Goal: Task Accomplishment & Management: Use online tool/utility

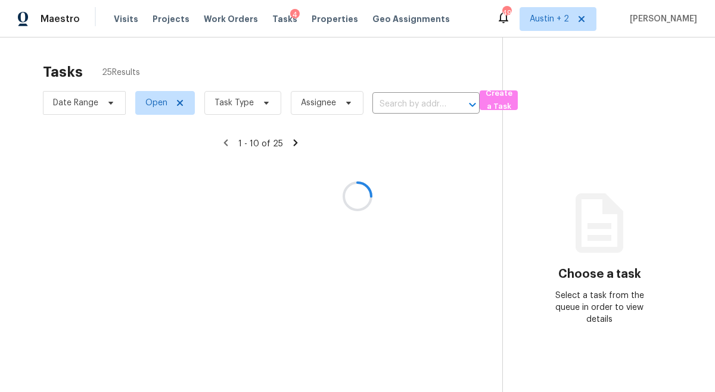
click at [124, 17] on div at bounding box center [357, 196] width 715 height 392
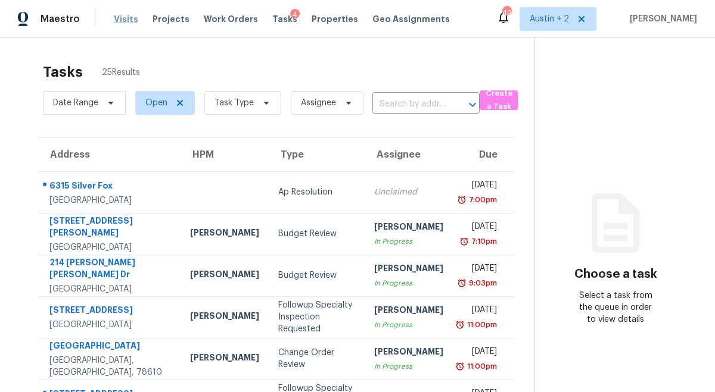
click at [127, 20] on span "Visits" at bounding box center [126, 19] width 24 height 12
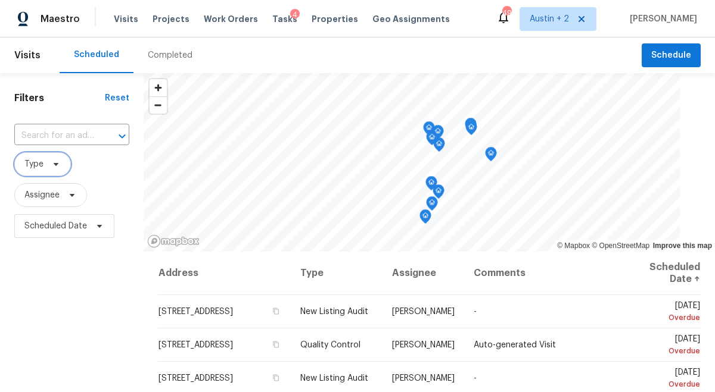
click at [61, 165] on span "Type" at bounding box center [42, 164] width 57 height 24
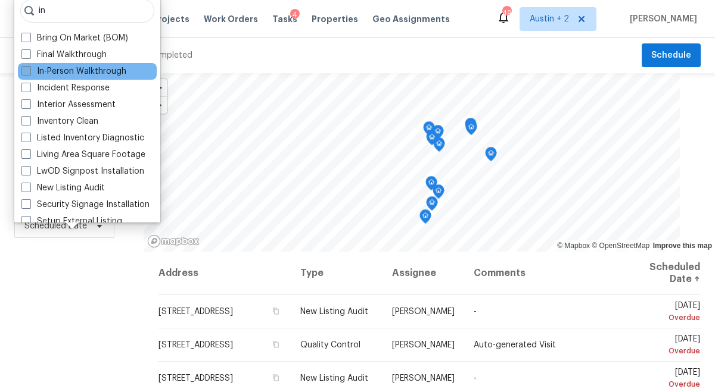
type input "in"
click at [77, 68] on label "In-Person Walkthrough" at bounding box center [73, 72] width 105 height 12
click at [29, 68] on input "In-Person Walkthrough" at bounding box center [25, 70] width 8 height 8
checkbox input "true"
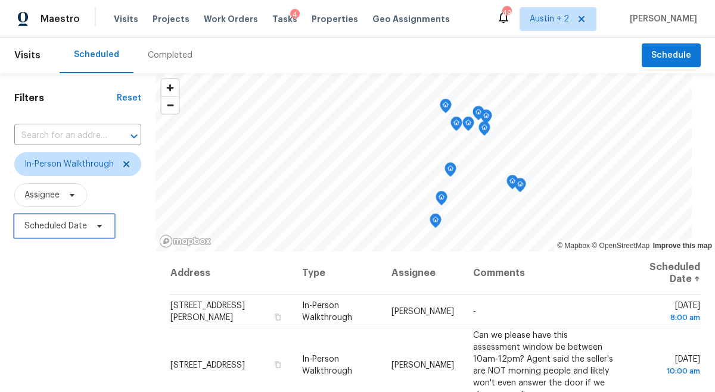
click at [68, 230] on span "Scheduled Date" at bounding box center [55, 226] width 63 height 12
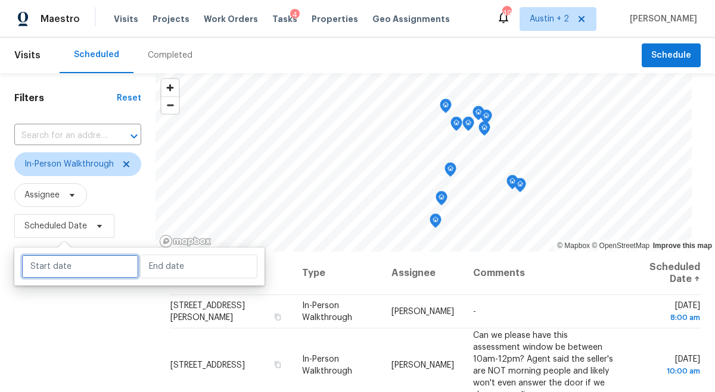
select select "7"
select select "2025"
select select "8"
select select "2025"
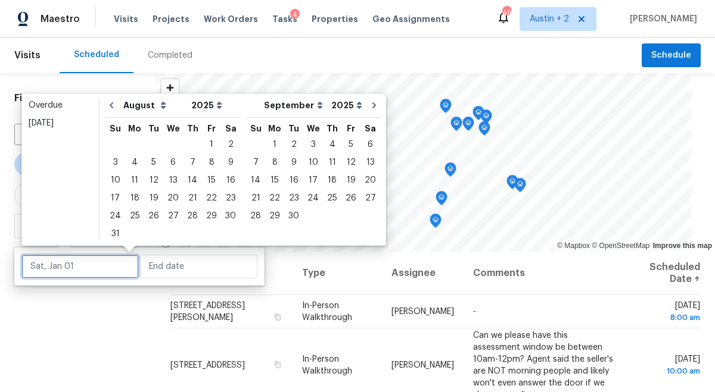
click at [77, 261] on input "text" at bounding box center [79, 267] width 117 height 24
type input "Sat, Aug 02"
type input "Sun, Sep 07"
type input "Sat, Aug 02"
click at [304, 140] on div "3" at bounding box center [313, 144] width 20 height 17
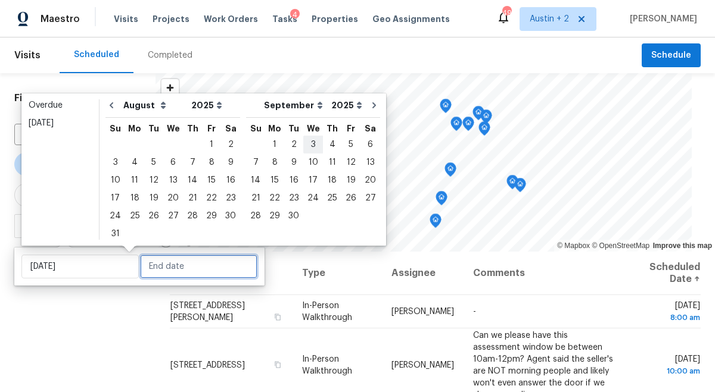
type input "Wed, Sep 03"
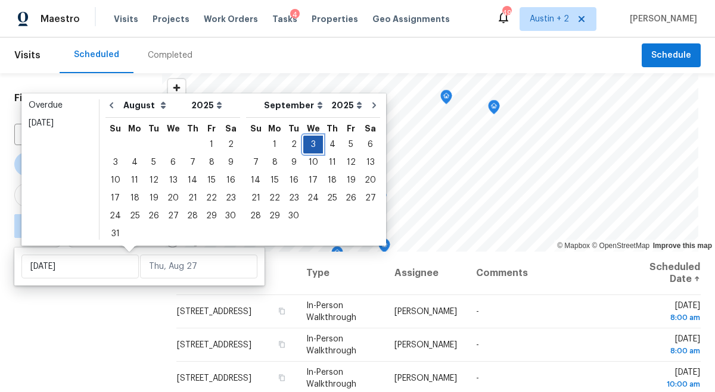
click at [304, 140] on div "3" at bounding box center [313, 144] width 20 height 17
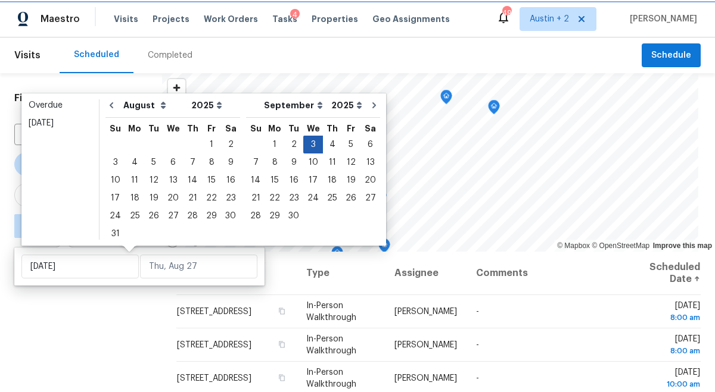
type input "Wed, Sep 03"
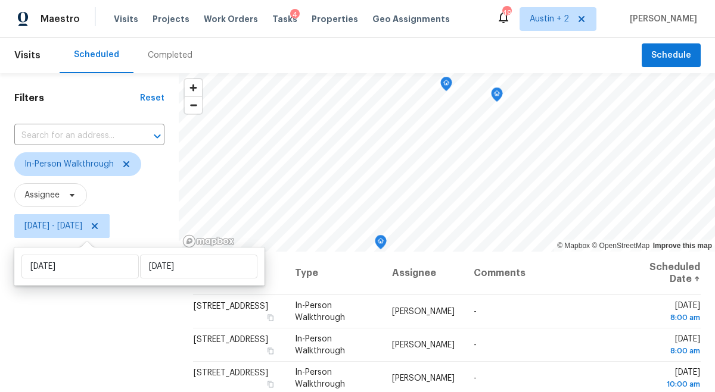
click at [113, 336] on div "Filters Reset ​ In-Person Walkthrough Assignee Wed, Sep 03 - Wed, Sep 03" at bounding box center [89, 319] width 179 height 493
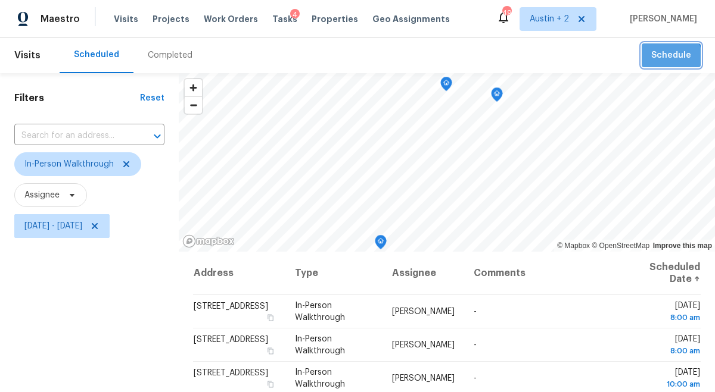
click at [668, 58] on span "Schedule" at bounding box center [671, 55] width 40 height 15
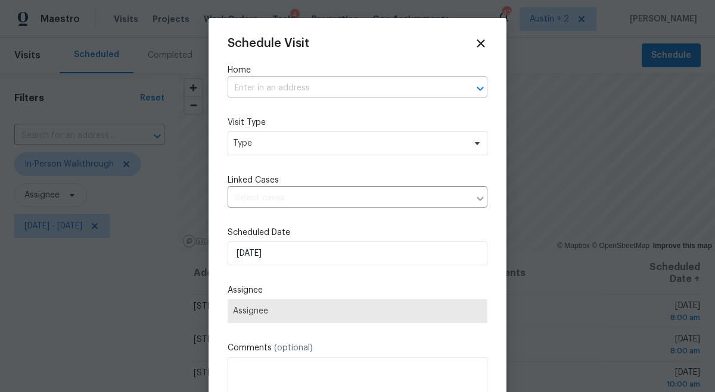
click at [286, 83] on input "text" at bounding box center [341, 88] width 226 height 18
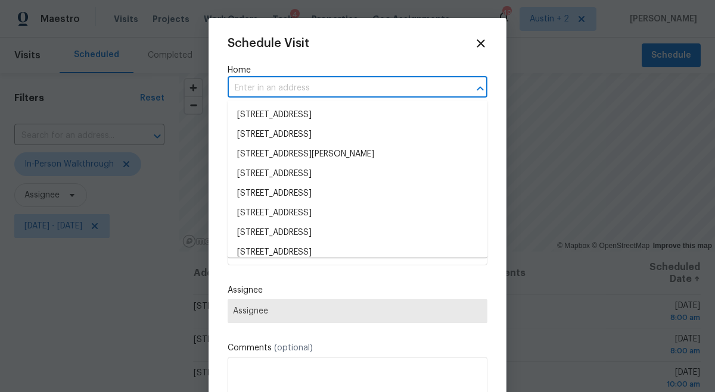
paste input "4813 Appleseed Ct, San Antonio, TX 78238"
type input "4813 Appleseed Ct, San Antonio, TX 78238"
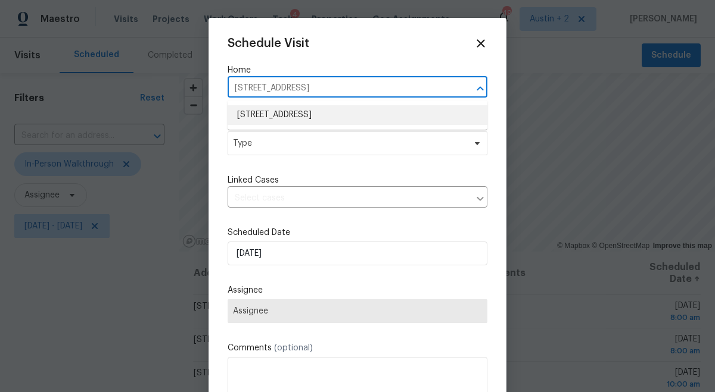
click at [292, 118] on li "4813 Appleseed Ct, San Antonio, TX 78238" at bounding box center [358, 115] width 260 height 20
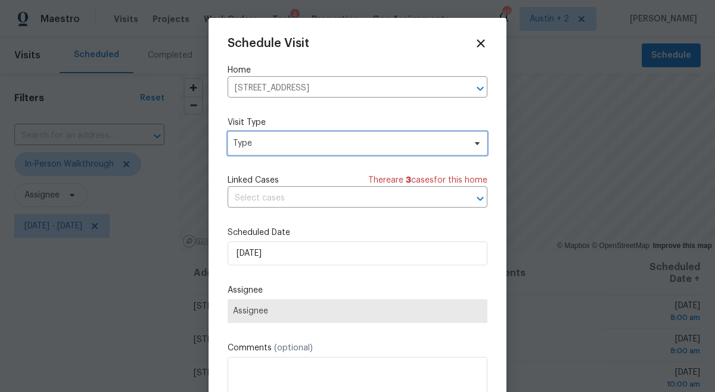
click at [281, 138] on span "Type" at bounding box center [349, 144] width 232 height 12
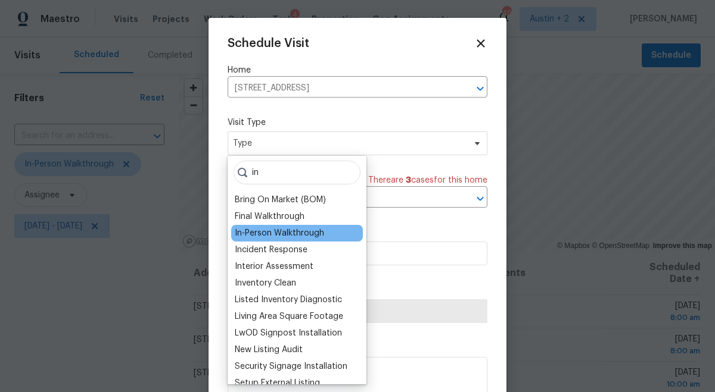
type input "in"
click at [291, 231] on div "In-Person Walkthrough" at bounding box center [279, 234] width 89 height 12
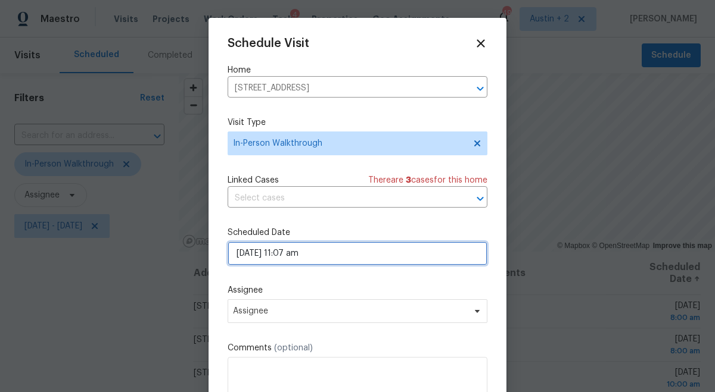
click at [281, 248] on input "08/27/2025 11:07 am" at bounding box center [358, 254] width 260 height 24
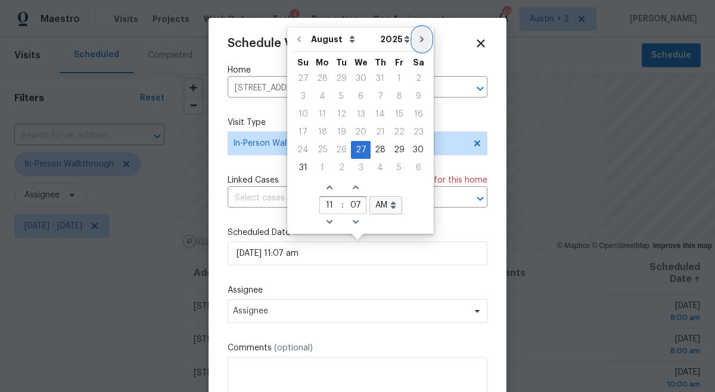
click at [417, 38] on icon "Go to next month" at bounding box center [422, 40] width 10 height 10
type input "09/27/2025 11:07 am"
select select "8"
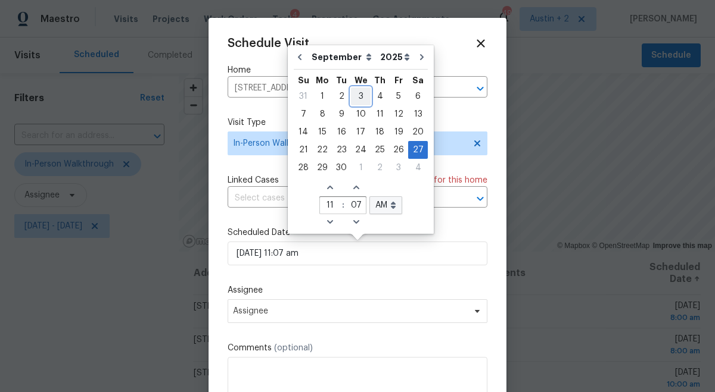
click at [356, 98] on div "3" at bounding box center [361, 96] width 20 height 17
type input "09/03/2025 11:07 am"
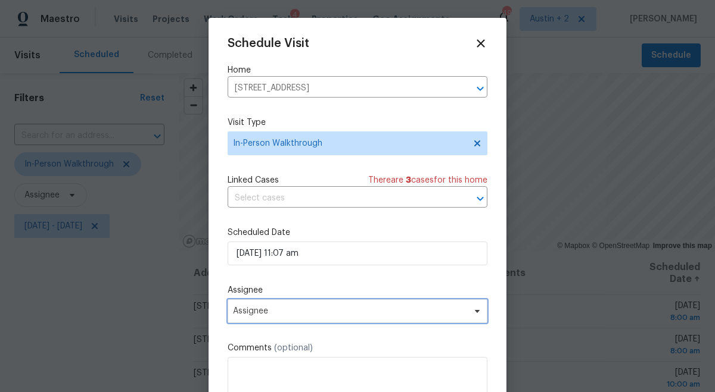
click at [279, 307] on span "Assignee" at bounding box center [349, 312] width 233 height 10
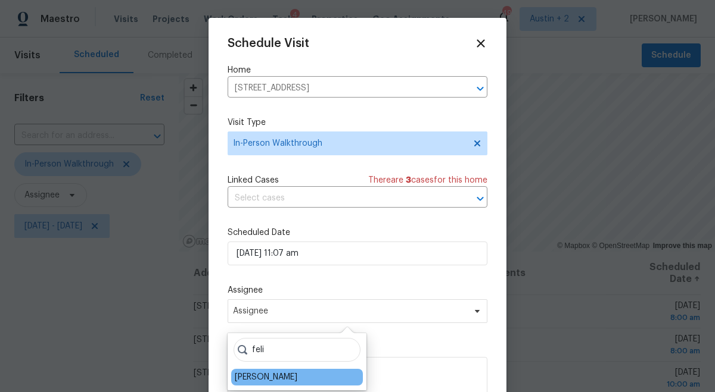
type input "feli"
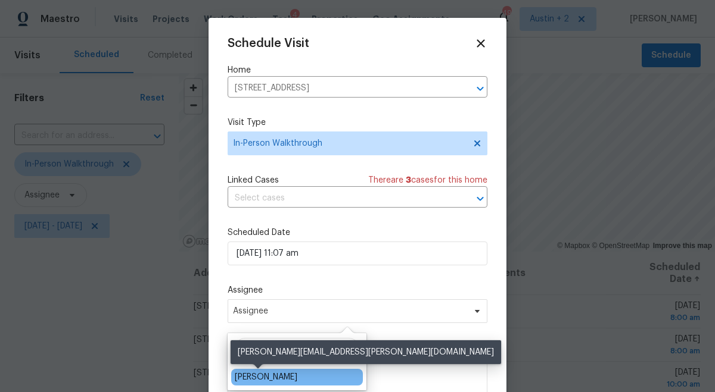
click at [255, 379] on div "[PERSON_NAME]" at bounding box center [266, 378] width 63 height 12
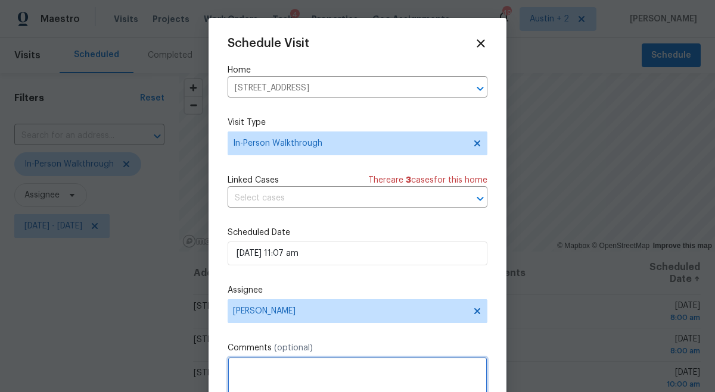
click at [255, 379] on textarea at bounding box center [358, 381] width 260 height 48
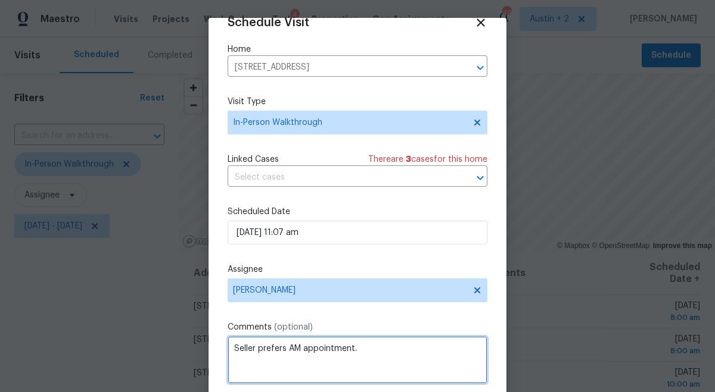
scroll to position [60, 0]
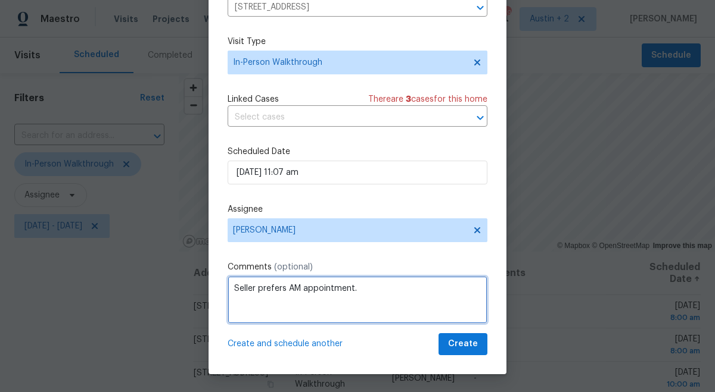
type textarea "Seller prefers AM appointment."
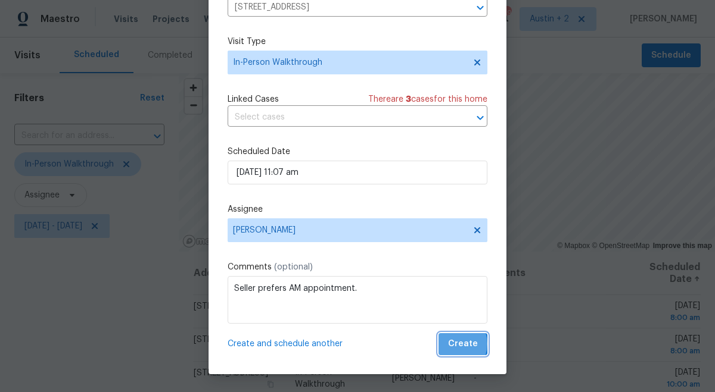
click at [457, 344] on span "Create" at bounding box center [463, 344] width 30 height 15
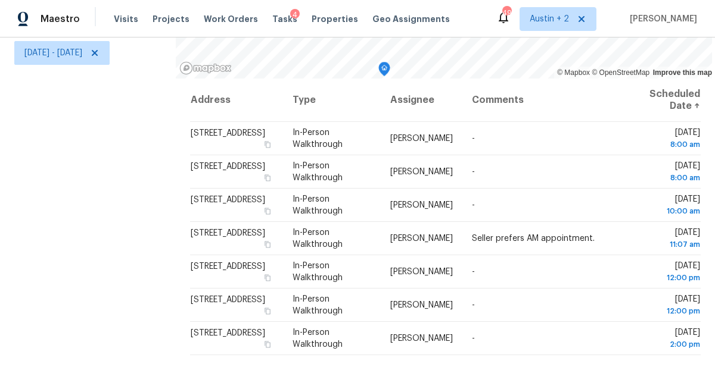
scroll to position [0, 0]
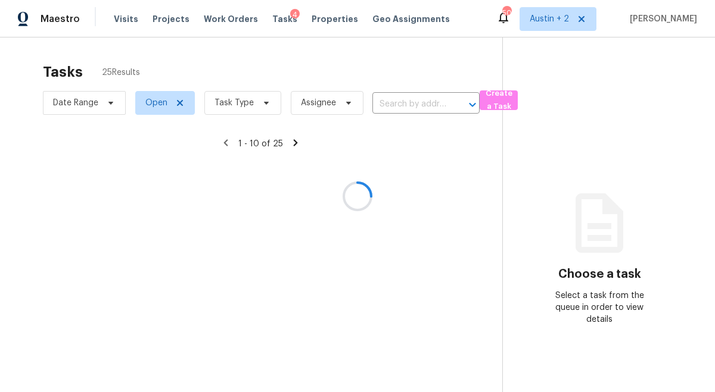
click at [120, 17] on div at bounding box center [357, 196] width 715 height 392
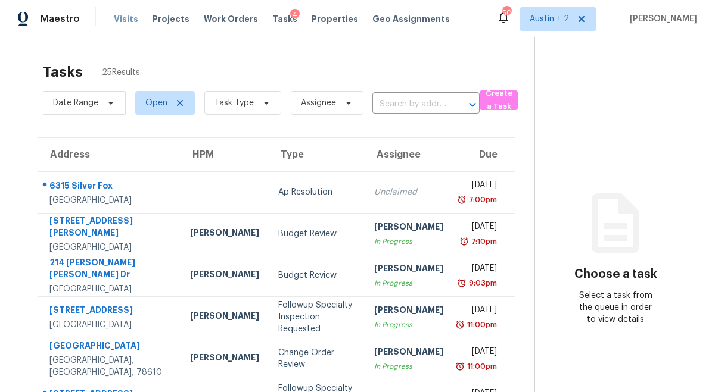
click at [120, 17] on span "Visits" at bounding box center [126, 19] width 24 height 12
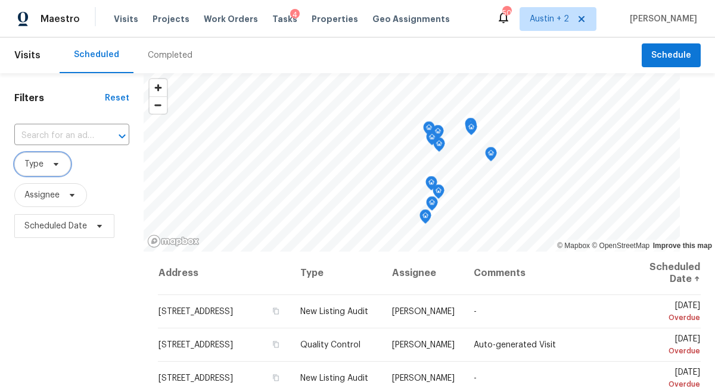
click at [62, 165] on span "Type" at bounding box center [42, 164] width 57 height 24
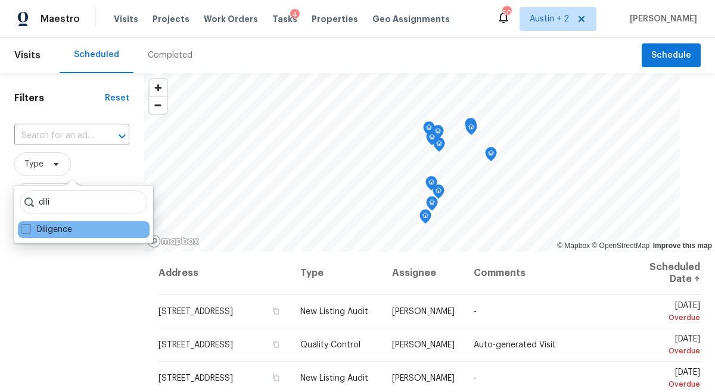
type input "dili"
click at [46, 237] on div "Diligence" at bounding box center [84, 230] width 132 height 17
click at [48, 228] on label "Diligence" at bounding box center [46, 230] width 51 height 12
click at [29, 228] on input "Diligence" at bounding box center [25, 228] width 8 height 8
checkbox input "true"
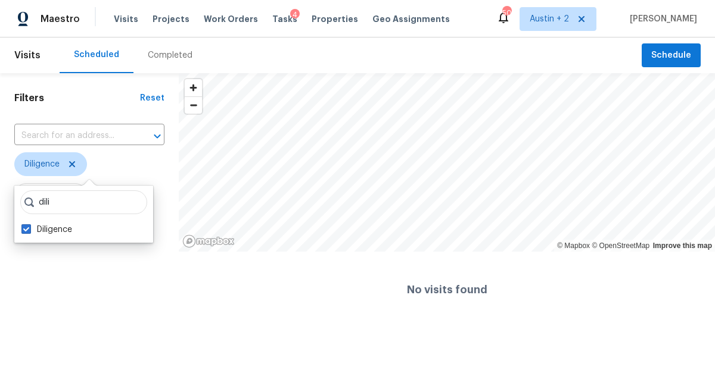
click at [81, 295] on div "Filters Reset ​ Diligence Assignee Scheduled Date" at bounding box center [89, 200] width 179 height 255
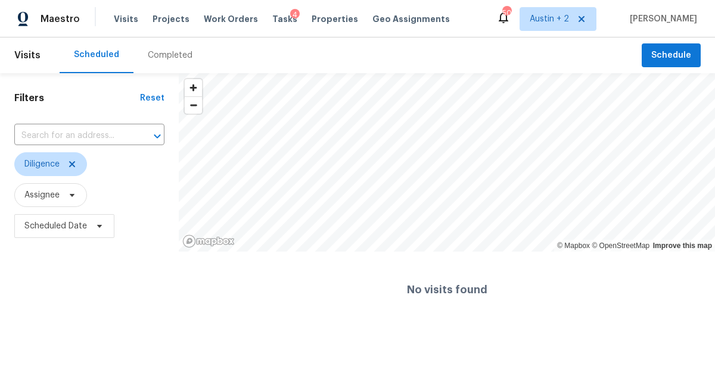
click at [164, 57] on div "Completed" at bounding box center [170, 55] width 45 height 12
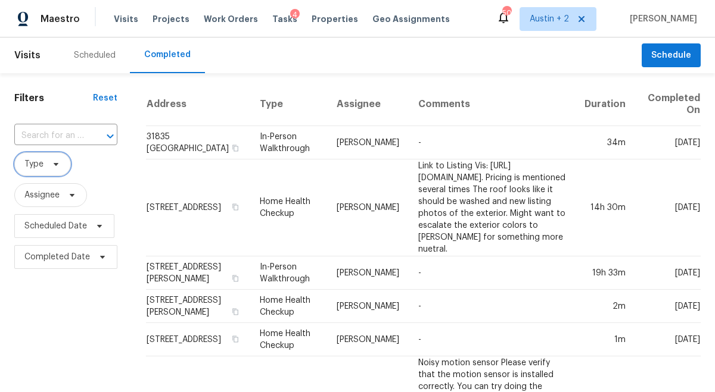
click at [57, 166] on icon at bounding box center [56, 165] width 10 height 10
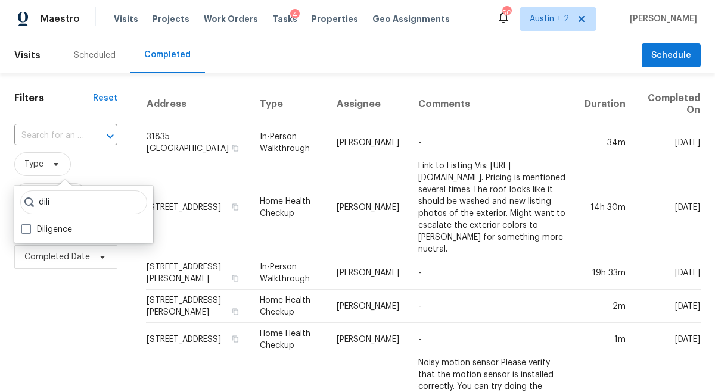
type input "dili"
click at [59, 215] on div "dili Diligence" at bounding box center [83, 214] width 139 height 57
click at [54, 232] on label "Diligence" at bounding box center [46, 230] width 51 height 12
click at [29, 232] on input "Diligence" at bounding box center [25, 228] width 8 height 8
checkbox input "true"
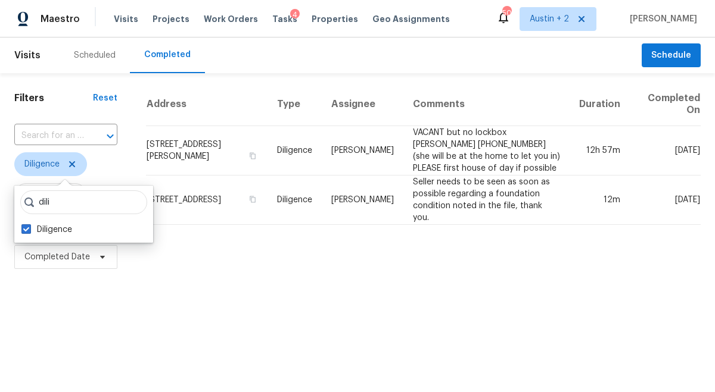
click at [88, 273] on html "Maestro Visits Projects Work Orders Tasks 4 Properties Geo Assignments 50 Austi…" at bounding box center [357, 136] width 715 height 273
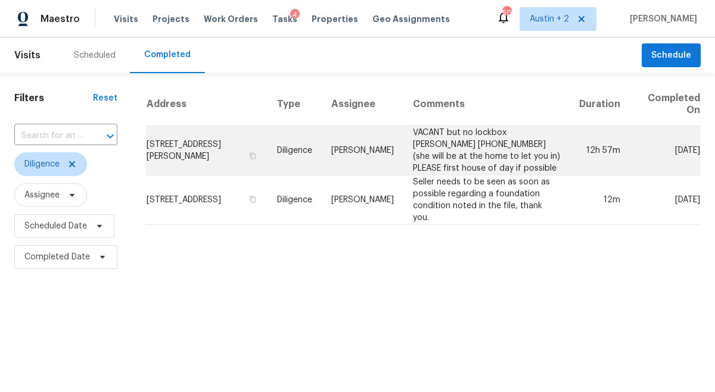
click at [385, 158] on td "[PERSON_NAME]" at bounding box center [363, 150] width 82 height 49
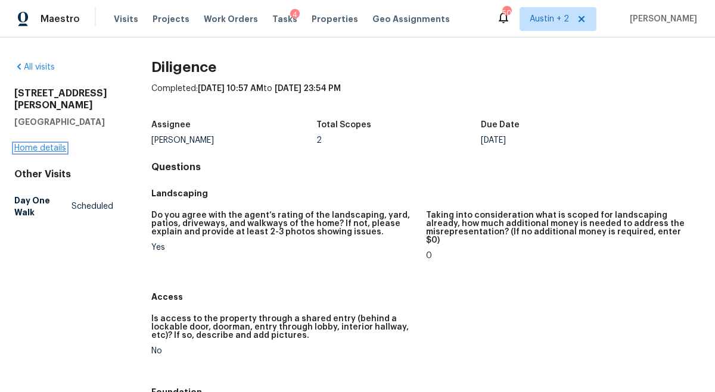
click at [49, 144] on link "Home details" at bounding box center [40, 148] width 52 height 8
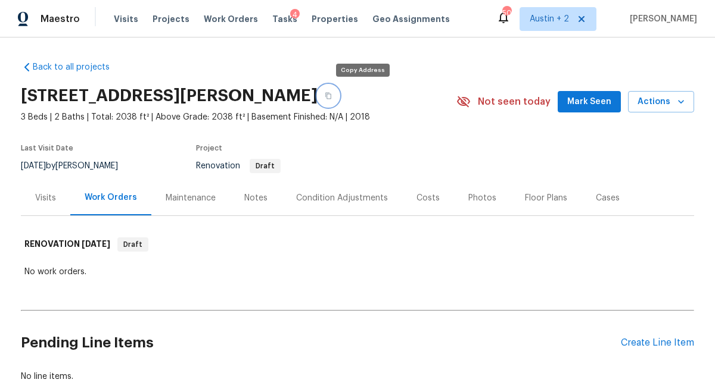
click at [331, 95] on icon "button" at bounding box center [328, 96] width 6 height 7
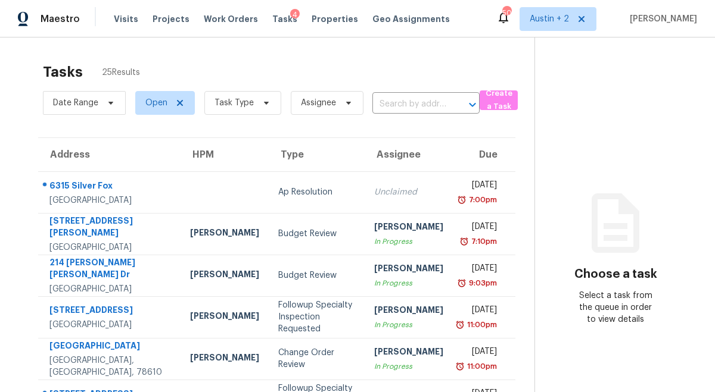
click at [23, 23] on img at bounding box center [23, 19] width 11 height 15
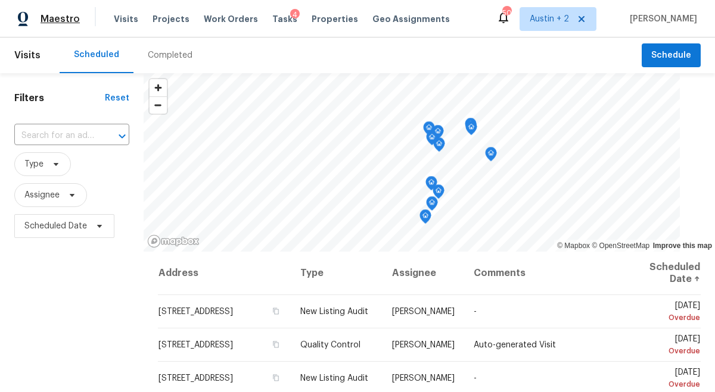
click at [54, 19] on span "Maestro" at bounding box center [59, 19] width 39 height 12
click at [275, 22] on span "Tasks" at bounding box center [284, 19] width 25 height 8
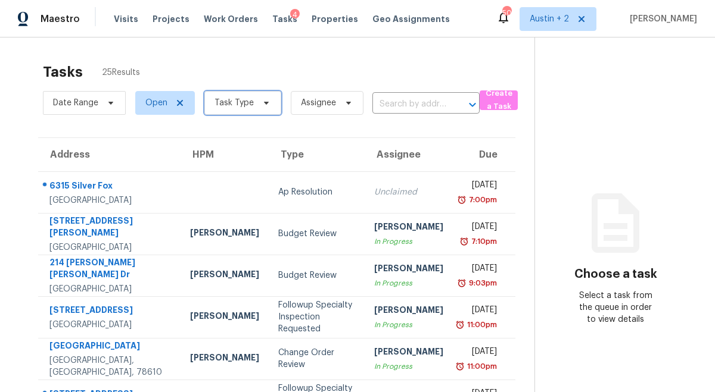
click at [266, 107] on icon at bounding box center [266, 103] width 10 height 10
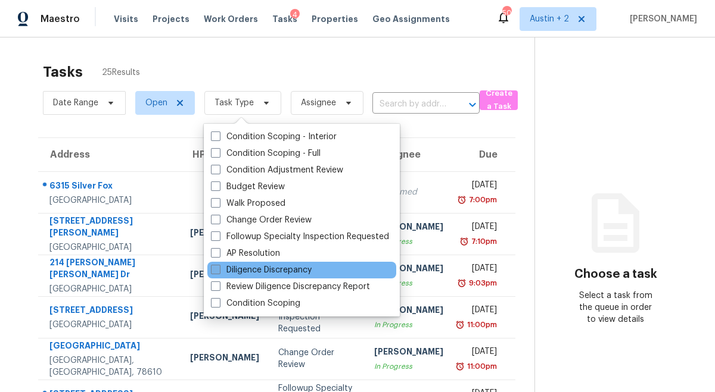
click at [279, 271] on label "Diligence Discrepancy" at bounding box center [261, 270] width 101 height 12
click at [219, 271] on input "Diligence Discrepancy" at bounding box center [215, 268] width 8 height 8
checkbox input "true"
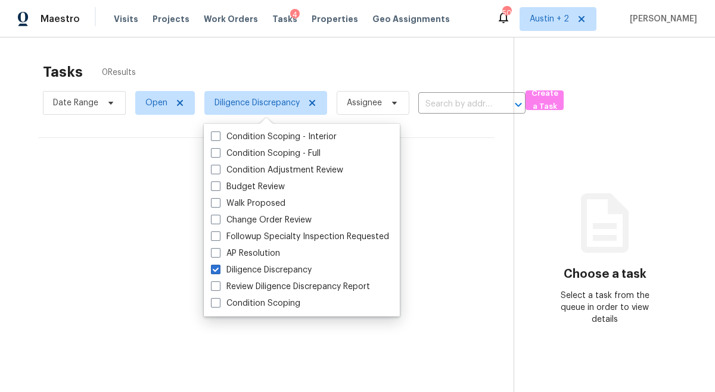
click at [284, 63] on div "Tasks 0 Results" at bounding box center [278, 72] width 470 height 31
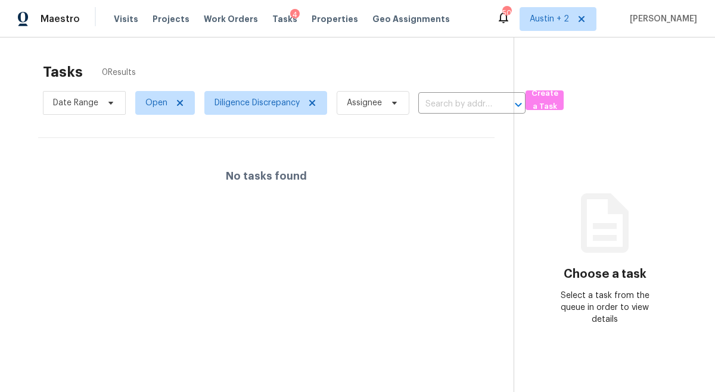
click at [272, 23] on div "Tasks 4" at bounding box center [284, 19] width 25 height 13
click at [279, 99] on span "Diligence Discrepancy" at bounding box center [256, 103] width 85 height 12
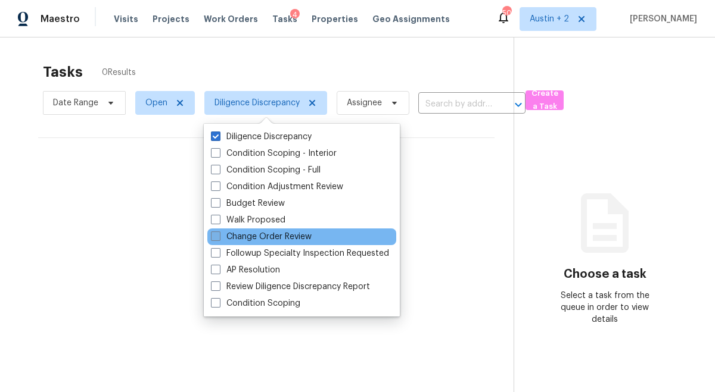
click at [284, 235] on label "Change Order Review" at bounding box center [261, 237] width 101 height 12
click at [219, 235] on input "Change Order Review" at bounding box center [215, 235] width 8 height 8
checkbox input "true"
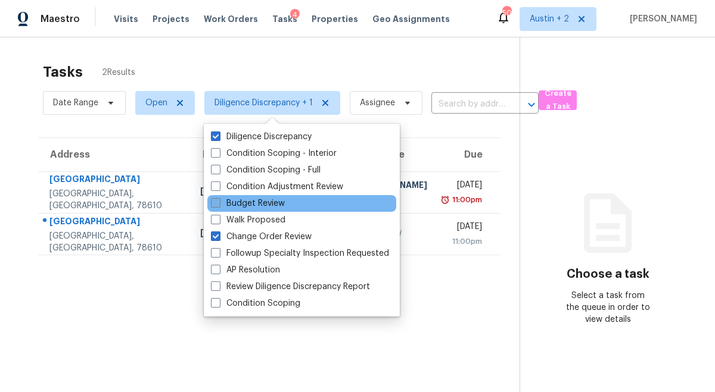
click at [255, 204] on label "Budget Review" at bounding box center [248, 204] width 74 height 12
click at [219, 204] on input "Budget Review" at bounding box center [215, 202] width 8 height 8
checkbox input "true"
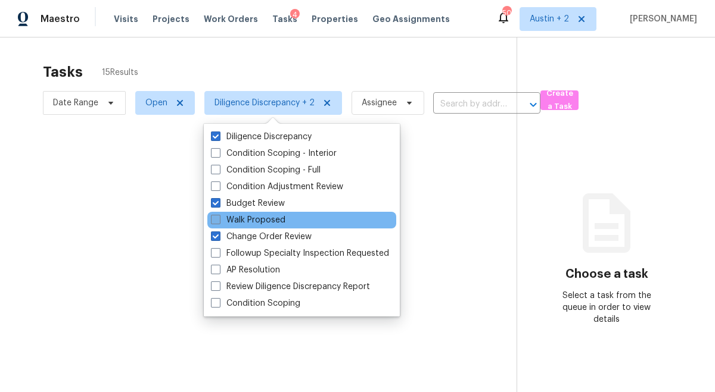
click at [260, 224] on label "Walk Proposed" at bounding box center [248, 220] width 74 height 12
click at [219, 222] on input "Walk Proposed" at bounding box center [215, 218] width 8 height 8
checkbox input "true"
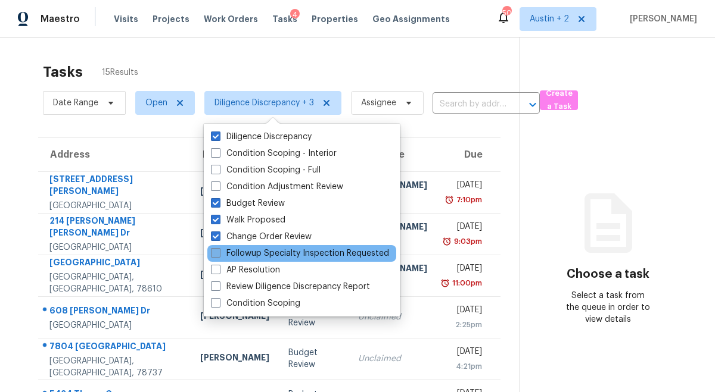
click at [278, 254] on label "Followup Specialty Inspection Requested" at bounding box center [300, 254] width 178 height 12
click at [219, 254] on input "Followup Specialty Inspection Requested" at bounding box center [215, 252] width 8 height 8
checkbox input "true"
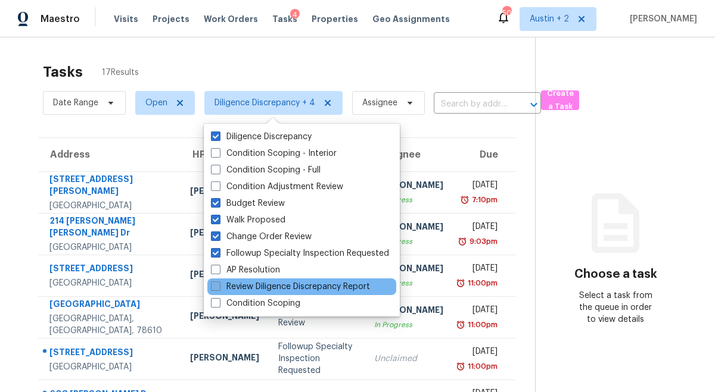
click at [281, 287] on label "Review Diligence Discrepancy Report" at bounding box center [290, 287] width 159 height 12
click at [219, 287] on input "Review Diligence Discrepancy Report" at bounding box center [215, 285] width 8 height 8
checkbox input "true"
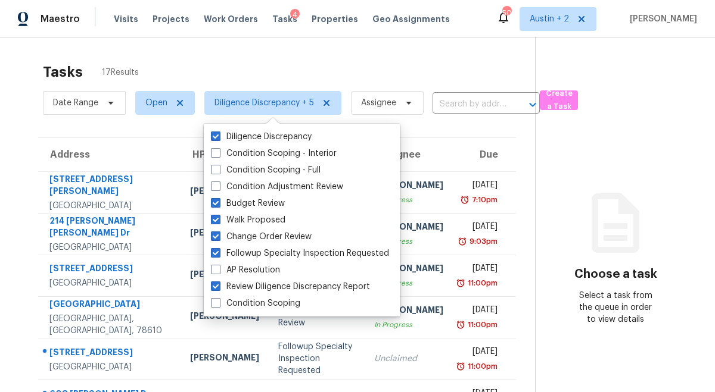
click at [251, 60] on div "Tasks 17 Results" at bounding box center [289, 72] width 492 height 31
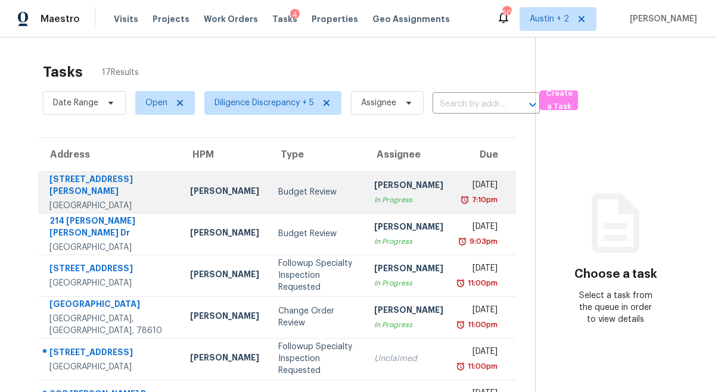
click at [278, 194] on div "Budget Review" at bounding box center [316, 192] width 77 height 12
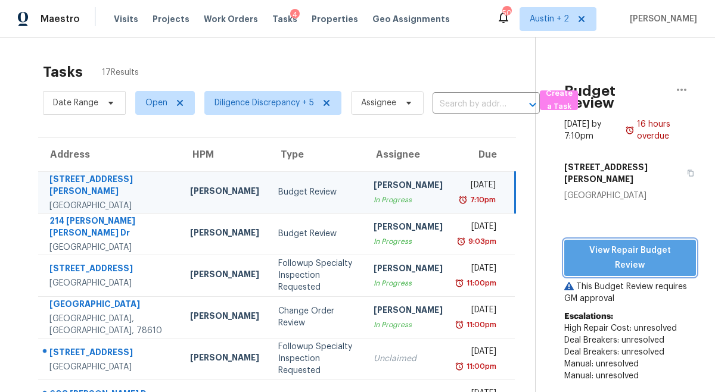
click at [596, 244] on span "View Repair Budget Review" at bounding box center [630, 258] width 113 height 29
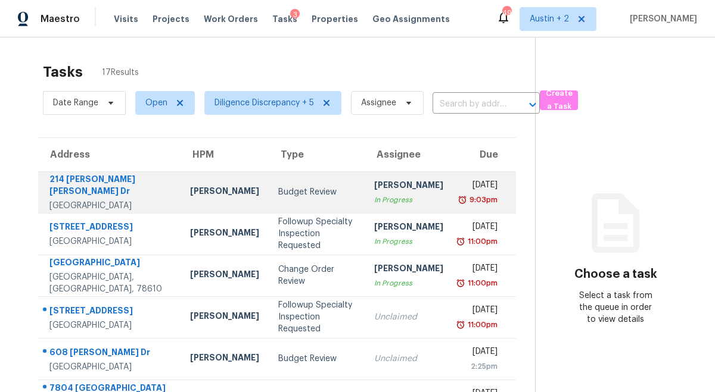
click at [278, 198] on div "Budget Review" at bounding box center [316, 192] width 77 height 12
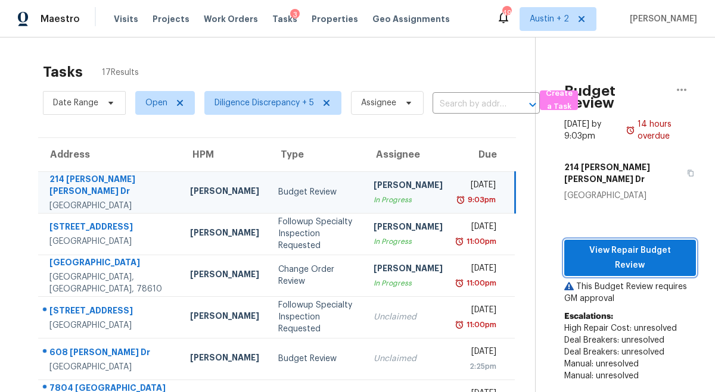
click at [586, 244] on span "View Repair Budget Review" at bounding box center [630, 258] width 113 height 29
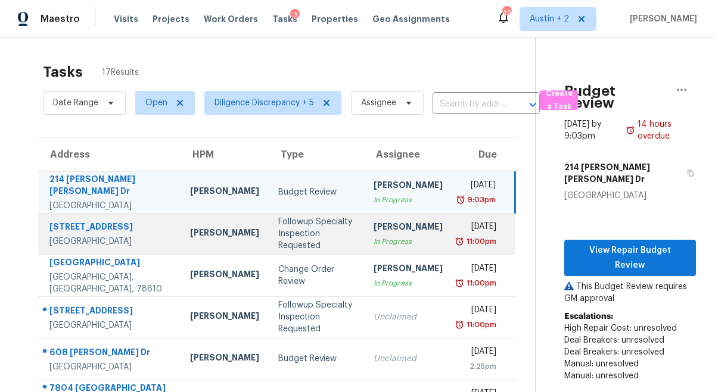
click at [282, 252] on div "Followup Specialty Inspection Requested" at bounding box center [316, 234] width 76 height 36
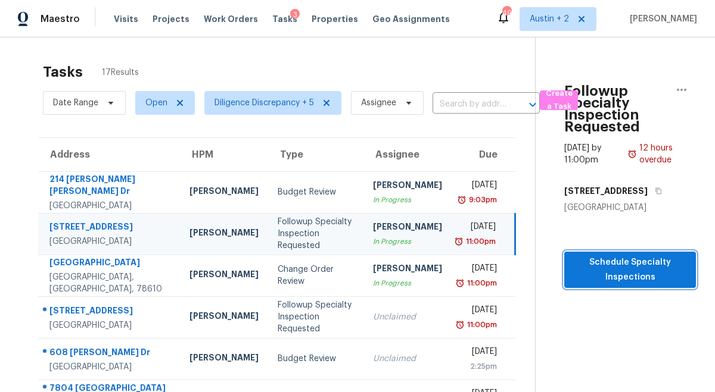
click at [578, 264] on span "Schedule Specialty Inspections" at bounding box center [630, 269] width 113 height 29
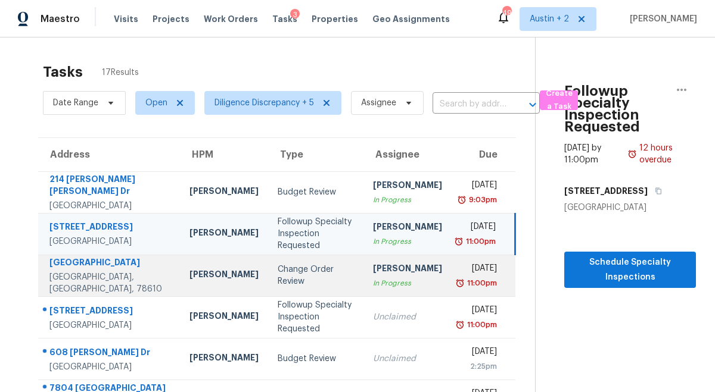
click at [293, 288] on div "Change Order Review" at bounding box center [316, 276] width 76 height 24
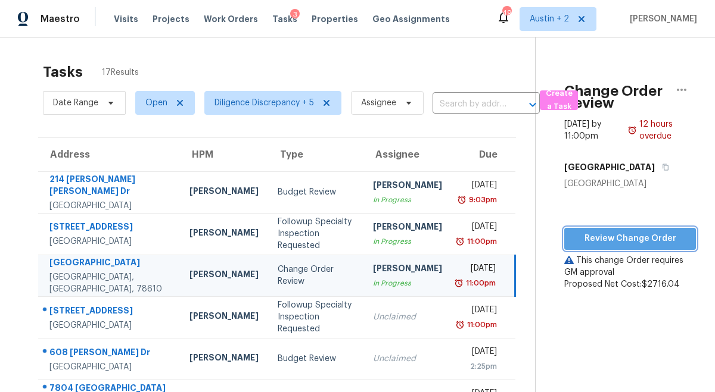
click at [575, 242] on span "Review Change Order" at bounding box center [630, 239] width 113 height 15
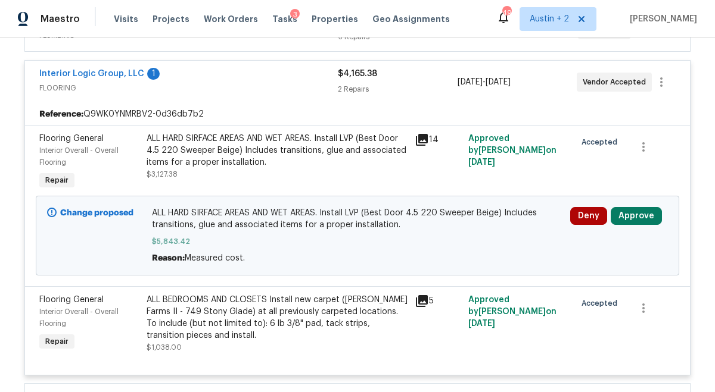
scroll to position [474, 0]
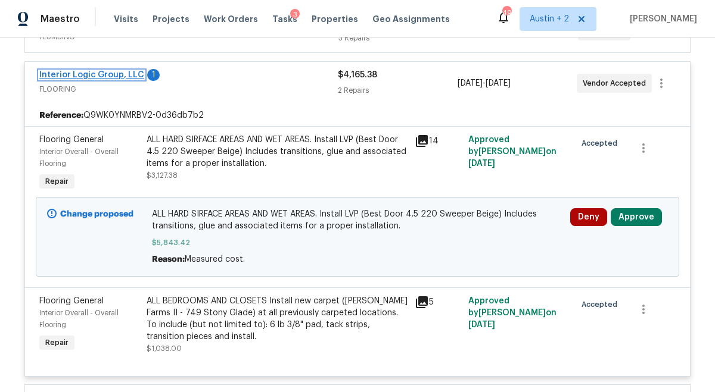
click at [127, 75] on link "Interior Logic Group, LLC" at bounding box center [91, 75] width 105 height 8
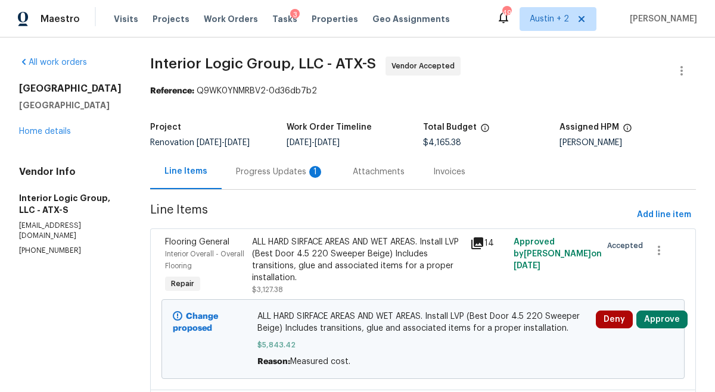
click at [300, 173] on div "Progress Updates 1" at bounding box center [280, 172] width 88 height 12
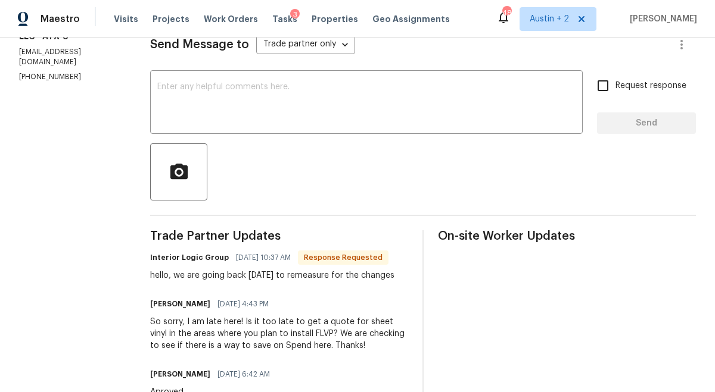
scroll to position [173, 0]
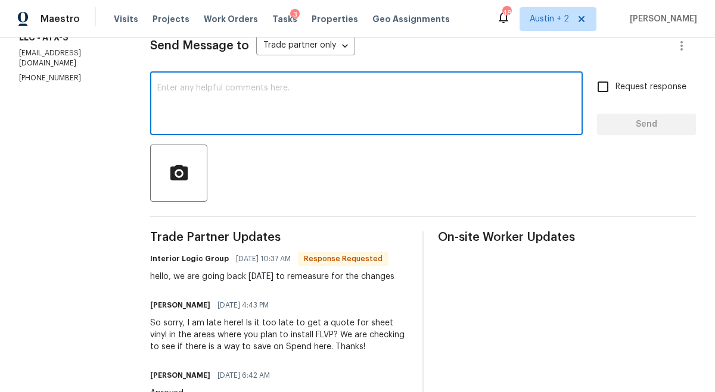
click at [229, 89] on textarea at bounding box center [366, 105] width 418 height 42
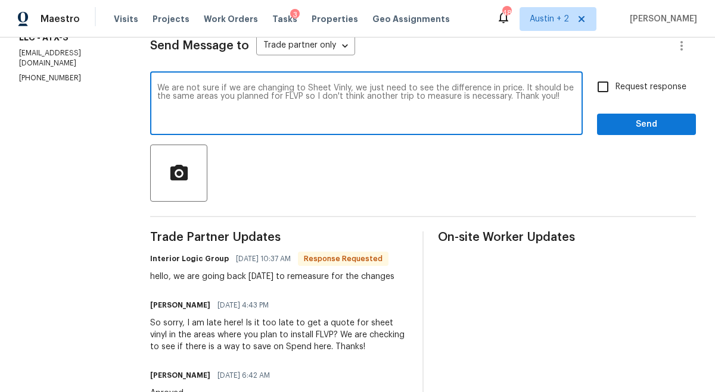
type textarea "We are not sure if we are changing to Sheet Vinly, we just need to see the diff…"
click at [606, 80] on input "Request response" at bounding box center [602, 86] width 25 height 25
checkbox input "true"
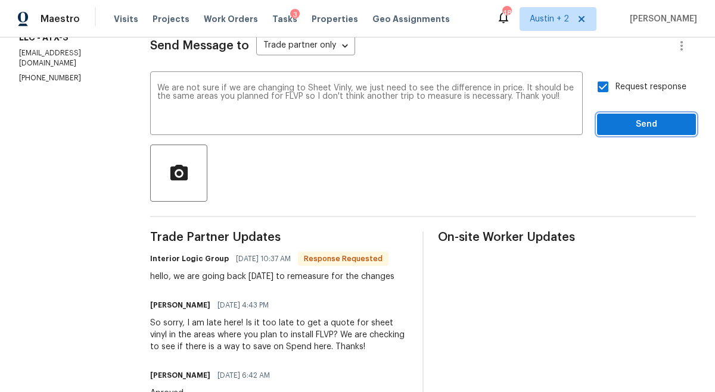
click at [620, 126] on span "Send" at bounding box center [646, 124] width 80 height 15
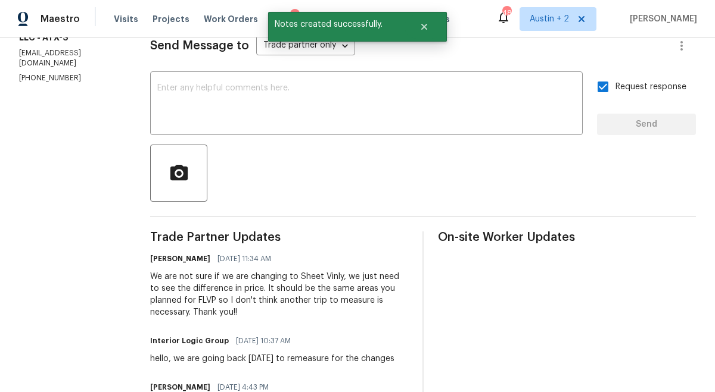
click at [272, 17] on span "Tasks" at bounding box center [284, 19] width 25 height 8
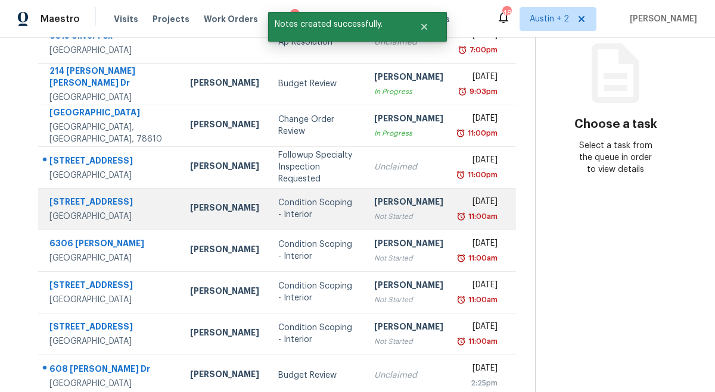
scroll to position [149, 0]
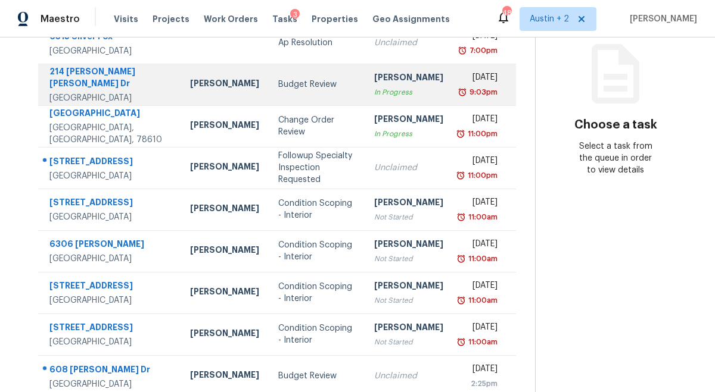
click at [269, 96] on td "Budget Review" at bounding box center [317, 85] width 96 height 42
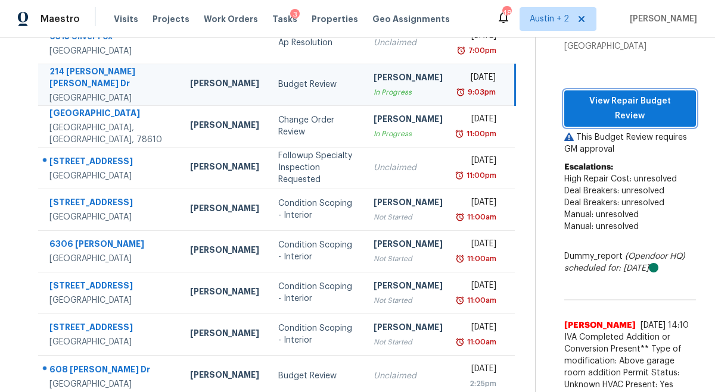
click at [610, 91] on button "View Repair Budget Review" at bounding box center [630, 109] width 132 height 36
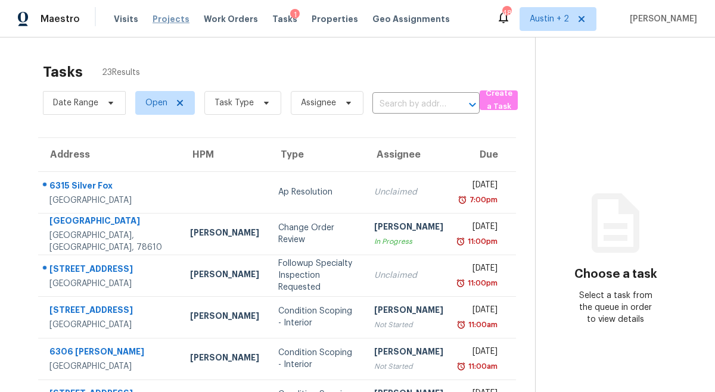
click at [168, 16] on span "Projects" at bounding box center [170, 19] width 37 height 12
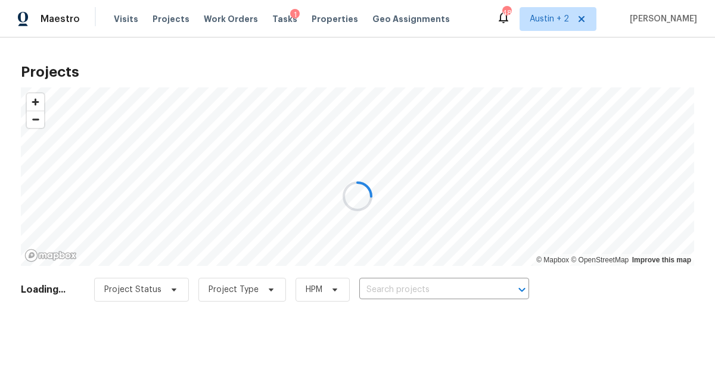
click at [411, 288] on div at bounding box center [357, 196] width 715 height 392
click at [400, 290] on div at bounding box center [357, 196] width 715 height 392
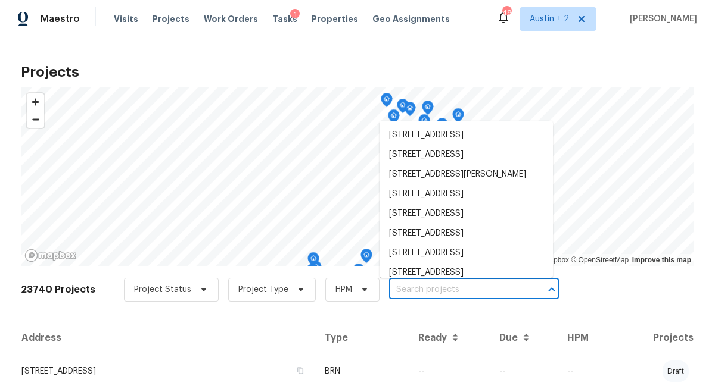
click at [397, 288] on input "text" at bounding box center [457, 290] width 136 height 18
paste input "[STREET_ADDRESS]"
type input "[STREET_ADDRESS]"
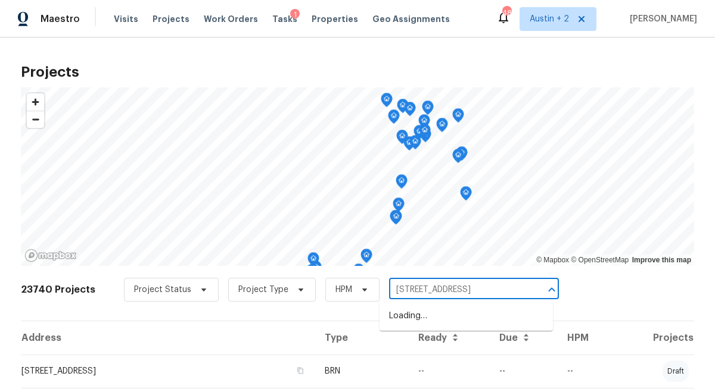
scroll to position [0, 4]
click at [405, 313] on li "[STREET_ADDRESS]" at bounding box center [465, 317] width 173 height 20
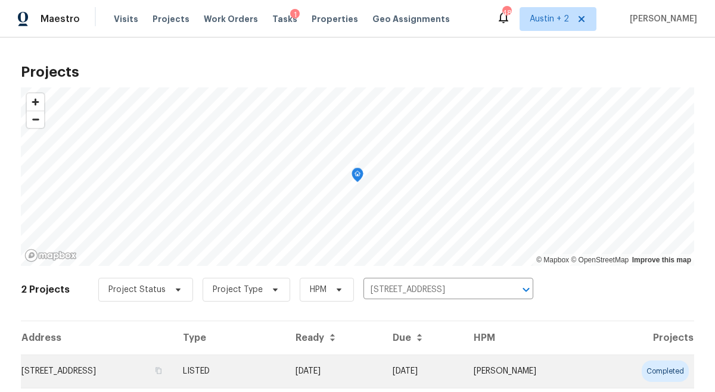
click at [79, 367] on td "[STREET_ADDRESS]" at bounding box center [97, 371] width 152 height 33
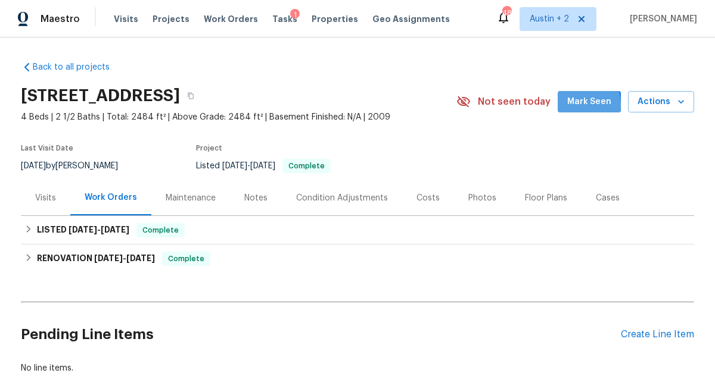
click at [566, 105] on button "Mark Seen" at bounding box center [588, 102] width 63 height 22
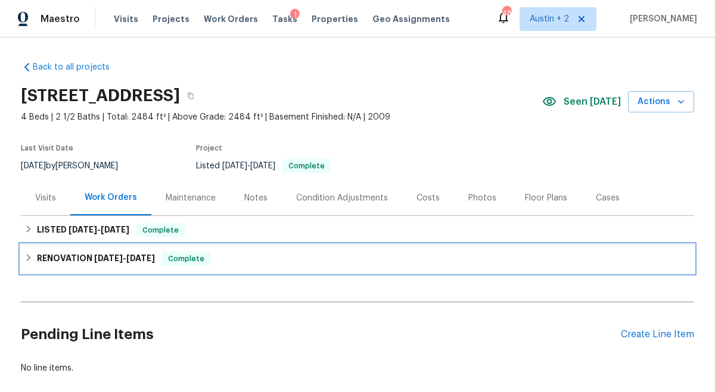
click at [149, 260] on span "[DATE]" at bounding box center [140, 258] width 29 height 8
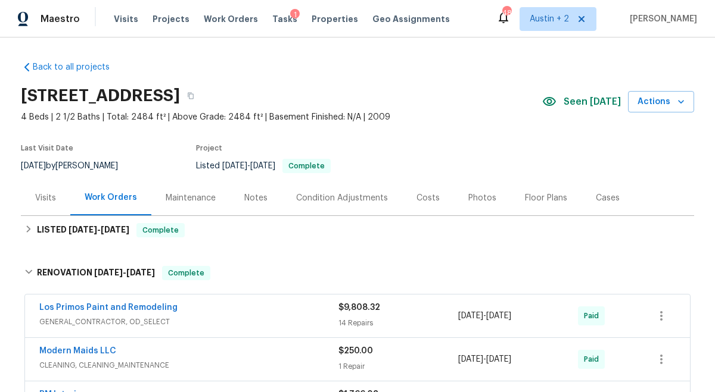
click at [45, 204] on div "Visits" at bounding box center [45, 197] width 49 height 35
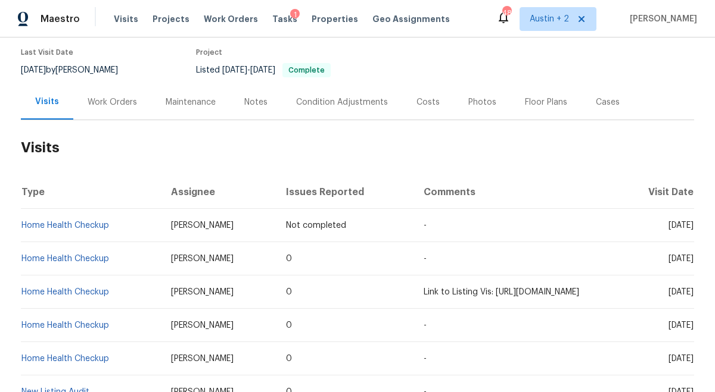
scroll to position [96, 0]
click at [93, 257] on link "Home Health Checkup" at bounding box center [65, 258] width 88 height 8
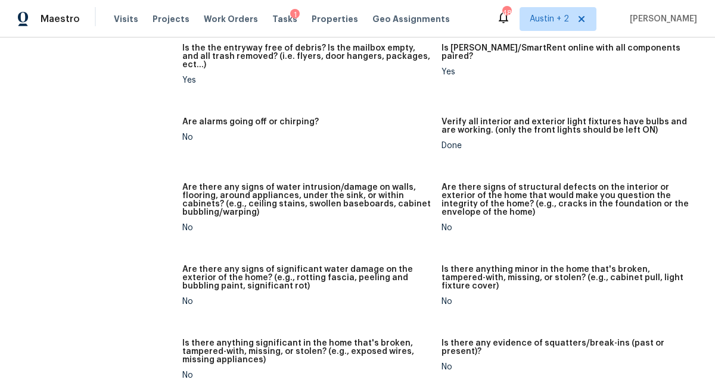
scroll to position [943, 0]
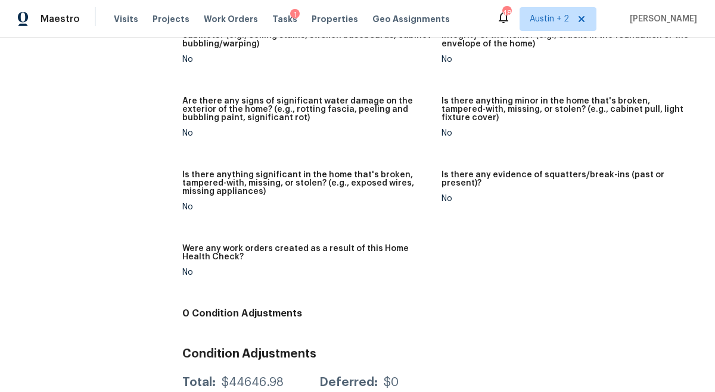
click at [275, 24] on div "Tasks 1" at bounding box center [284, 19] width 25 height 13
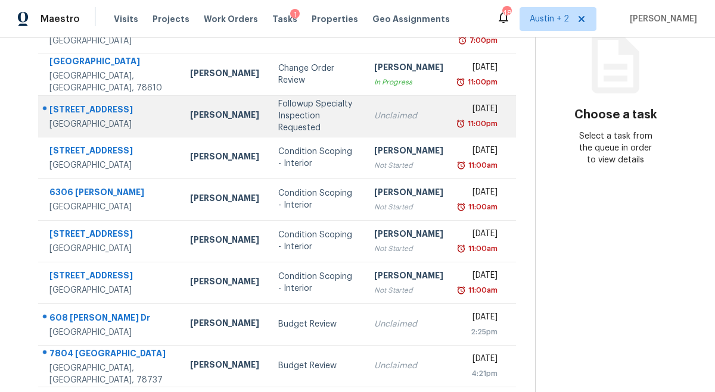
scroll to position [161, 0]
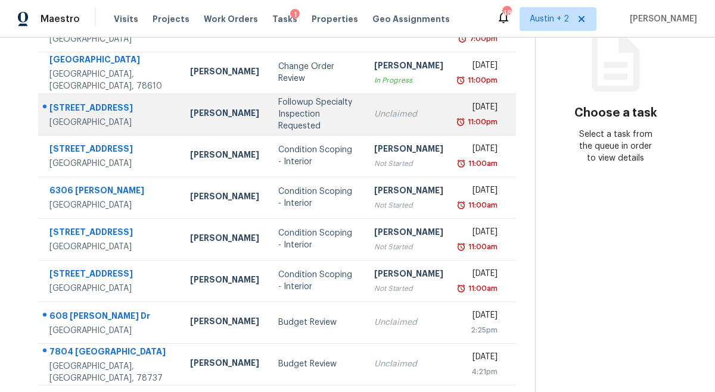
click at [278, 114] on div "Followup Specialty Inspection Requested" at bounding box center [316, 114] width 77 height 36
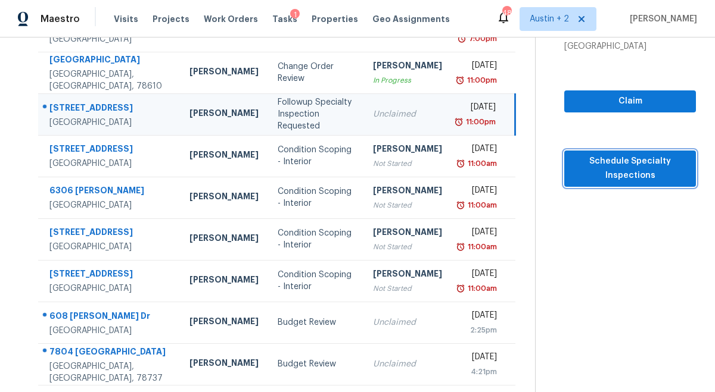
click at [606, 174] on span "Schedule Specialty Inspections" at bounding box center [630, 168] width 113 height 29
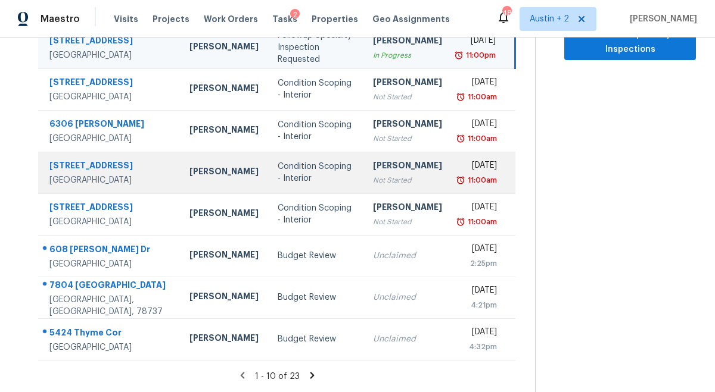
scroll to position [48, 0]
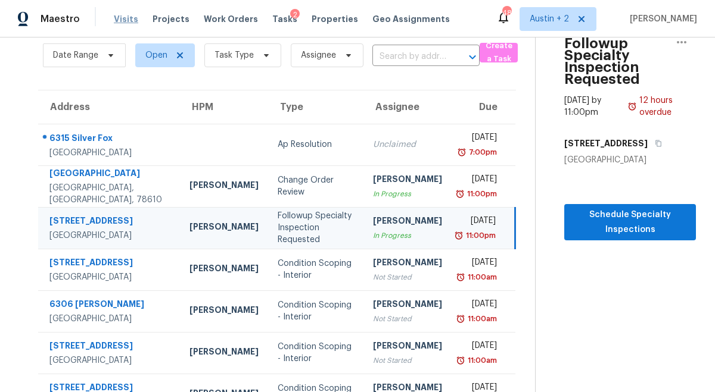
click at [124, 19] on span "Visits" at bounding box center [126, 19] width 24 height 12
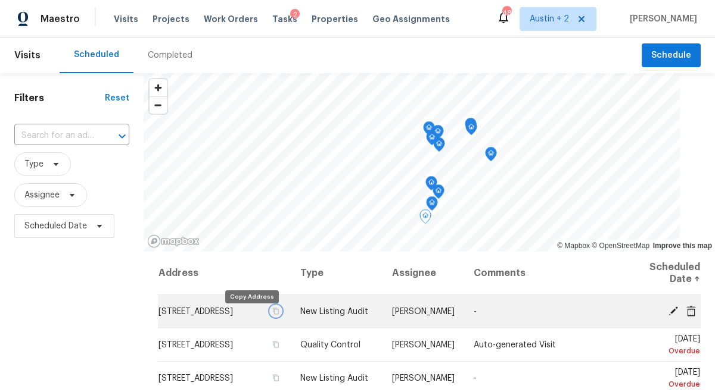
click at [272, 315] on icon "button" at bounding box center [275, 311] width 7 height 7
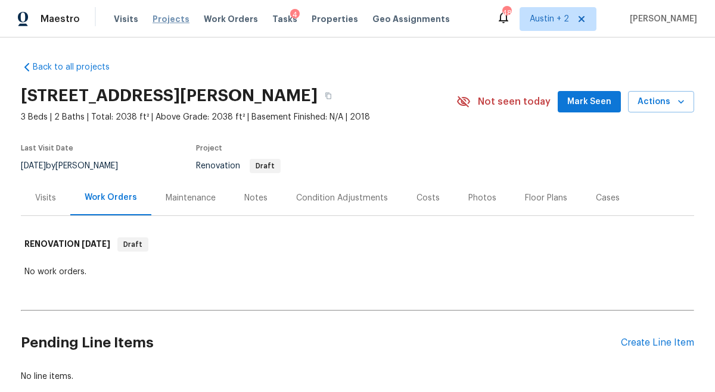
click at [174, 23] on span "Projects" at bounding box center [170, 19] width 37 height 12
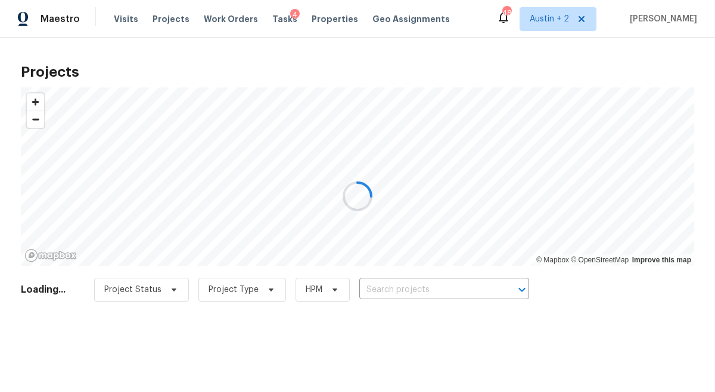
click at [415, 288] on div at bounding box center [357, 196] width 715 height 392
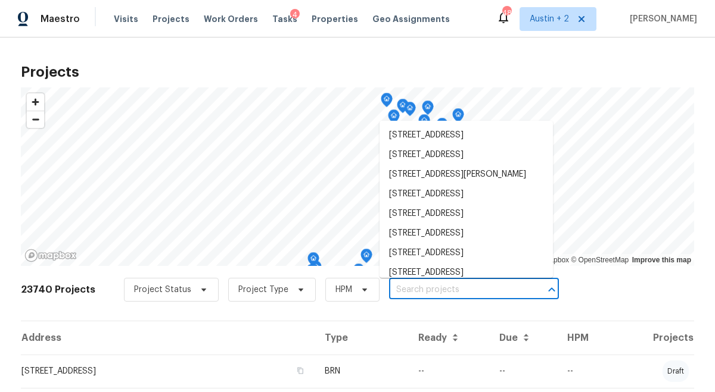
click at [401, 288] on input "text" at bounding box center [457, 290] width 136 height 18
paste input "[STREET_ADDRESS]"
type input "[STREET_ADDRESS]"
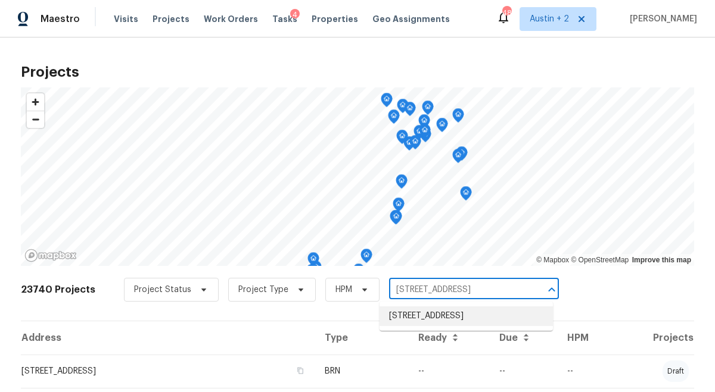
click at [406, 311] on li "[STREET_ADDRESS]" at bounding box center [465, 317] width 173 height 20
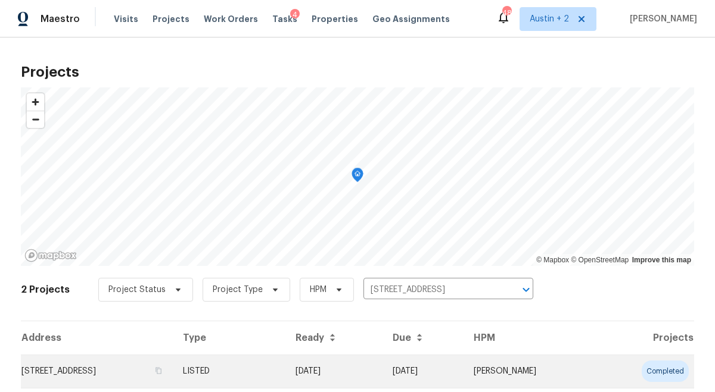
click at [125, 368] on td "[STREET_ADDRESS]" at bounding box center [97, 371] width 152 height 33
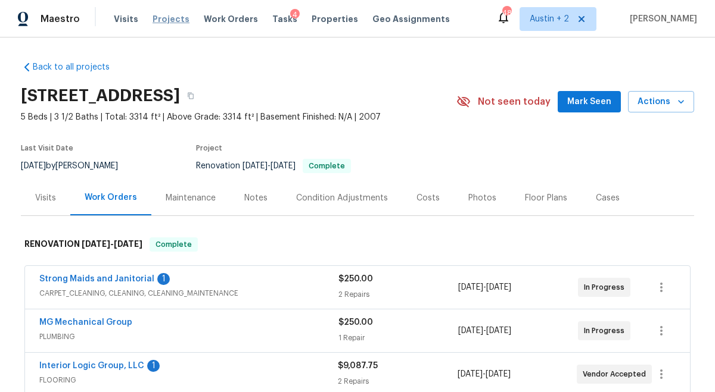
click at [172, 16] on span "Projects" at bounding box center [170, 19] width 37 height 12
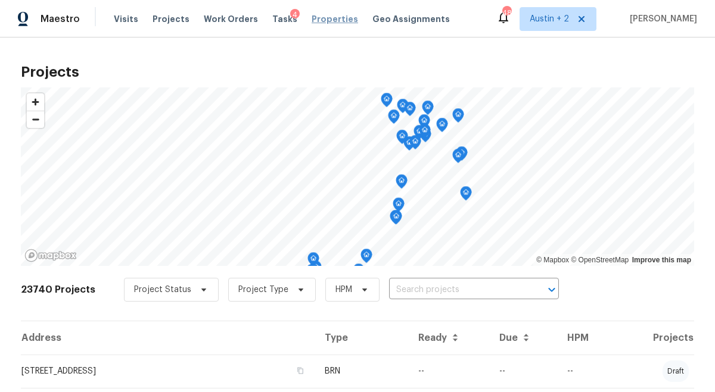
click at [319, 19] on span "Properties" at bounding box center [334, 19] width 46 height 12
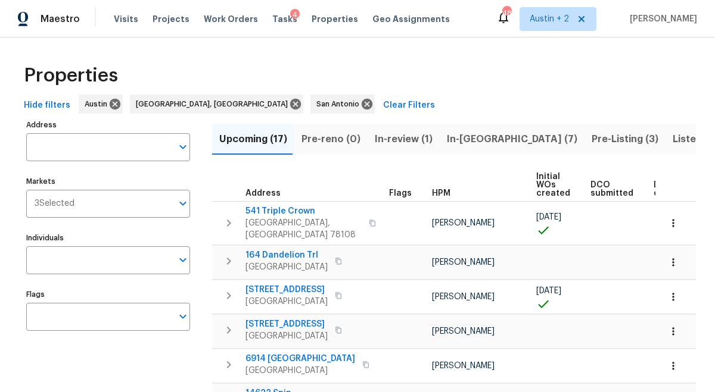
click at [388, 139] on span "In-review (1)" at bounding box center [404, 139] width 58 height 17
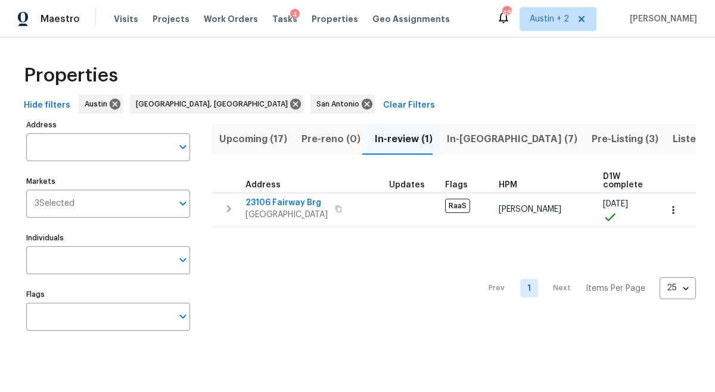
click at [465, 135] on span "In-reno (7)" at bounding box center [512, 139] width 130 height 17
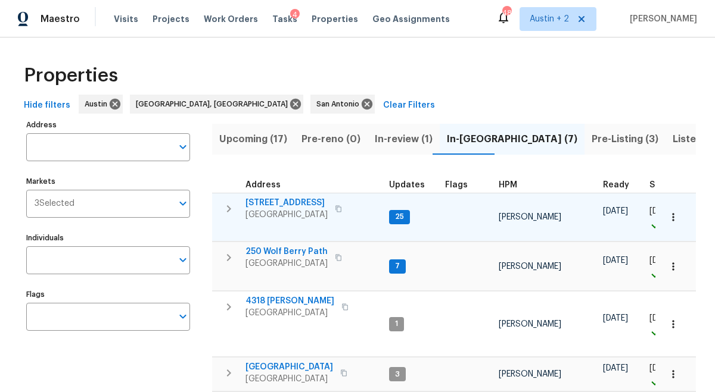
click at [299, 202] on span "503 Hackberry St" at bounding box center [286, 203] width 82 height 12
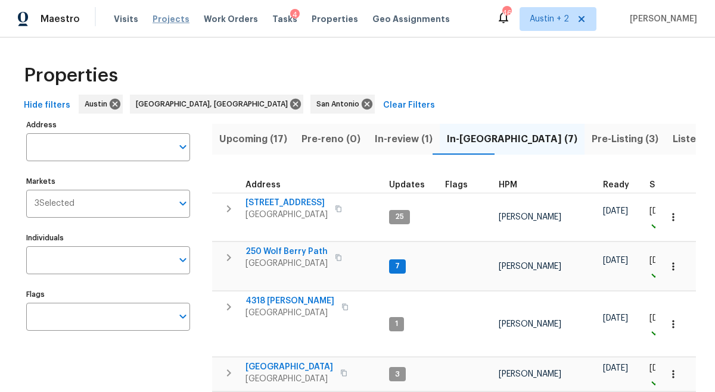
click at [173, 16] on span "Projects" at bounding box center [170, 19] width 37 height 12
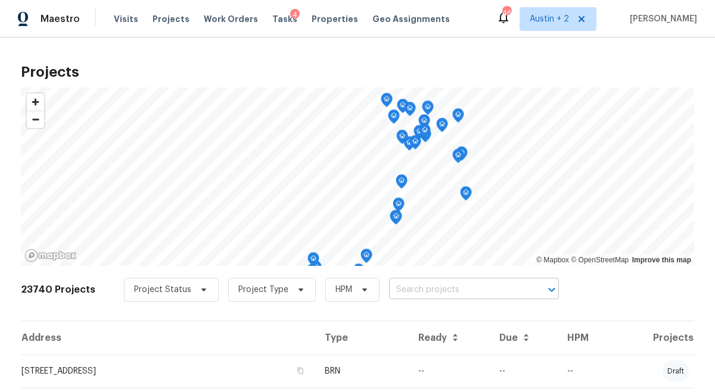
click at [438, 291] on input "text" at bounding box center [457, 290] width 136 height 18
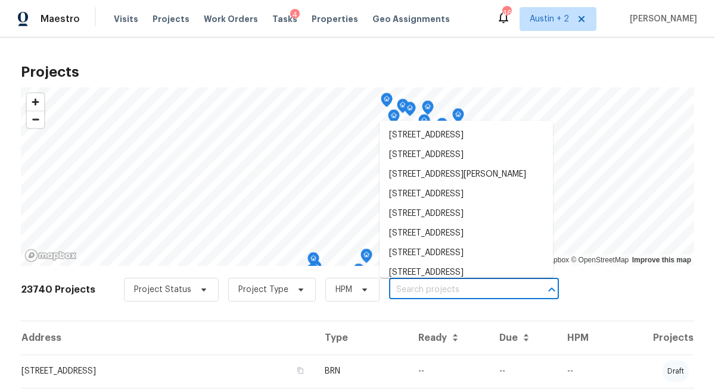
paste input "[STREET_ADDRESS]"
type input "[STREET_ADDRESS]"
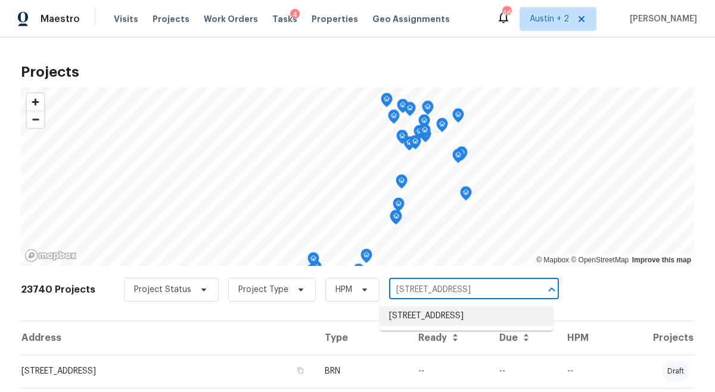
click at [430, 316] on li "[STREET_ADDRESS]" at bounding box center [465, 317] width 173 height 20
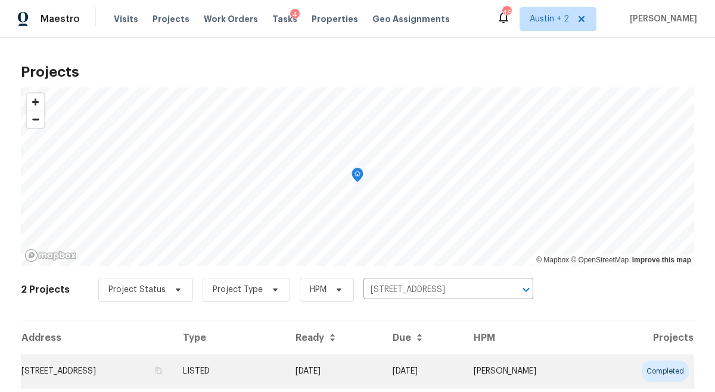
click at [89, 372] on td "[STREET_ADDRESS]" at bounding box center [97, 371] width 152 height 33
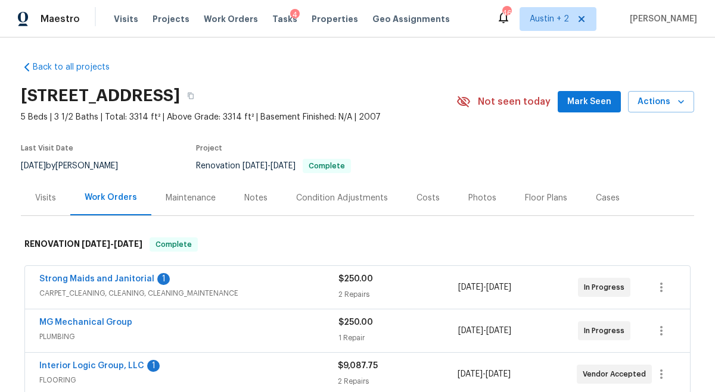
click at [593, 99] on span "Mark Seen" at bounding box center [589, 102] width 44 height 15
click at [37, 199] on div "Visits" at bounding box center [45, 198] width 21 height 12
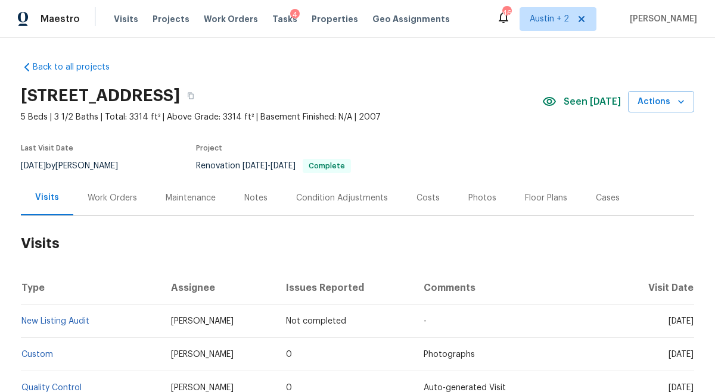
click at [417, 198] on div "Costs" at bounding box center [427, 198] width 23 height 12
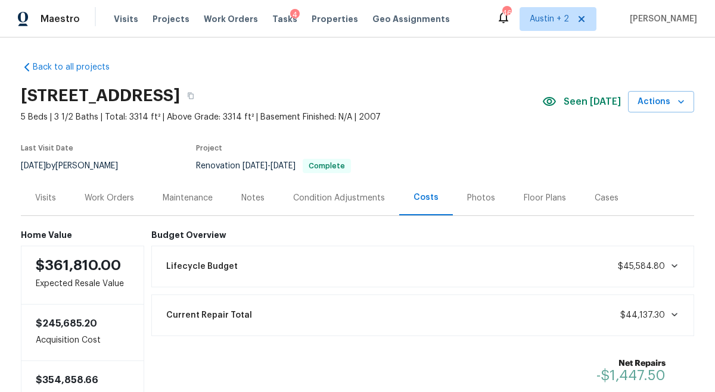
scroll to position [98, 0]
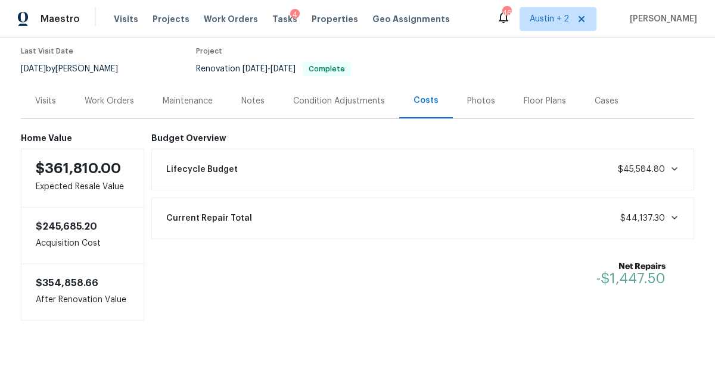
click at [101, 95] on div "Work Orders" at bounding box center [109, 101] width 49 height 12
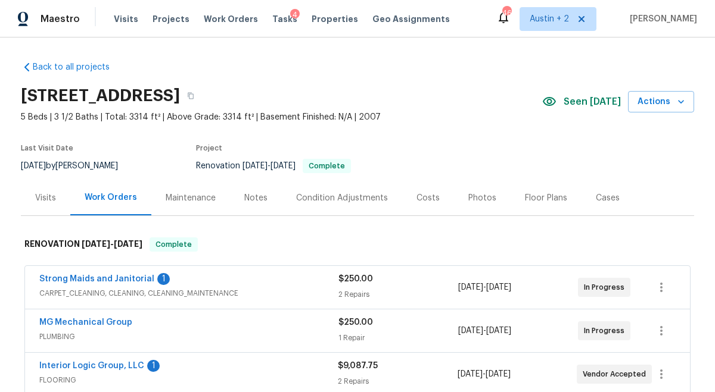
click at [46, 198] on div "Visits" at bounding box center [45, 198] width 21 height 12
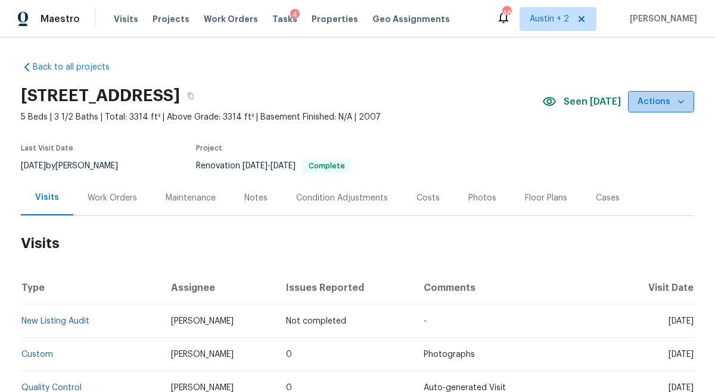
click at [660, 92] on button "Actions" at bounding box center [661, 102] width 66 height 22
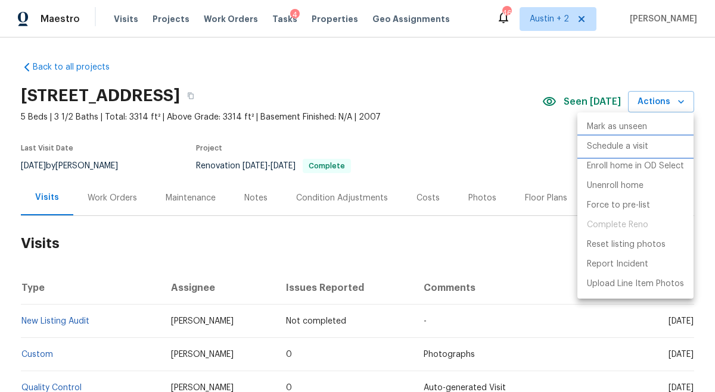
click at [628, 145] on p "Schedule a visit" at bounding box center [617, 147] width 61 height 13
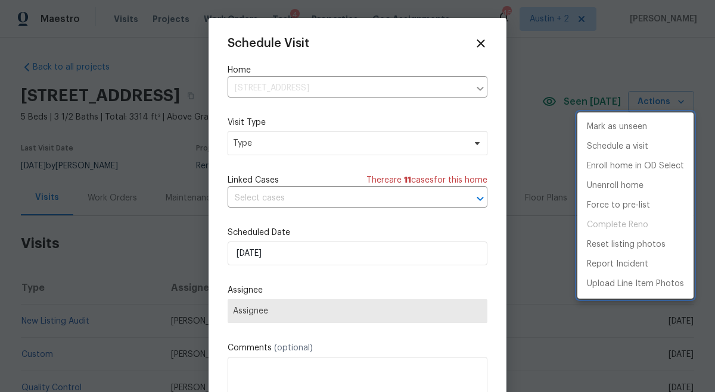
click at [310, 141] on div at bounding box center [357, 196] width 715 height 392
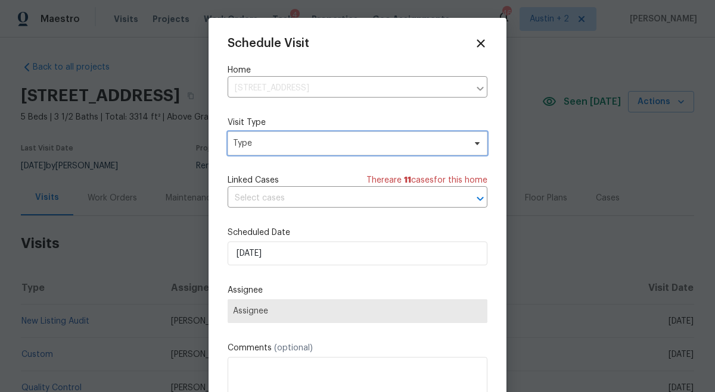
click at [310, 141] on span "Type" at bounding box center [349, 144] width 232 height 12
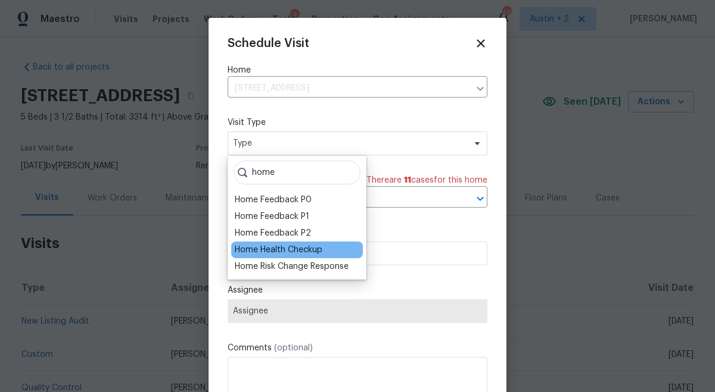
type input "home"
click at [277, 249] on div "Home Health Checkup" at bounding box center [279, 250] width 88 height 12
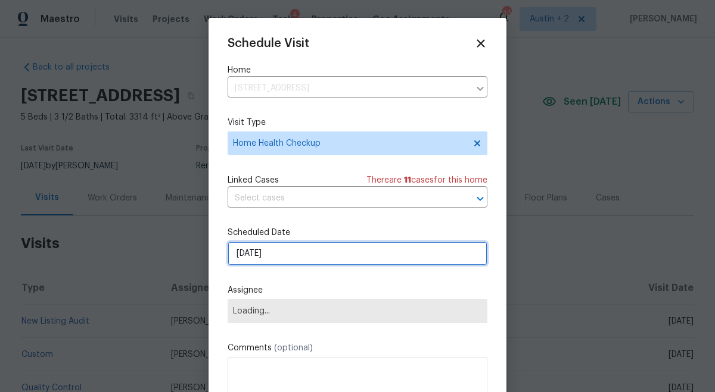
click at [283, 256] on input "8/27/2025" at bounding box center [358, 254] width 260 height 24
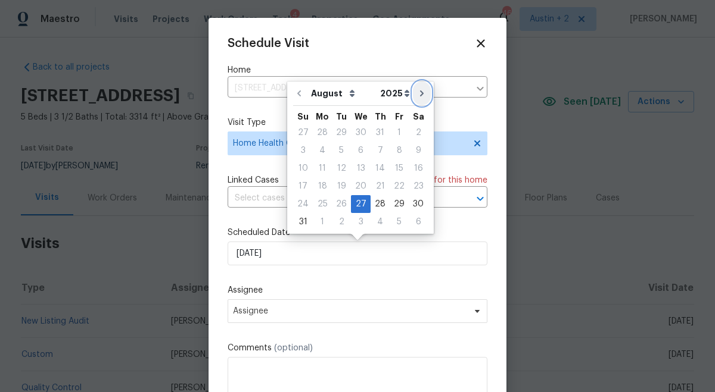
click at [417, 91] on icon "Go to next month" at bounding box center [422, 94] width 10 height 10
type input "9/27/2025"
select select "8"
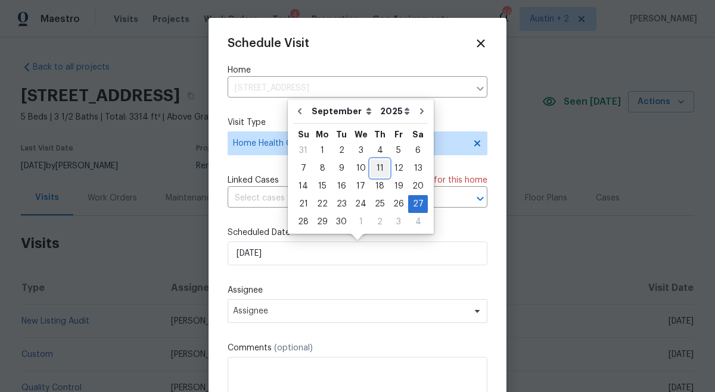
click at [376, 167] on div "11" at bounding box center [379, 168] width 18 height 17
type input "9/11/2025"
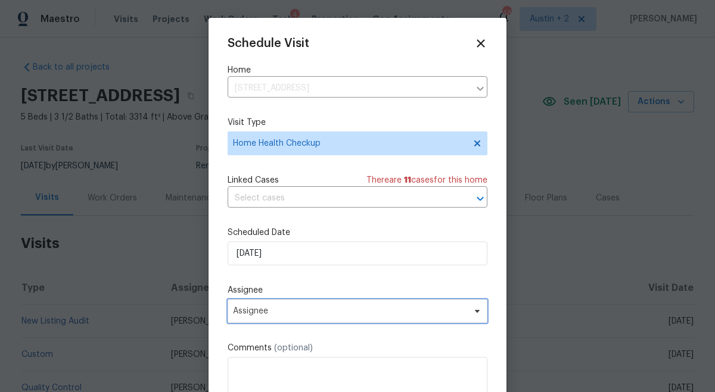
click at [339, 311] on span "Assignee" at bounding box center [349, 312] width 233 height 10
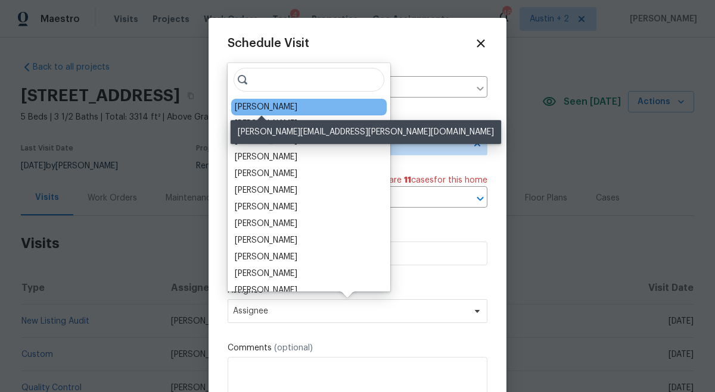
click at [258, 108] on div "[PERSON_NAME]" at bounding box center [266, 107] width 63 height 12
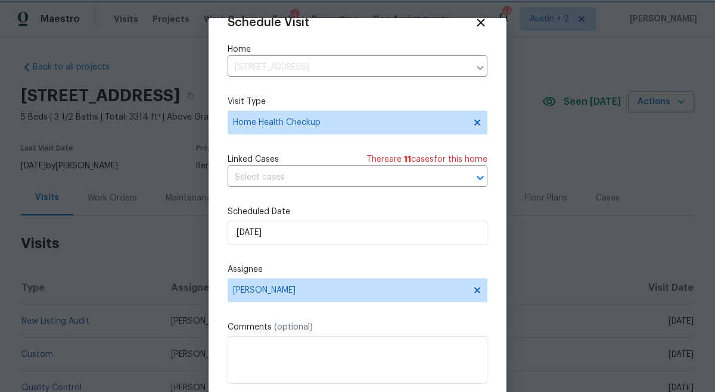
scroll to position [60, 0]
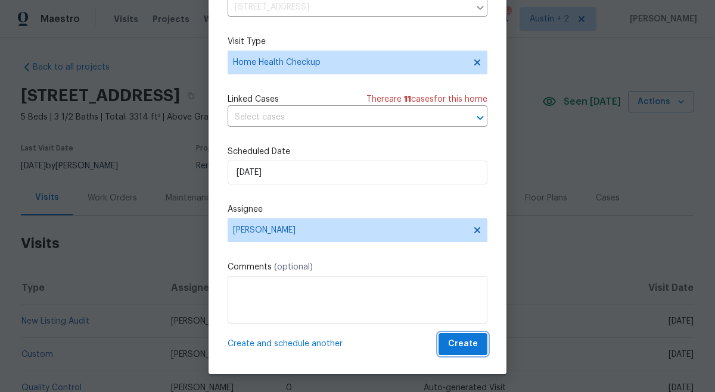
click at [468, 345] on span "Create" at bounding box center [463, 344] width 30 height 15
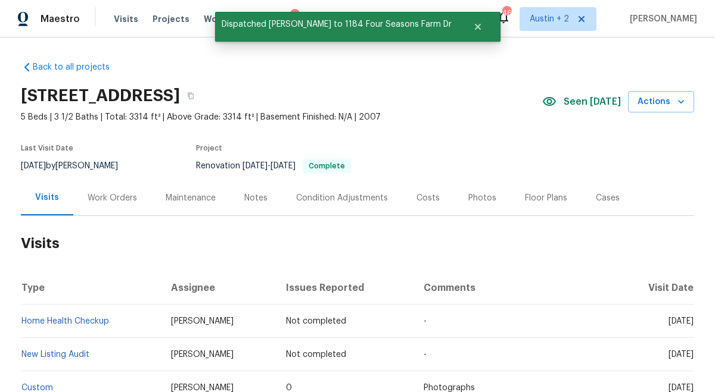
scroll to position [0, 0]
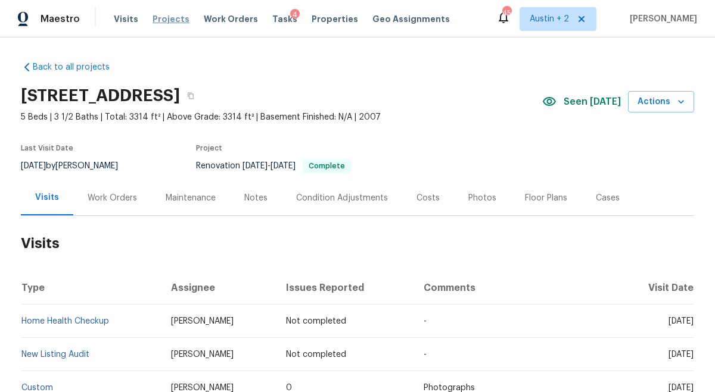
click at [172, 16] on span "Projects" at bounding box center [170, 19] width 37 height 12
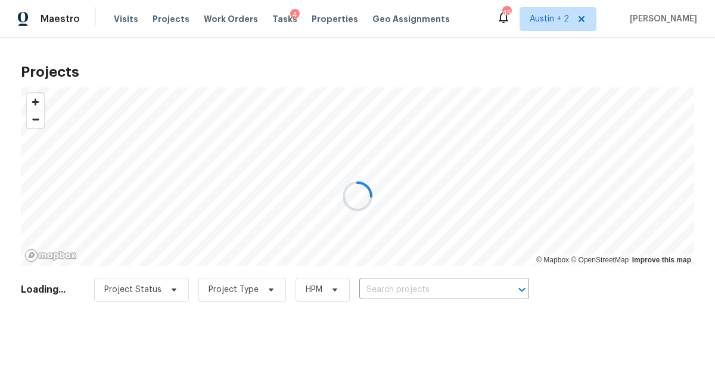
click at [398, 289] on div at bounding box center [357, 196] width 715 height 392
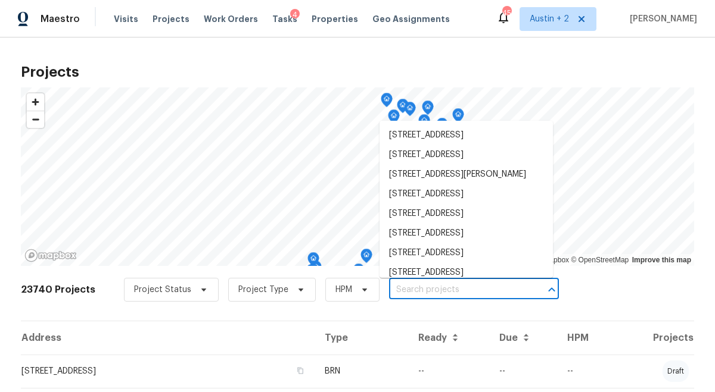
click at [404, 289] on input "text" at bounding box center [457, 290] width 136 height 18
paste input "[STREET_ADDRESS][PERSON_NAME][PERSON_NAME]"
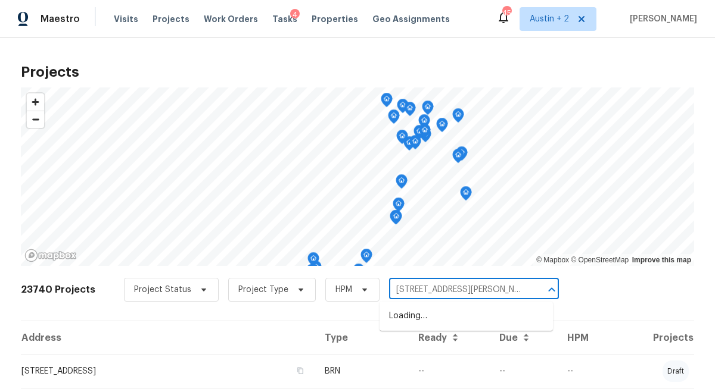
type input "[STREET_ADDRESS][PERSON_NAME][PERSON_NAME]"
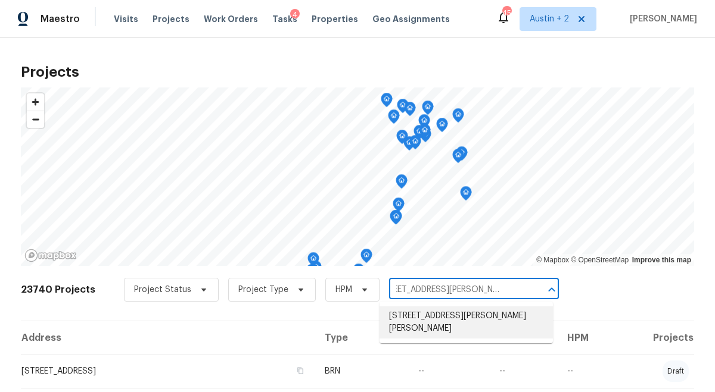
click at [410, 317] on li "[STREET_ADDRESS][PERSON_NAME][PERSON_NAME]" at bounding box center [465, 323] width 173 height 32
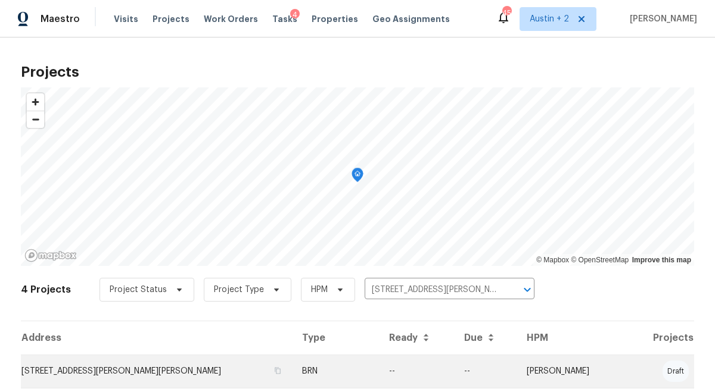
click at [121, 376] on td "[STREET_ADDRESS][PERSON_NAME][PERSON_NAME]" at bounding box center [157, 371] width 272 height 33
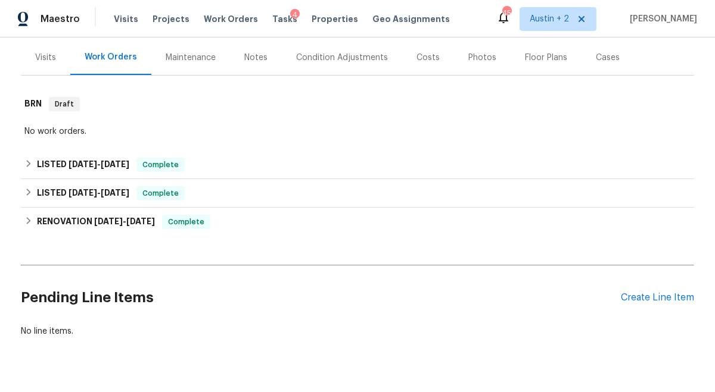
scroll to position [167, 0]
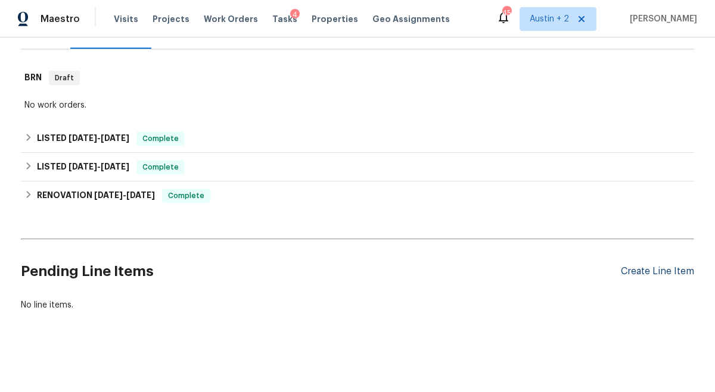
click at [655, 276] on div "Create Line Item" at bounding box center [657, 271] width 73 height 11
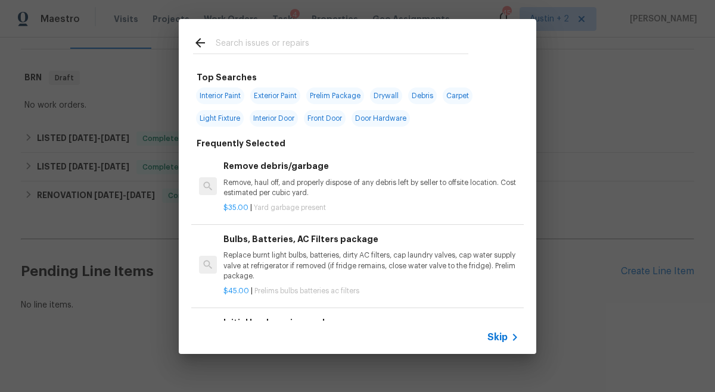
click at [279, 40] on input "text" at bounding box center [342, 45] width 253 height 18
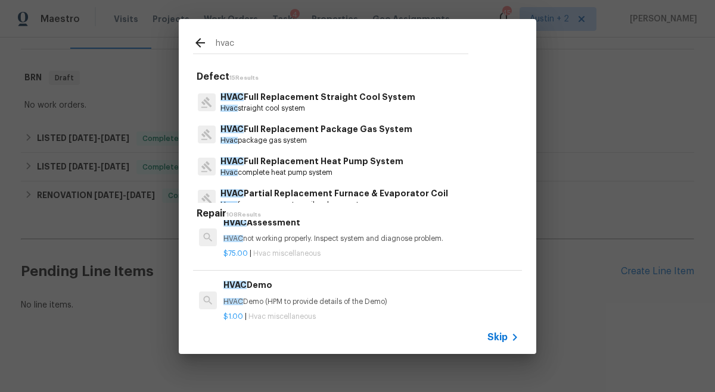
scroll to position [77, 0]
type input "hvac"
click at [300, 238] on p "HVAC not working properly. Inspect system and diagnose problem." at bounding box center [370, 238] width 295 height 10
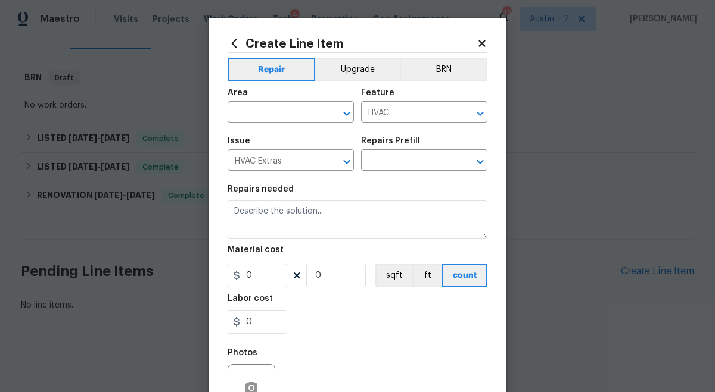
type input "HVAC Assessment $75.00"
type textarea "HVAC not working properly. Inspect system and diagnose problem."
type input "75"
type input "1"
click at [287, 116] on input "text" at bounding box center [274, 113] width 93 height 18
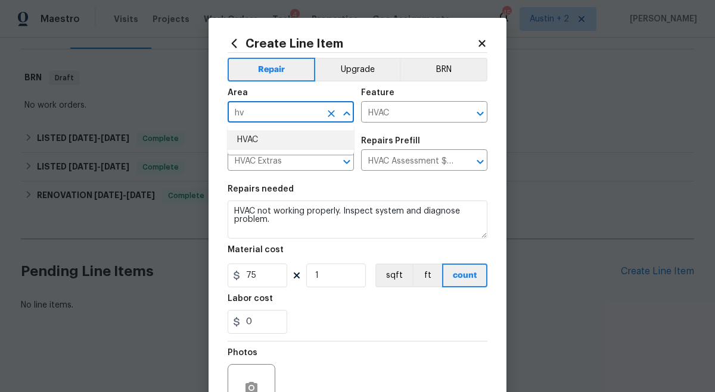
click at [276, 138] on li "HVAC" at bounding box center [291, 140] width 126 height 20
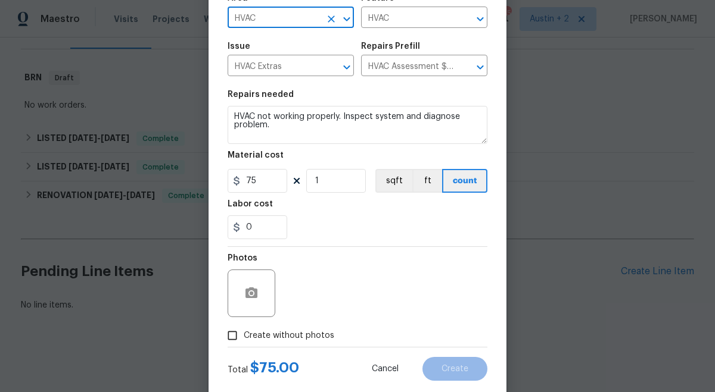
scroll to position [121, 0]
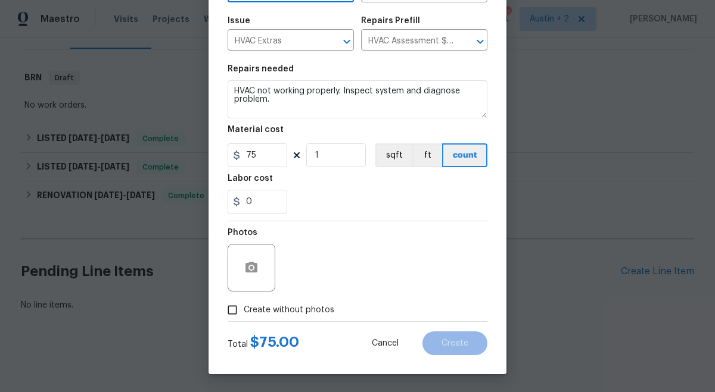
type input "HVAC"
click at [321, 311] on span "Create without photos" at bounding box center [289, 310] width 91 height 13
click at [244, 311] on input "Create without photos" at bounding box center [232, 310] width 23 height 23
checkbox input "true"
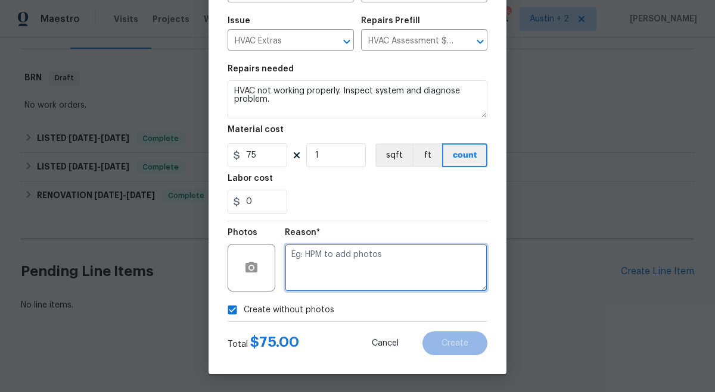
click at [341, 270] on textarea at bounding box center [386, 268] width 202 height 48
type textarea "will add"
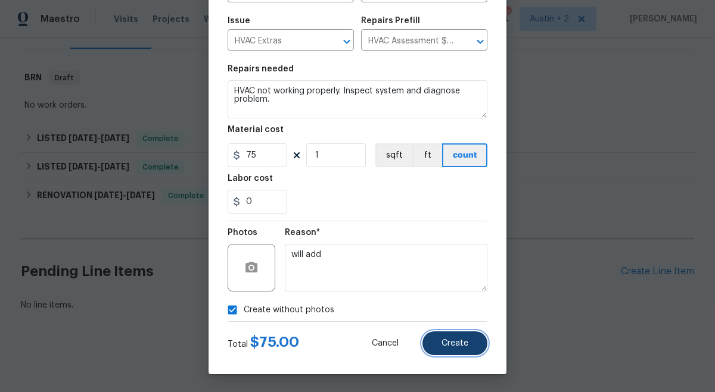
click at [473, 348] on button "Create" at bounding box center [454, 344] width 65 height 24
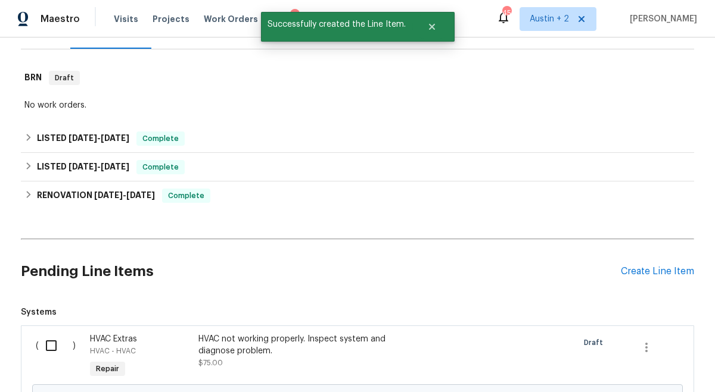
scroll to position [303, 0]
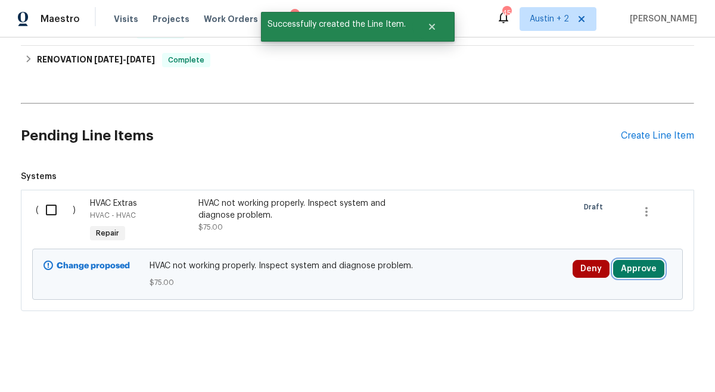
click at [626, 264] on button "Approve" at bounding box center [638, 269] width 51 height 18
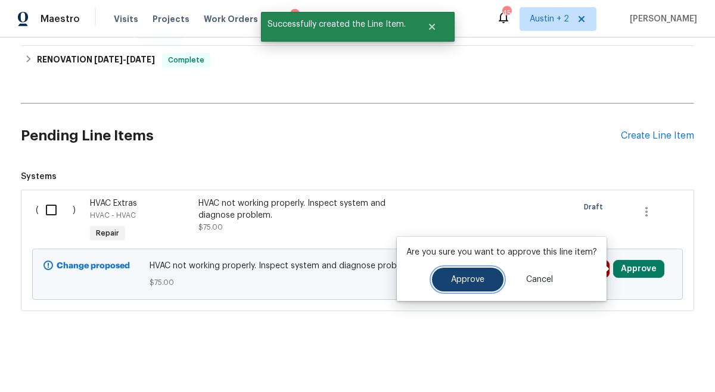
click at [444, 274] on button "Approve" at bounding box center [467, 280] width 71 height 24
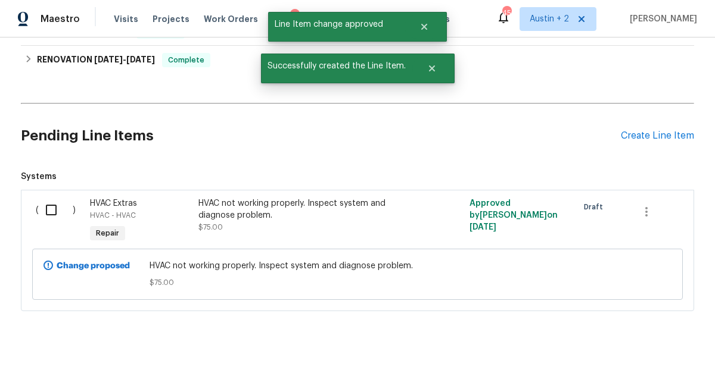
click at [54, 207] on input "checkbox" at bounding box center [56, 210] width 34 height 25
checkbox input "true"
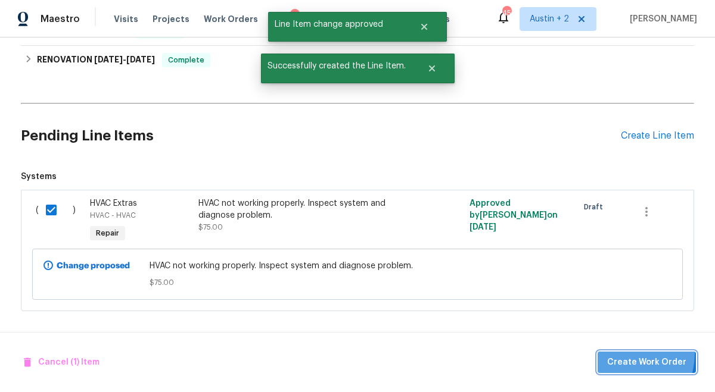
click at [623, 354] on button "Create Work Order" at bounding box center [646, 363] width 98 height 22
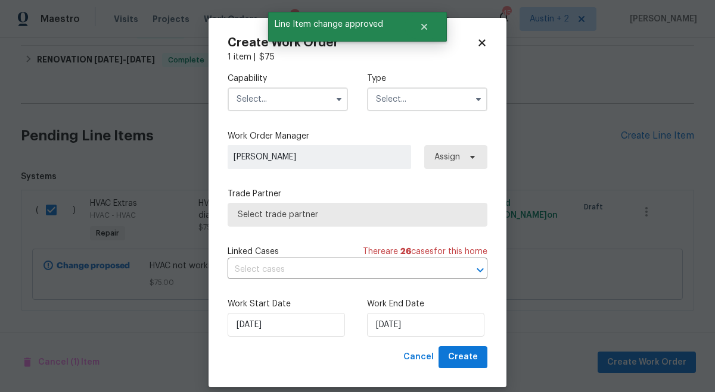
click at [282, 99] on input "text" at bounding box center [288, 100] width 120 height 24
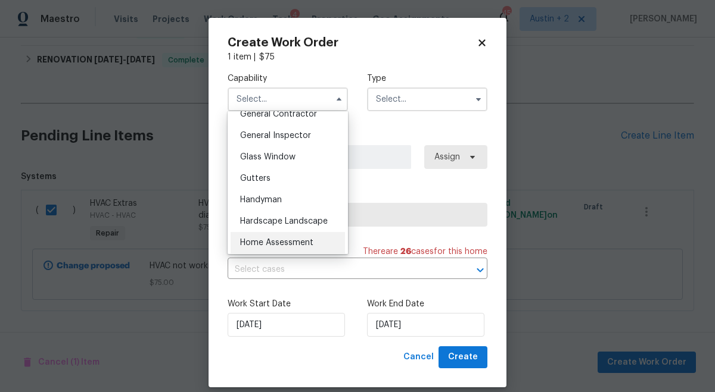
scroll to position [637, 0]
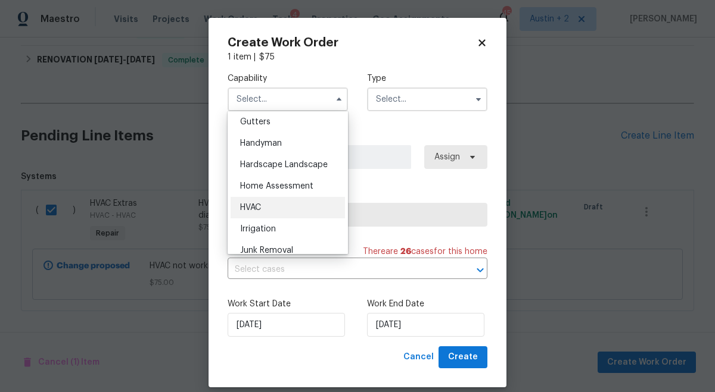
click at [277, 211] on div "HVAC" at bounding box center [287, 207] width 114 height 21
type input "HVAC"
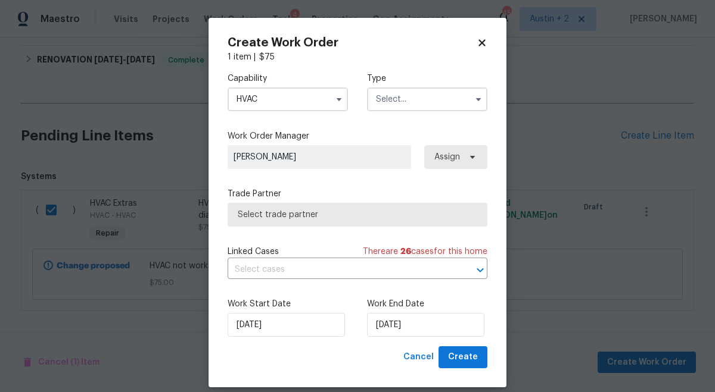
click at [413, 102] on input "text" at bounding box center [427, 100] width 120 height 24
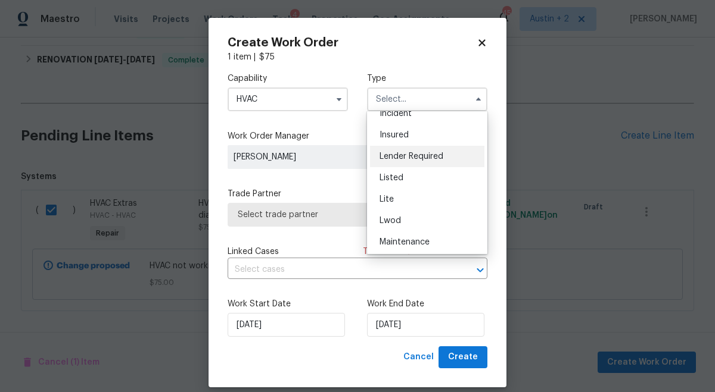
scroll to position [76, 0]
click at [399, 174] on span "Listed" at bounding box center [391, 177] width 24 height 8
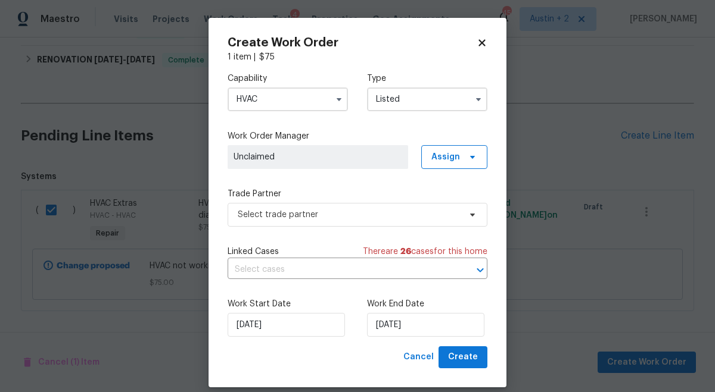
click at [403, 99] on input "Listed" at bounding box center [427, 100] width 120 height 24
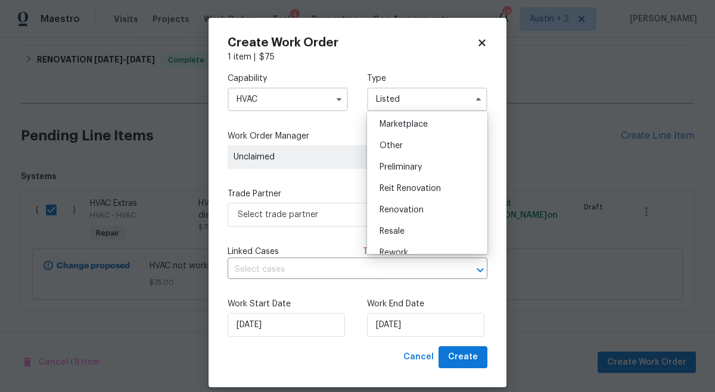
scroll to position [222, 0]
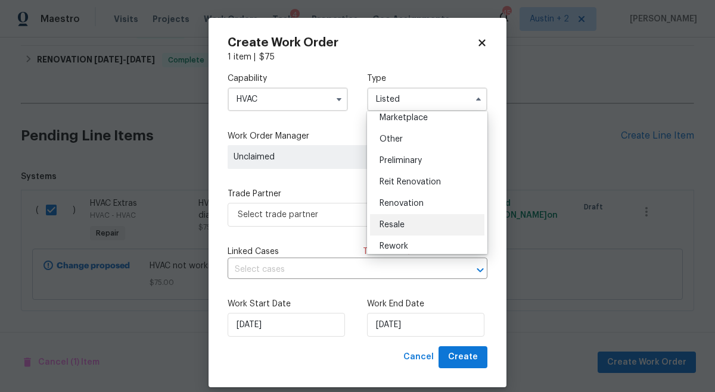
click at [405, 229] on div "Resale" at bounding box center [427, 224] width 114 height 21
type input "Resale"
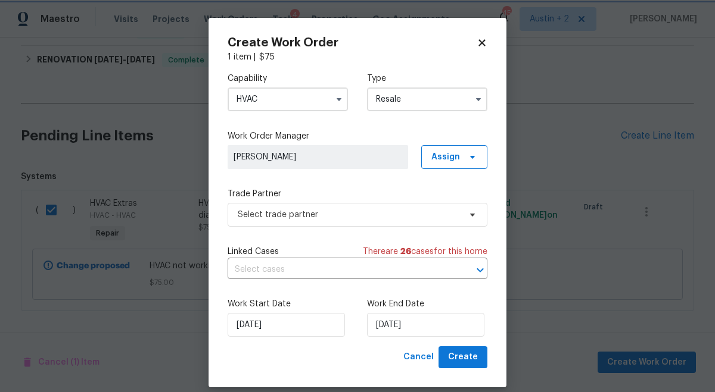
scroll to position [0, 0]
click at [451, 165] on span "Assign" at bounding box center [454, 157] width 66 height 24
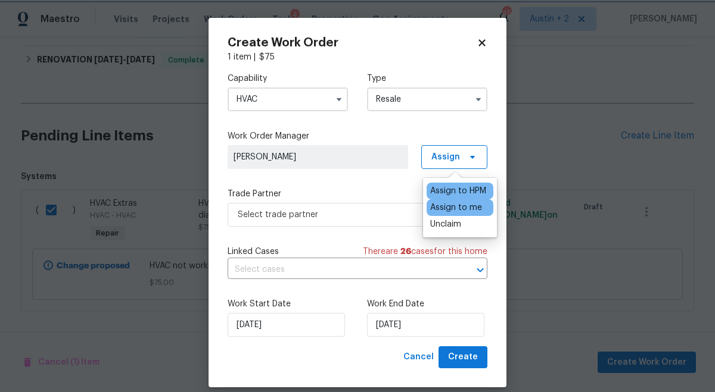
click at [357, 181] on div "Capability HVAC Type Resale Work Order Manager Sheila Cooksey Assign Trade Part…" at bounding box center [358, 204] width 260 height 283
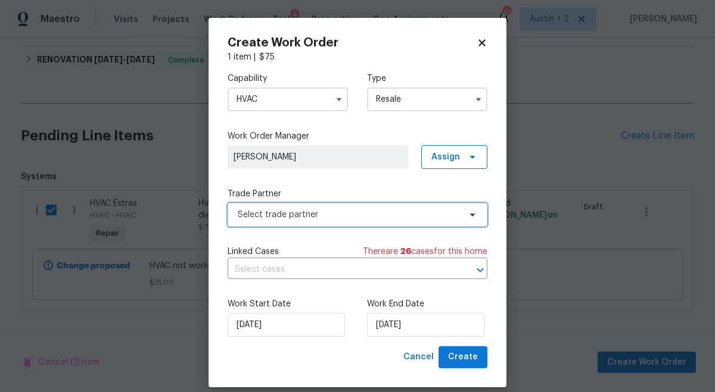
click at [354, 213] on span "Select trade partner" at bounding box center [349, 215] width 222 height 12
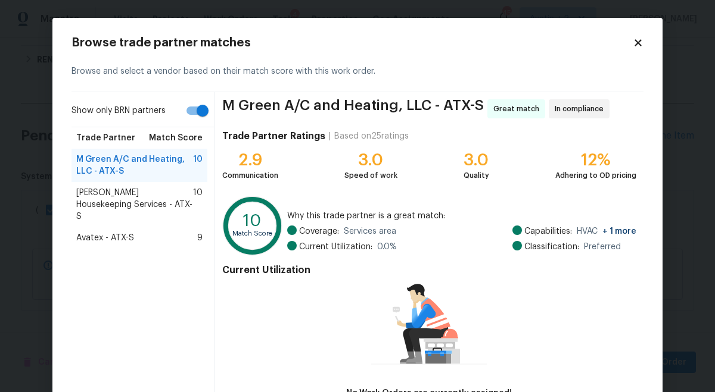
click at [158, 198] on span "Arelis Housekeeping Services - ATX-S" at bounding box center [134, 205] width 117 height 36
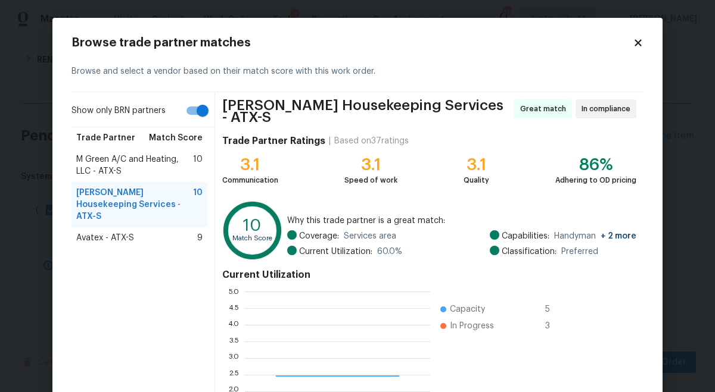
scroll to position [167, 185]
click at [154, 232] on div "Avatex - ATX-S 9" at bounding box center [139, 238] width 126 height 12
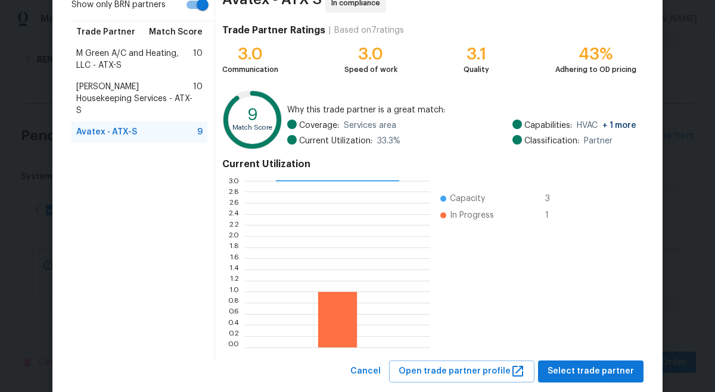
scroll to position [133, 0]
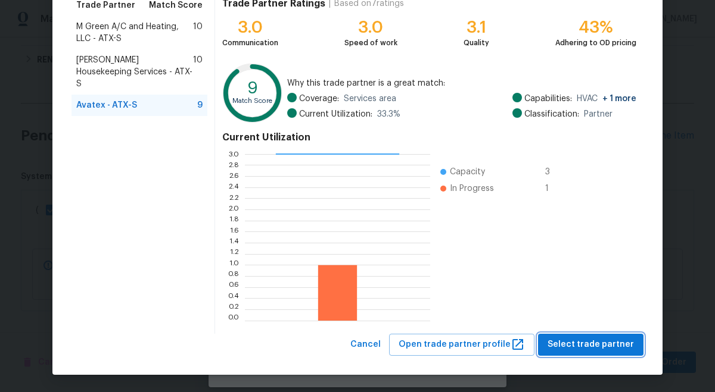
click at [583, 340] on span "Select trade partner" at bounding box center [590, 345] width 86 height 15
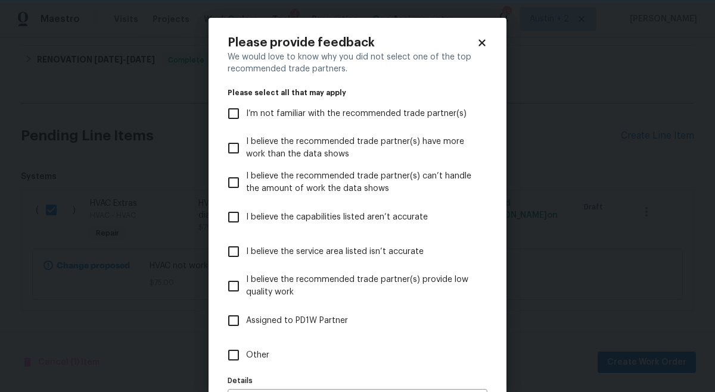
scroll to position [79, 0]
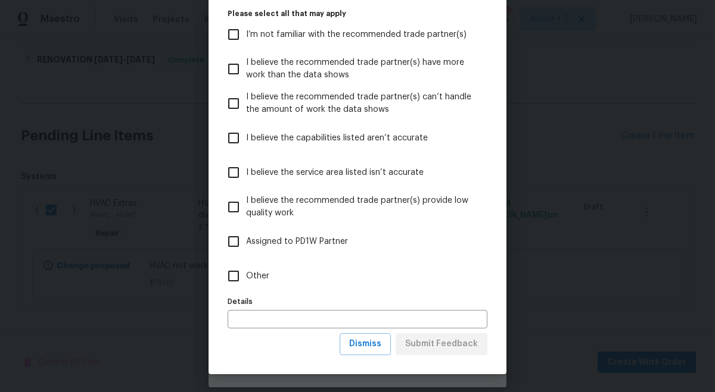
click at [264, 281] on span "Other" at bounding box center [257, 276] width 23 height 13
click at [246, 281] on input "Other" at bounding box center [233, 276] width 25 height 25
checkbox input "true"
click at [419, 340] on span "Submit Feedback" at bounding box center [441, 344] width 73 height 15
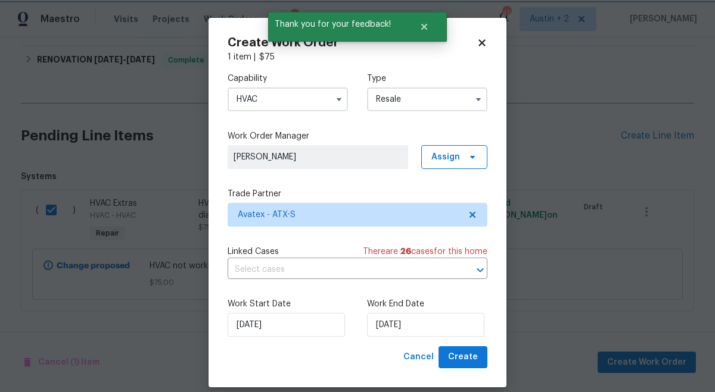
scroll to position [0, 0]
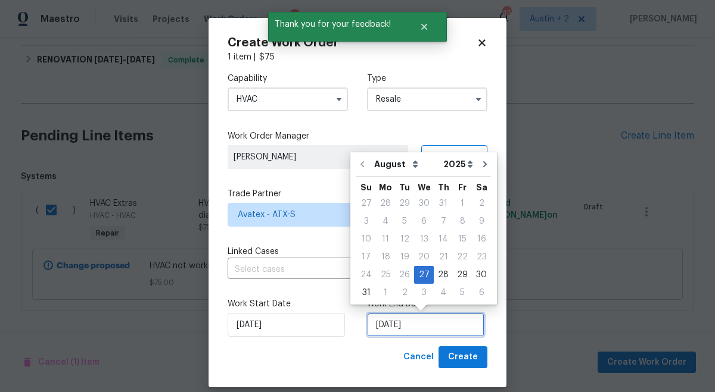
click at [413, 336] on input "[DATE]" at bounding box center [425, 325] width 117 height 24
click at [385, 293] on div "1" at bounding box center [385, 293] width 19 height 17
type input "9/1/2025"
select select "8"
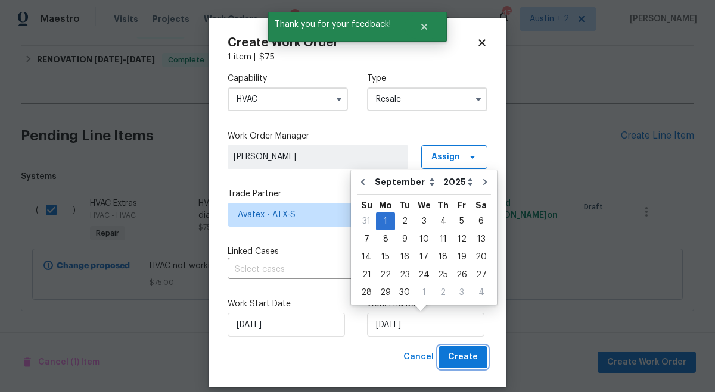
click at [460, 357] on span "Create" at bounding box center [463, 357] width 30 height 15
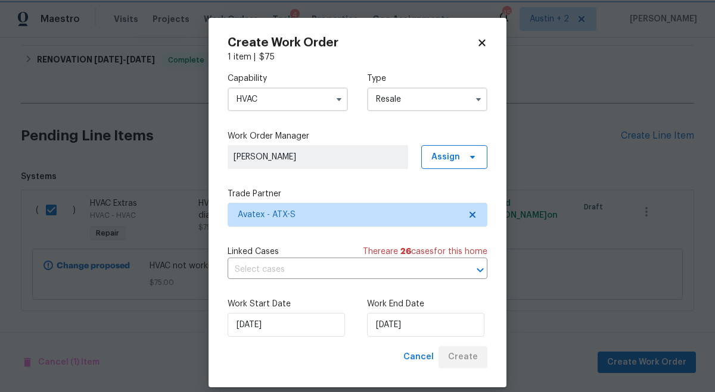
checkbox input "false"
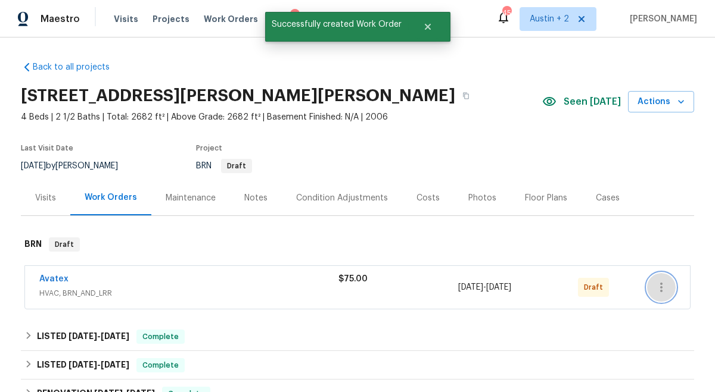
click at [666, 283] on icon "button" at bounding box center [661, 288] width 14 height 14
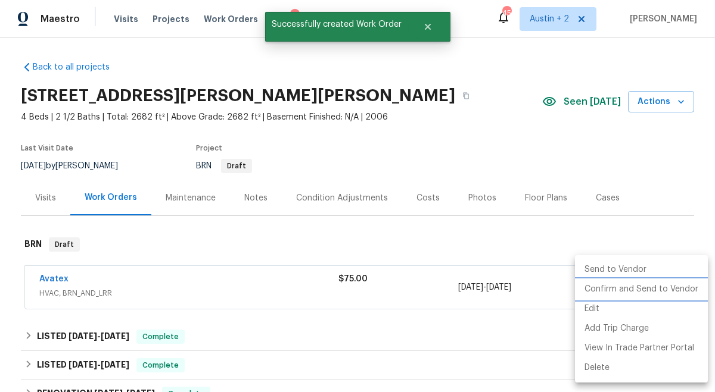
click at [615, 288] on li "Confirm and Send to Vendor" at bounding box center [641, 290] width 133 height 20
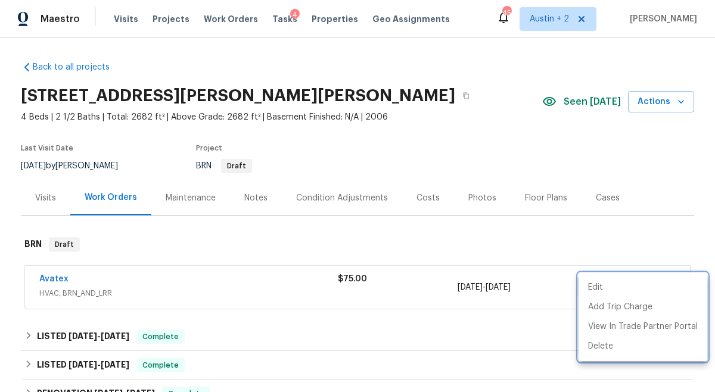
click at [264, 21] on div at bounding box center [357, 196] width 715 height 392
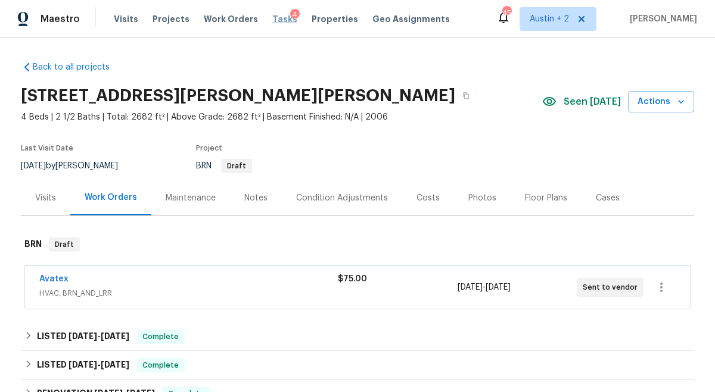
click at [272, 19] on span "Tasks" at bounding box center [284, 19] width 25 height 8
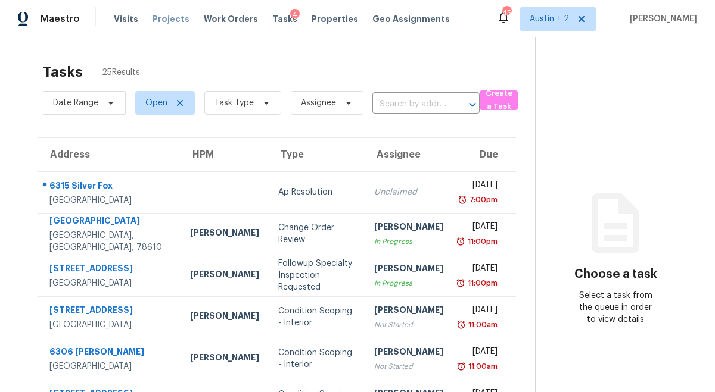
click at [170, 20] on span "Projects" at bounding box center [170, 19] width 37 height 12
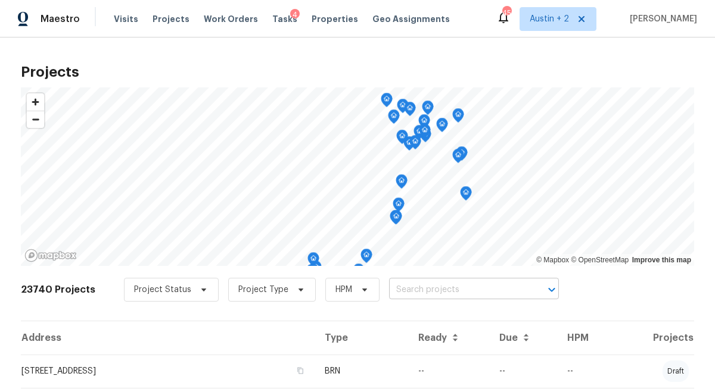
click at [415, 294] on input "text" at bounding box center [457, 290] width 136 height 18
type input "6900 vall"
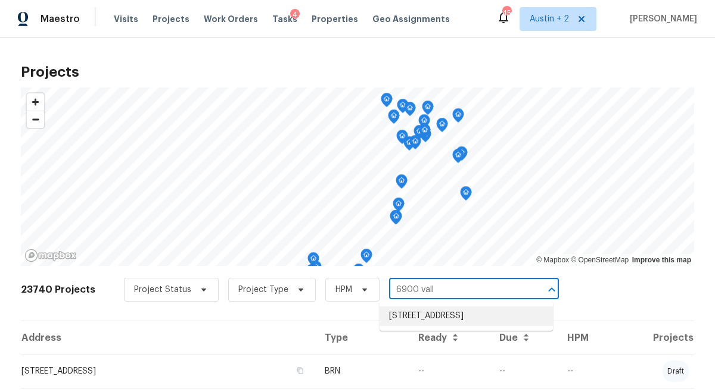
click at [453, 314] on li "[STREET_ADDRESS]" at bounding box center [465, 317] width 173 height 20
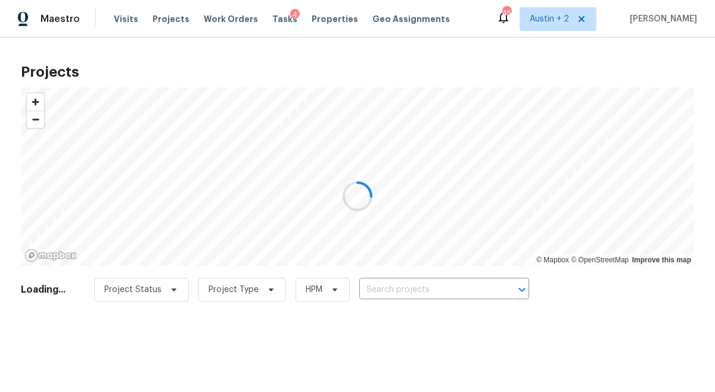
type input "[STREET_ADDRESS]"
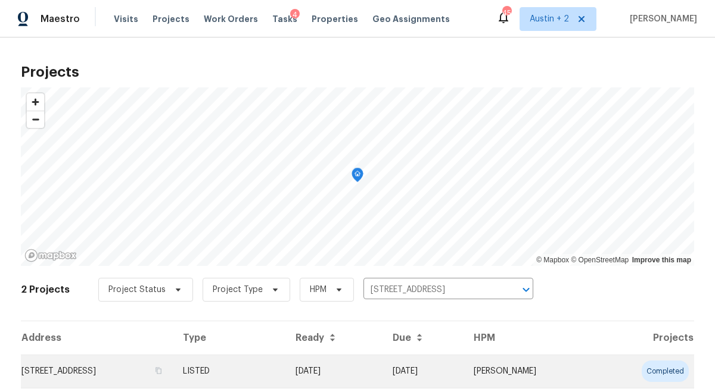
click at [141, 374] on td "[STREET_ADDRESS]" at bounding box center [97, 371] width 152 height 33
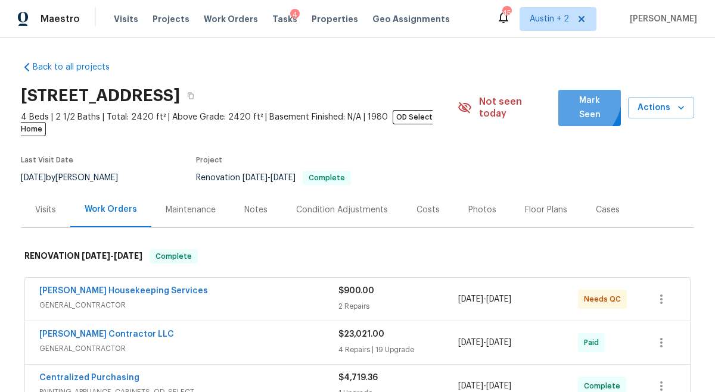
click at [574, 97] on span "Mark Seen" at bounding box center [590, 108] width 44 height 29
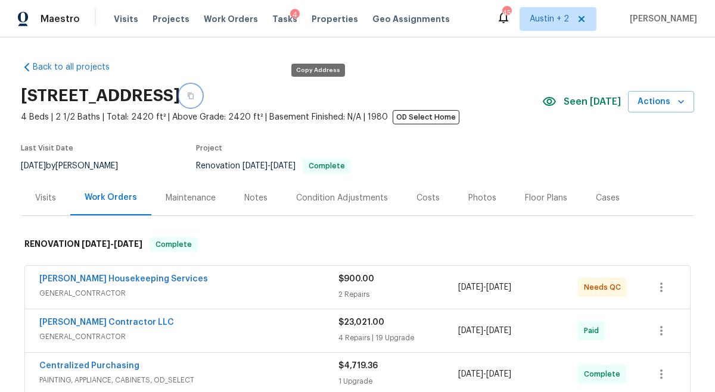
click at [194, 93] on icon "button" at bounding box center [191, 96] width 6 height 7
click at [424, 197] on div "Costs" at bounding box center [427, 198] width 23 height 12
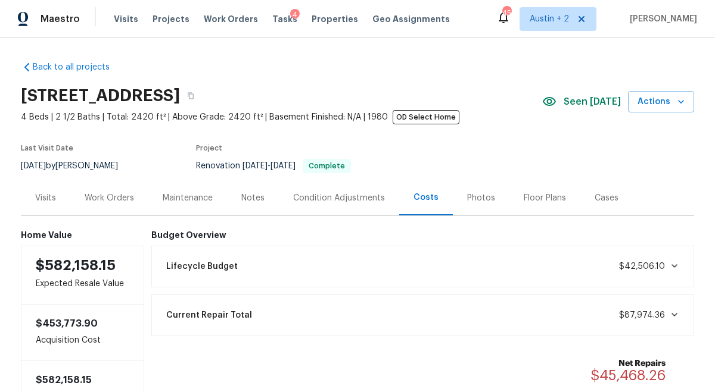
scroll to position [98, 0]
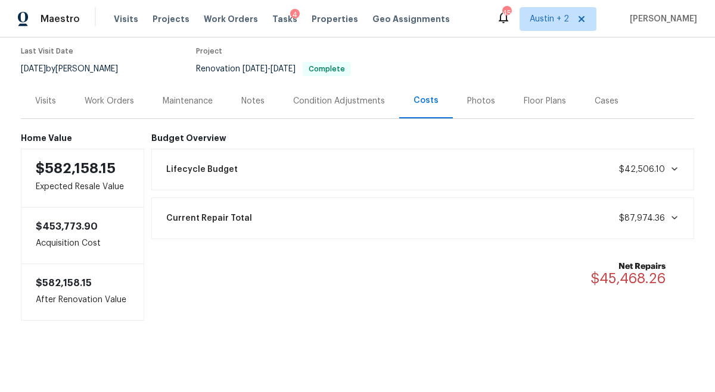
click at [116, 100] on div "Work Orders" at bounding box center [109, 101] width 49 height 12
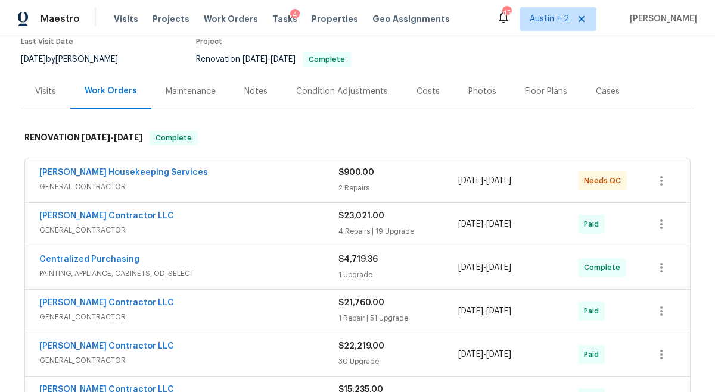
scroll to position [102, 0]
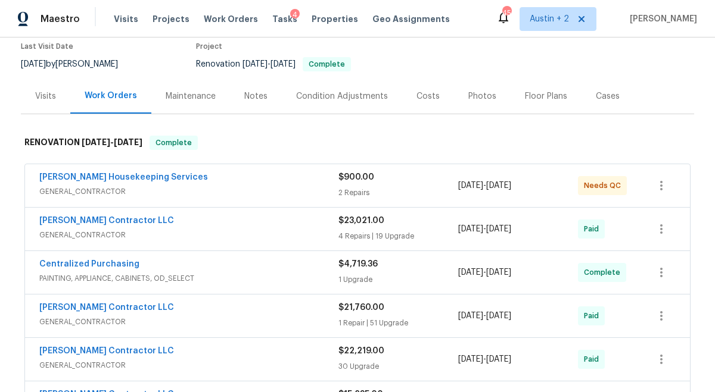
click at [325, 232] on span "GENERAL_CONTRACTOR" at bounding box center [188, 235] width 299 height 12
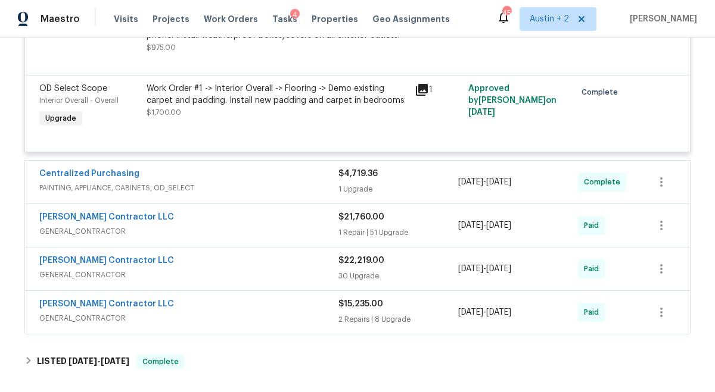
scroll to position [2110, 0]
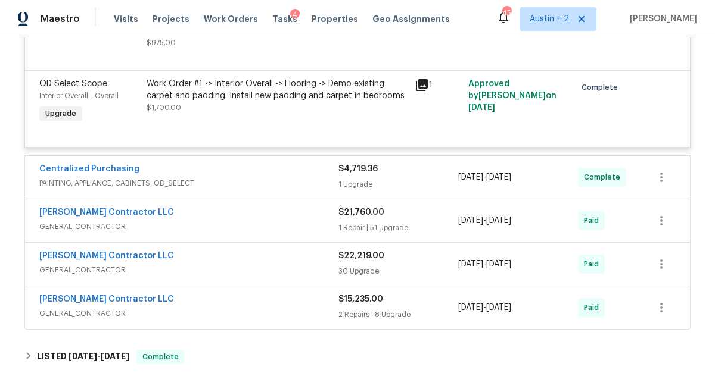
click at [291, 233] on span "GENERAL_CONTRACTOR" at bounding box center [188, 227] width 299 height 12
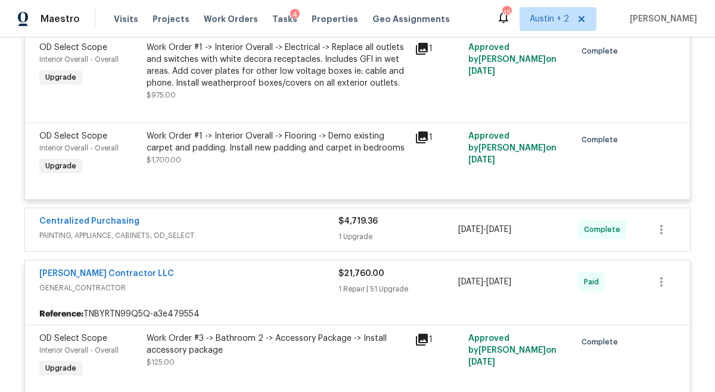
scroll to position [2065, 0]
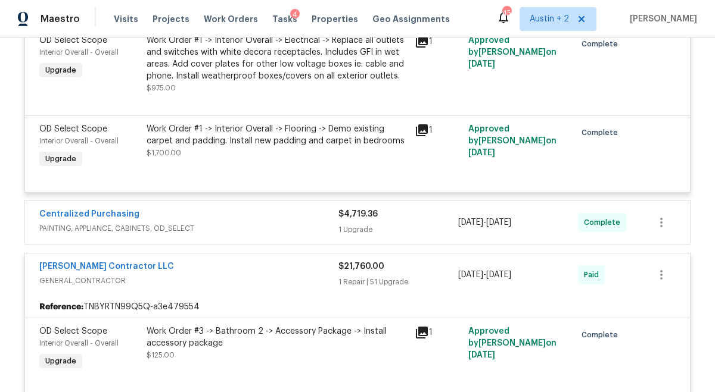
click at [253, 282] on span "GENERAL_CONTRACTOR" at bounding box center [188, 281] width 299 height 12
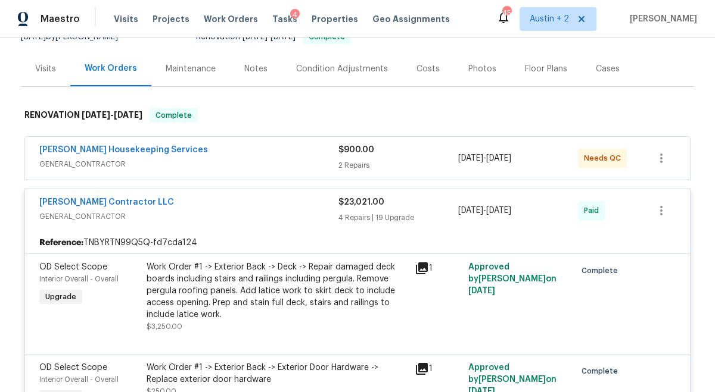
scroll to position [130, 0]
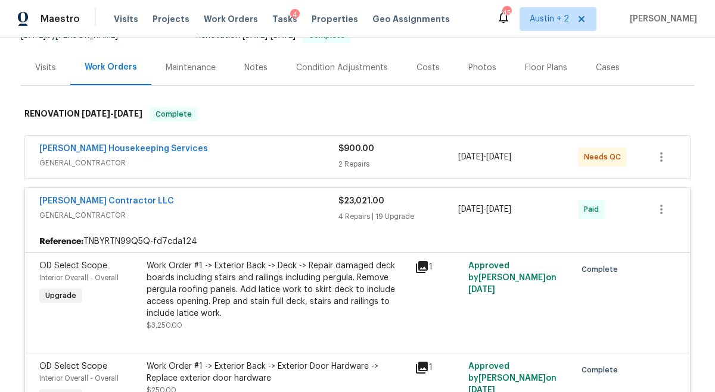
click at [250, 204] on div "[PERSON_NAME] Contractor LLC" at bounding box center [188, 202] width 299 height 14
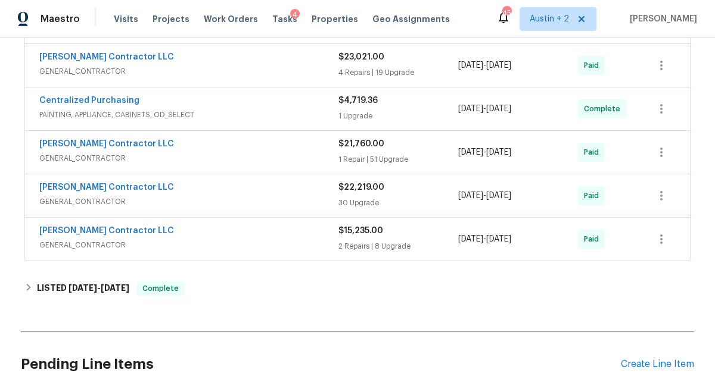
scroll to position [264, 0]
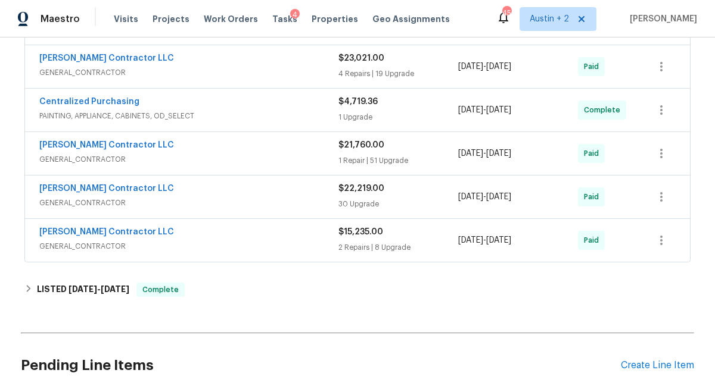
click at [225, 246] on span "GENERAL_CONTRACTOR" at bounding box center [188, 247] width 299 height 12
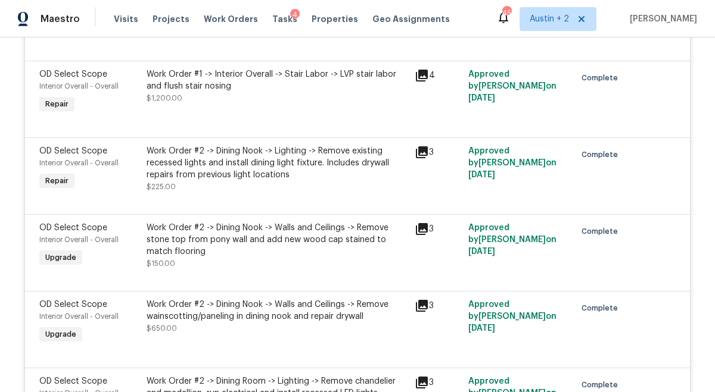
scroll to position [686, 0]
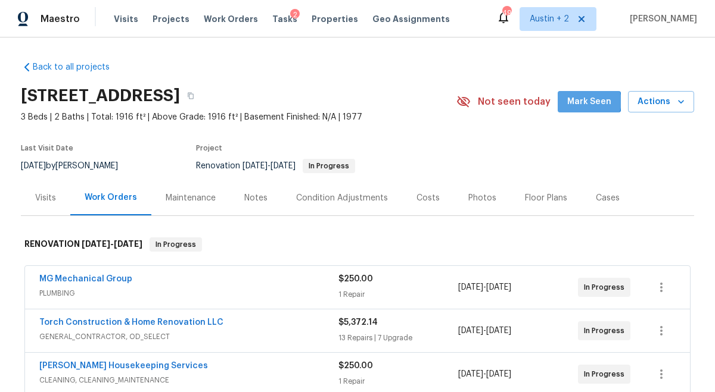
click at [593, 102] on span "Mark Seen" at bounding box center [589, 102] width 44 height 15
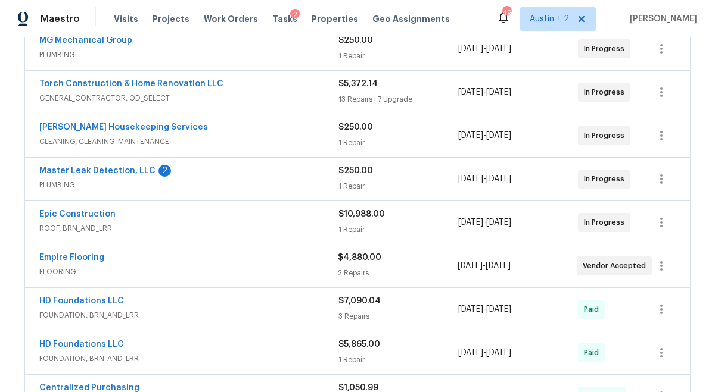
scroll to position [189, 0]
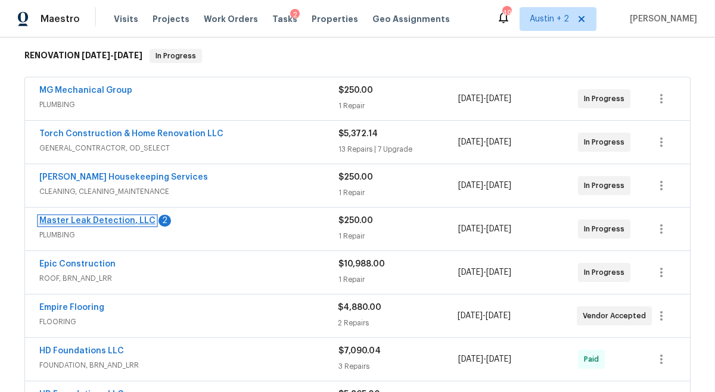
click at [129, 223] on link "Master Leak Detection, LLC" at bounding box center [97, 221] width 116 height 8
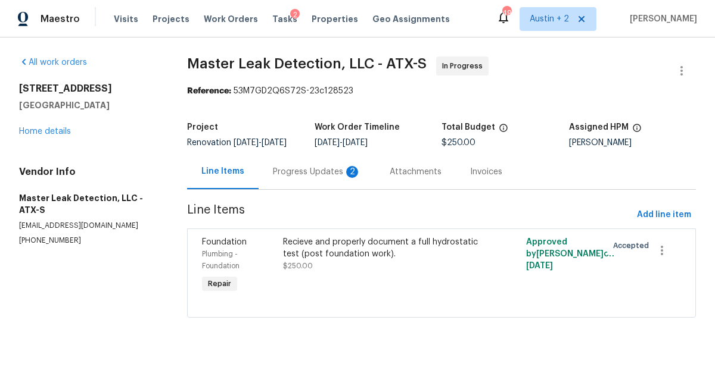
click at [314, 178] on div "Progress Updates 2" at bounding box center [317, 172] width 88 height 12
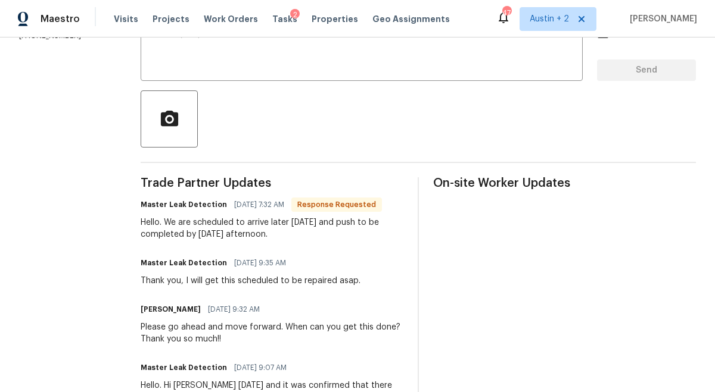
scroll to position [183, 0]
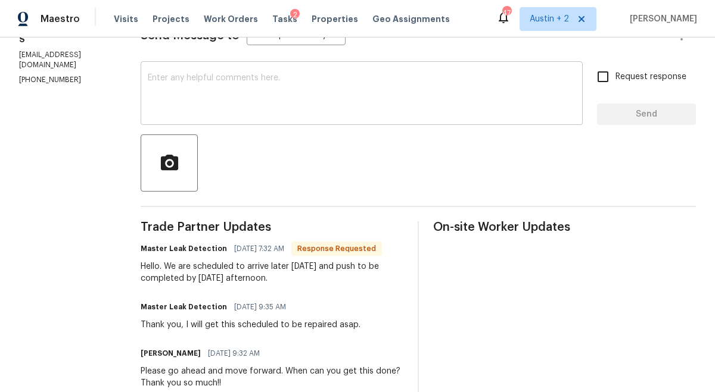
click at [244, 107] on textarea at bounding box center [362, 95] width 428 height 42
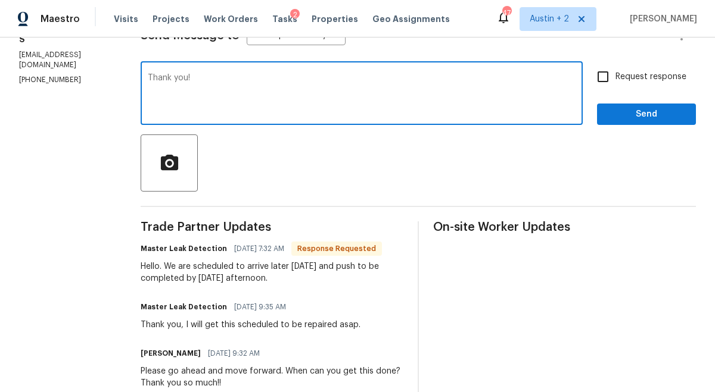
type textarea "Thank you!"
click at [650, 108] on span "Send" at bounding box center [646, 114] width 80 height 15
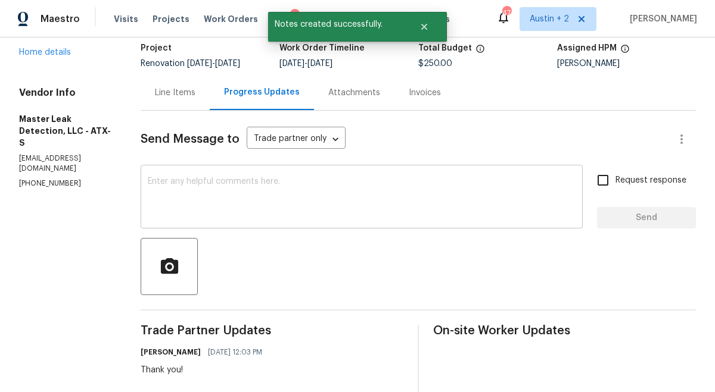
scroll to position [75, 0]
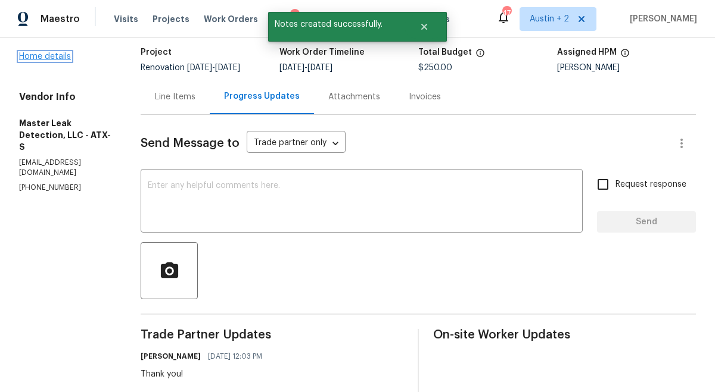
click at [58, 55] on link "Home details" at bounding box center [45, 56] width 52 height 8
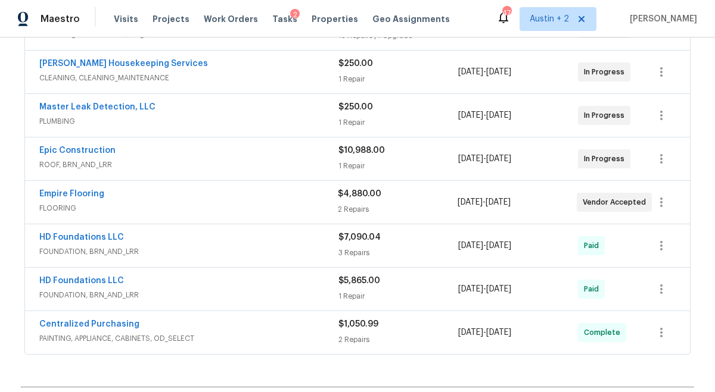
scroll to position [307, 0]
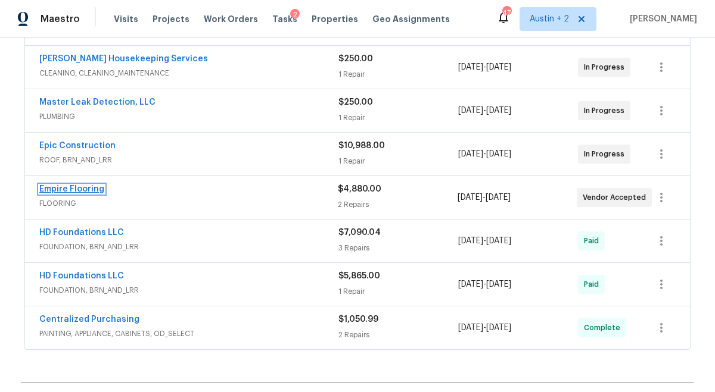
click at [98, 188] on link "Empire Flooring" at bounding box center [71, 189] width 65 height 8
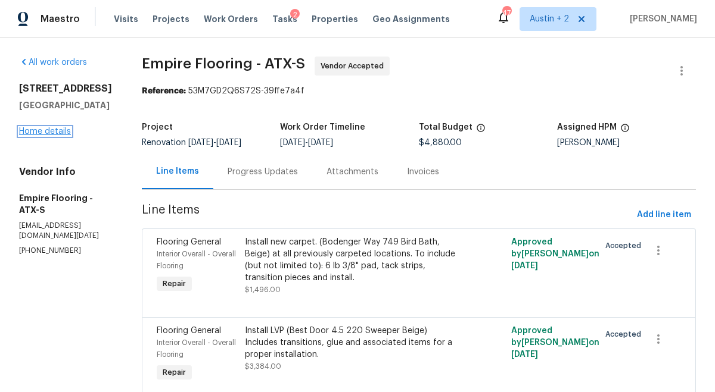
click at [61, 133] on link "Home details" at bounding box center [45, 131] width 52 height 8
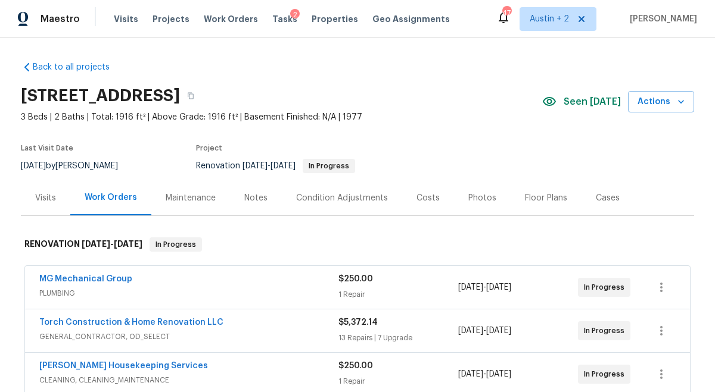
click at [421, 197] on div "Costs" at bounding box center [427, 198] width 23 height 12
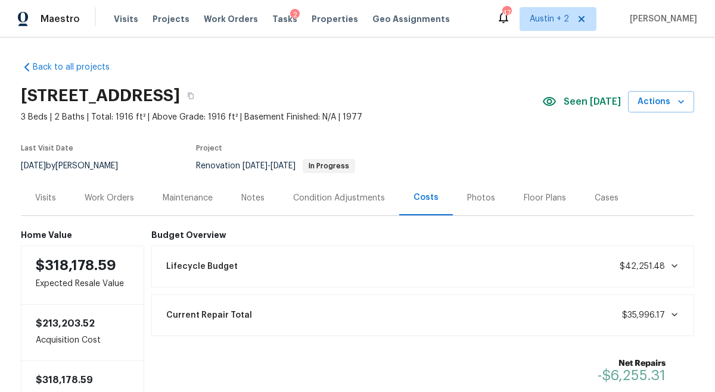
click at [105, 193] on div "Work Orders" at bounding box center [109, 198] width 49 height 12
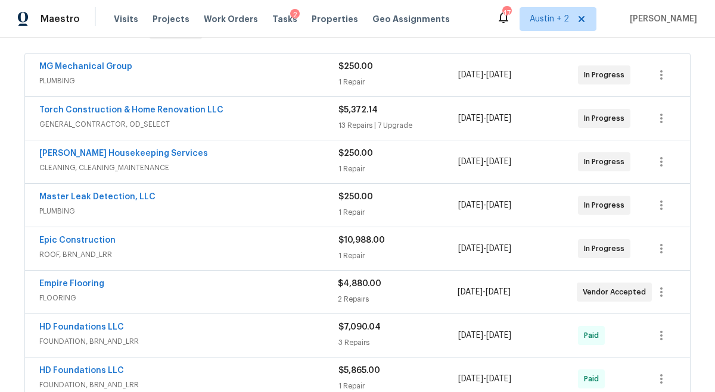
scroll to position [216, 0]
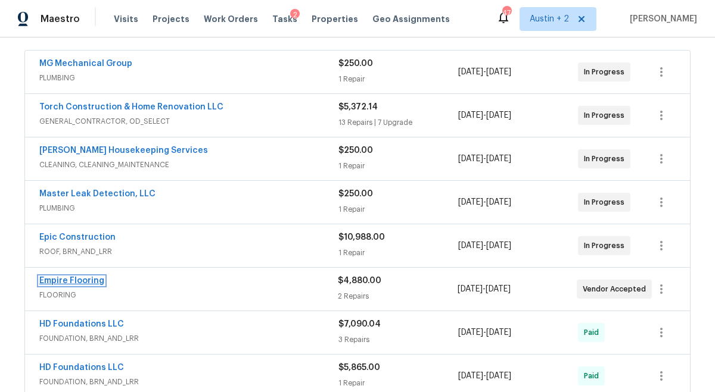
click at [95, 279] on link "Empire Flooring" at bounding box center [71, 281] width 65 height 8
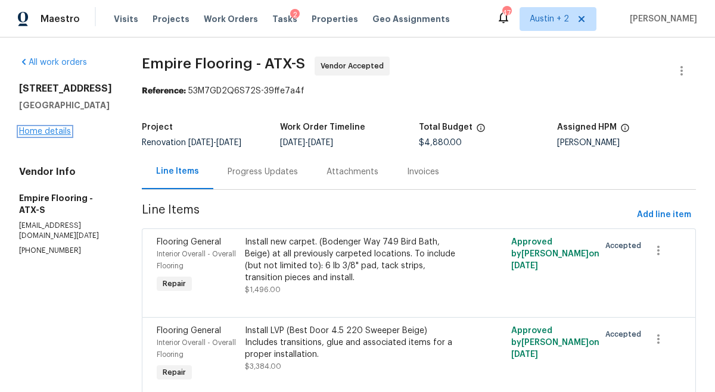
click at [63, 134] on link "Home details" at bounding box center [45, 131] width 52 height 8
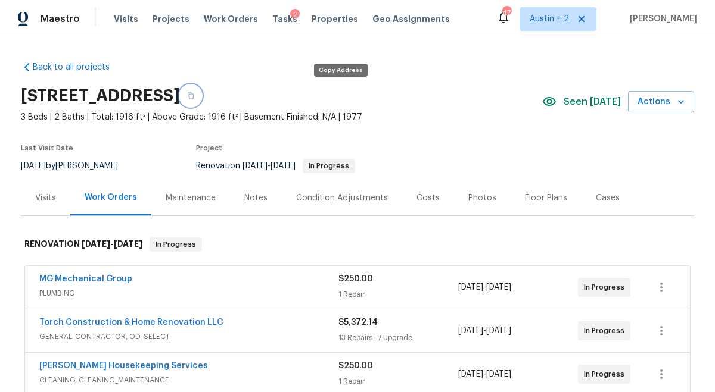
click at [194, 98] on icon "button" at bounding box center [191, 96] width 6 height 7
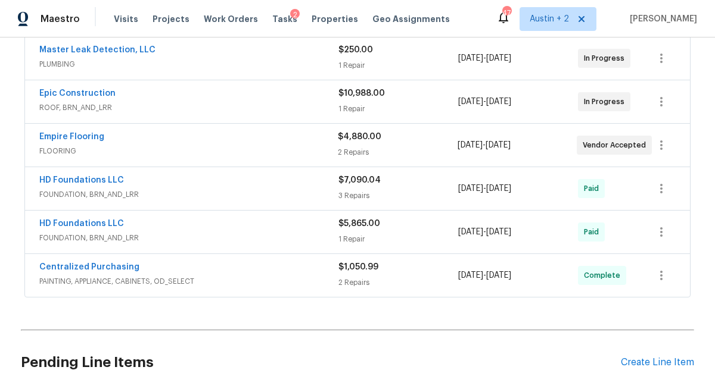
scroll to position [358, 0]
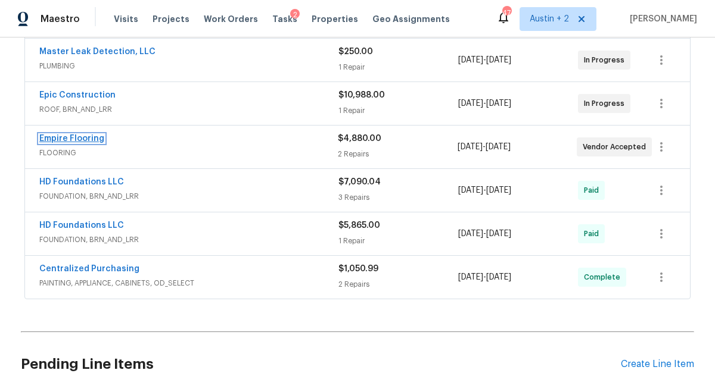
click at [99, 137] on link "Empire Flooring" at bounding box center [71, 139] width 65 height 8
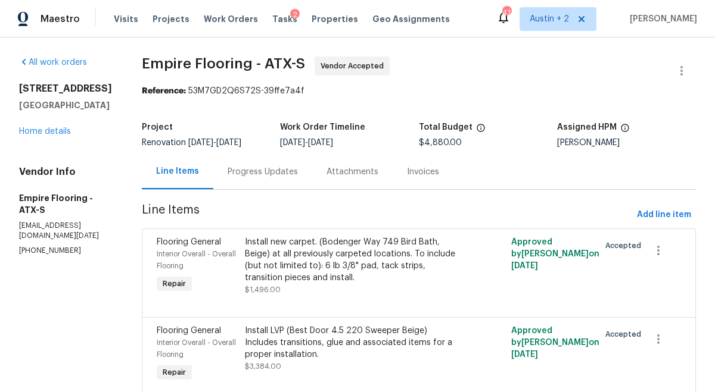
click at [264, 170] on div "Progress Updates" at bounding box center [263, 172] width 70 height 12
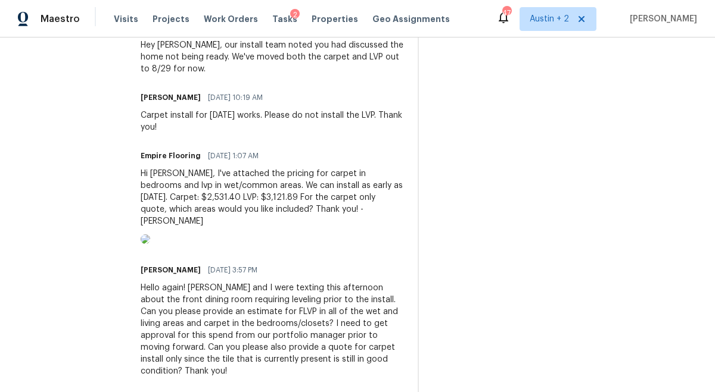
scroll to position [149, 0]
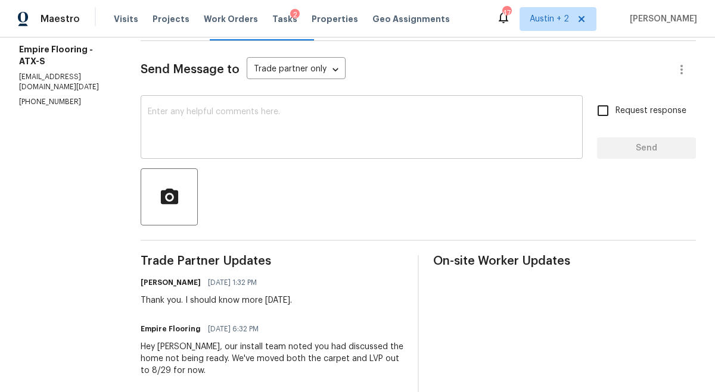
click at [238, 127] on textarea at bounding box center [362, 129] width 428 height 42
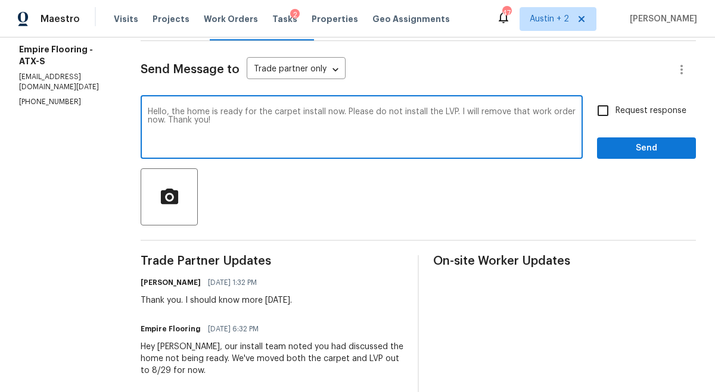
type textarea "Hello, the home is ready for the carpet install now. Please do not install the …"
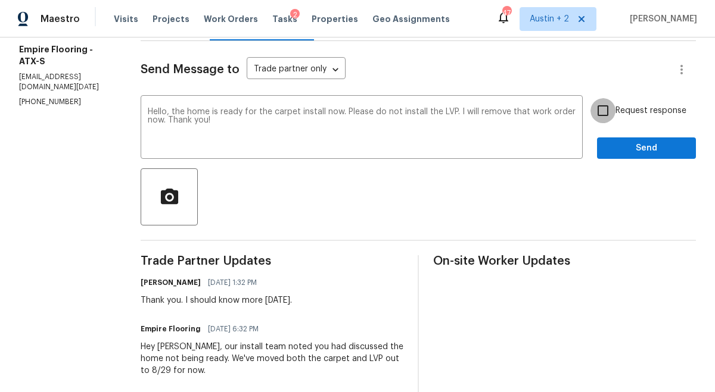
click at [613, 114] on input "Request response" at bounding box center [602, 110] width 25 height 25
checkbox input "true"
click at [632, 147] on span "Send" at bounding box center [646, 148] width 80 height 15
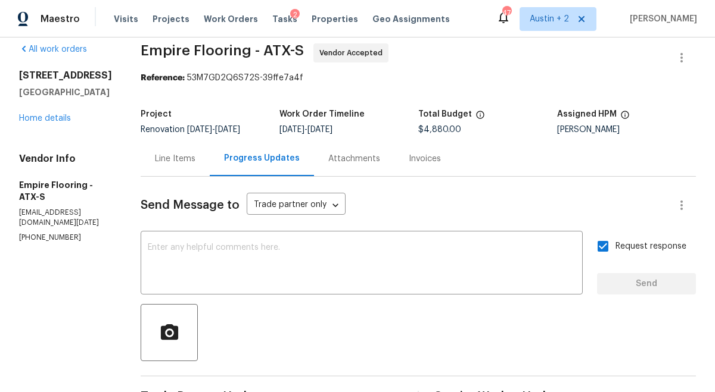
scroll to position [0, 0]
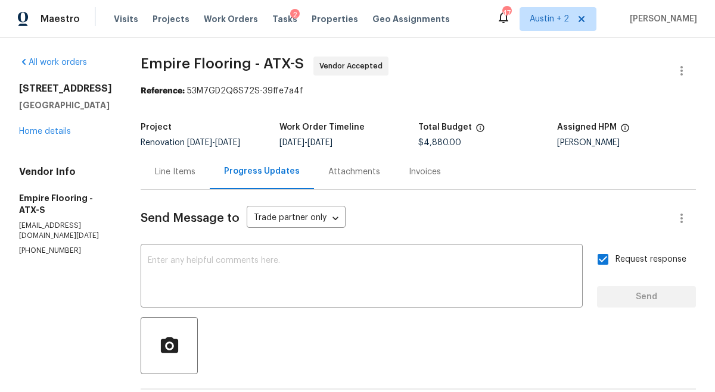
click at [189, 173] on div "Line Items" at bounding box center [175, 172] width 40 height 12
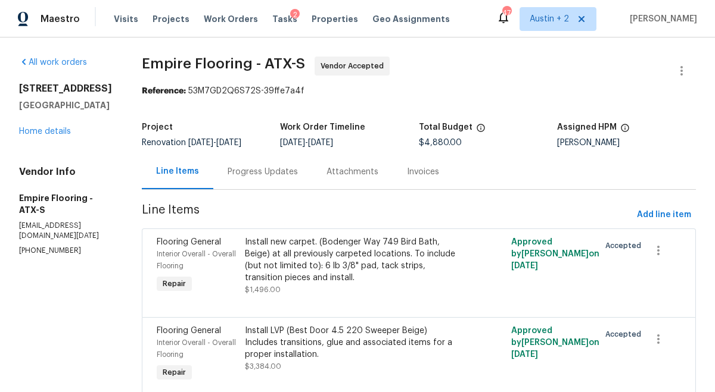
scroll to position [49, 0]
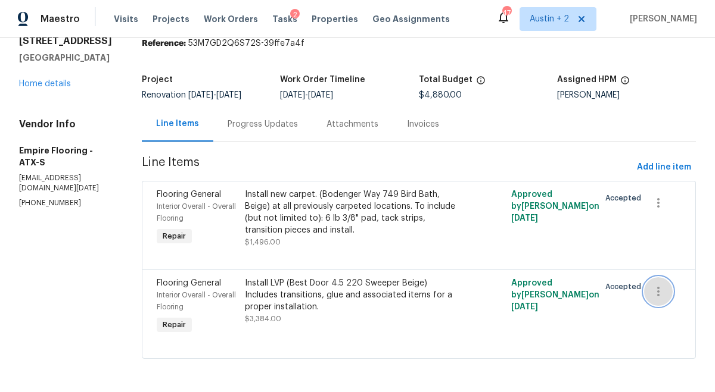
click at [659, 291] on icon "button" at bounding box center [658, 292] width 2 height 10
click at [657, 292] on li "Cancel" at bounding box center [667, 292] width 46 height 20
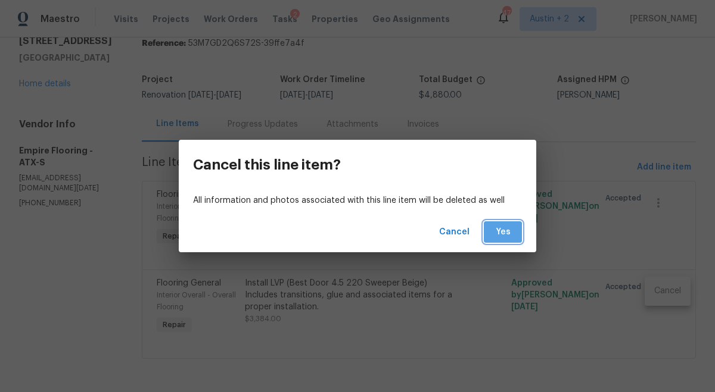
click at [495, 229] on span "Yes" at bounding box center [502, 232] width 19 height 15
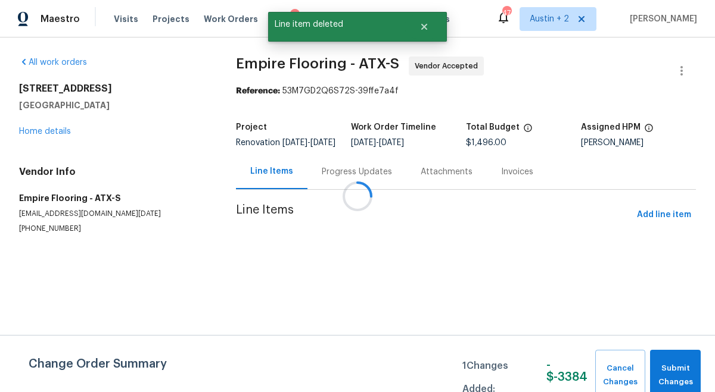
scroll to position [0, 0]
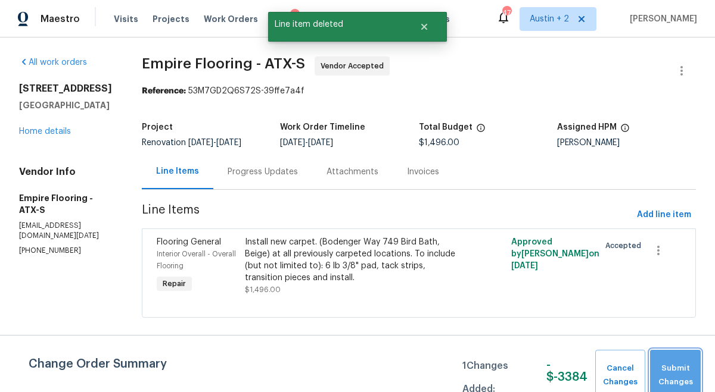
click at [676, 363] on span "Submit Changes" at bounding box center [675, 375] width 39 height 27
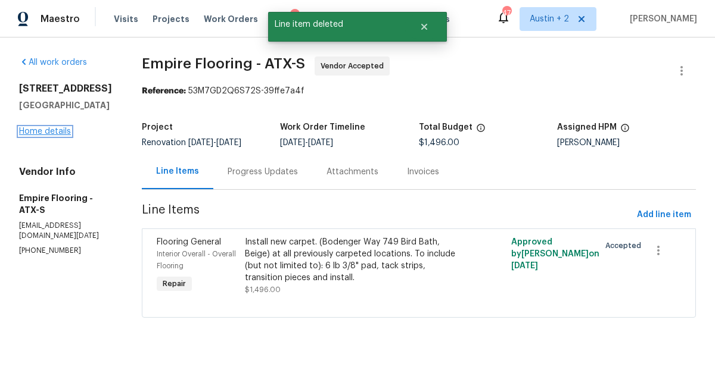
click at [56, 133] on link "Home details" at bounding box center [45, 131] width 52 height 8
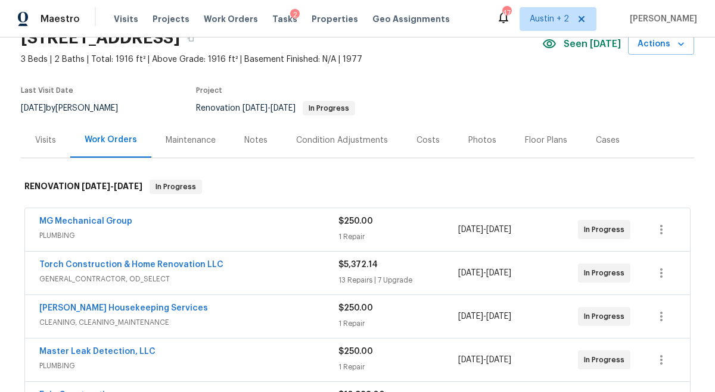
scroll to position [70, 0]
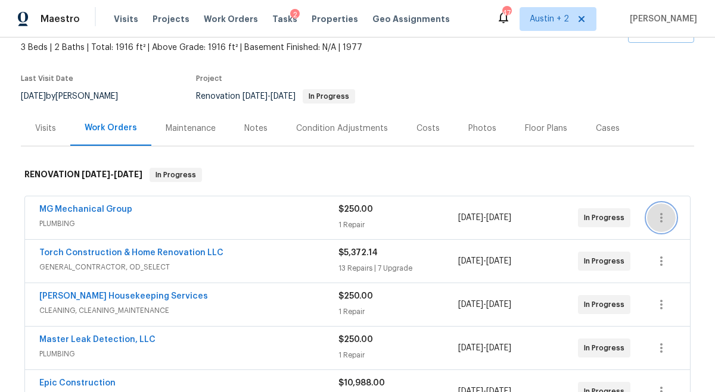
click at [663, 218] on icon "button" at bounding box center [661, 218] width 14 height 14
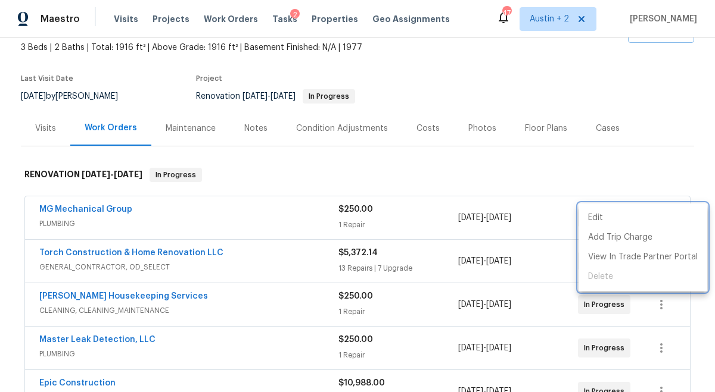
click at [498, 141] on div at bounding box center [357, 196] width 715 height 392
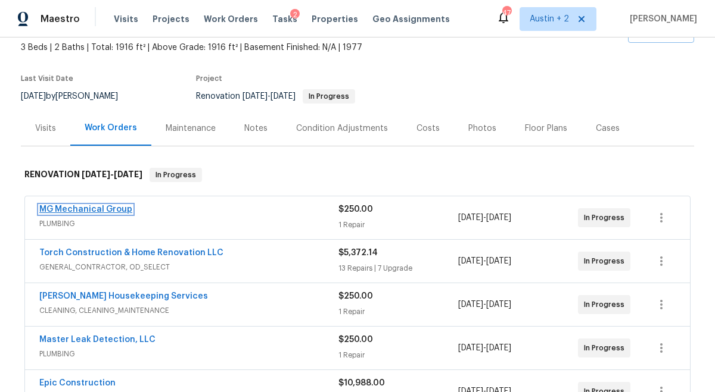
click at [110, 209] on link "MG Mechanical Group" at bounding box center [85, 209] width 93 height 8
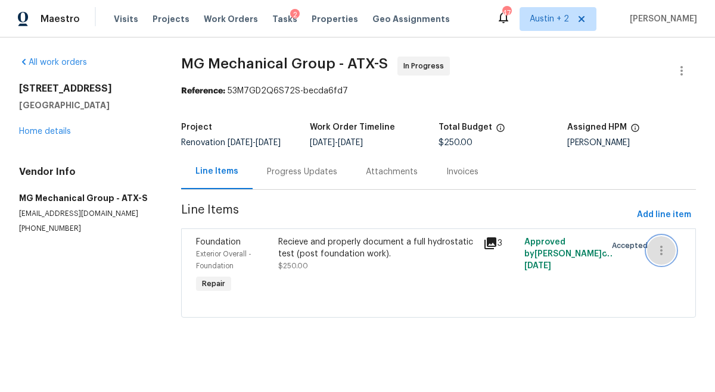
click at [652, 262] on button "button" at bounding box center [661, 250] width 29 height 29
click at [677, 258] on li "Cancel" at bounding box center [670, 260] width 46 height 20
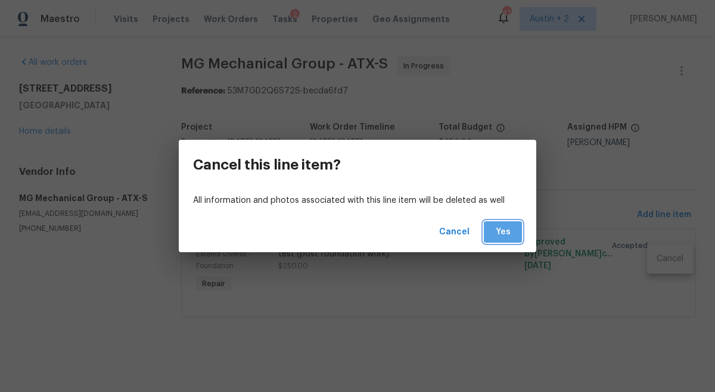
click at [513, 236] on button "Yes" at bounding box center [503, 233] width 38 height 22
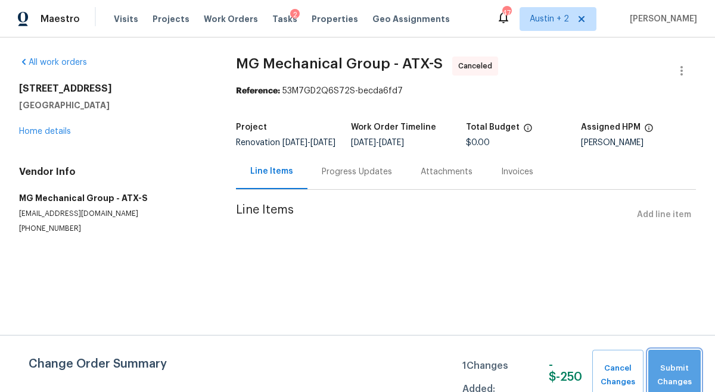
click at [671, 372] on span "Submit Changes" at bounding box center [674, 375] width 40 height 27
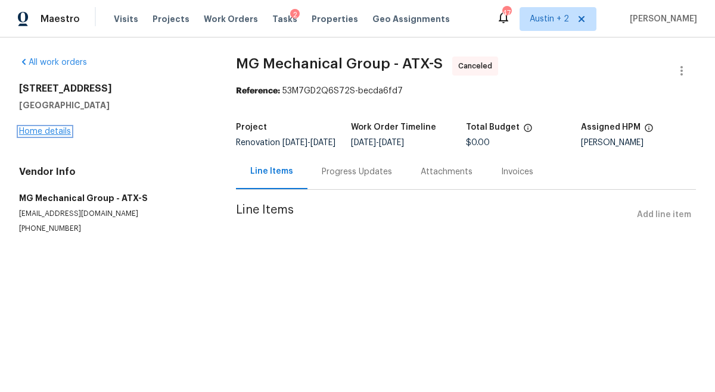
click at [38, 132] on link "Home details" at bounding box center [45, 131] width 52 height 8
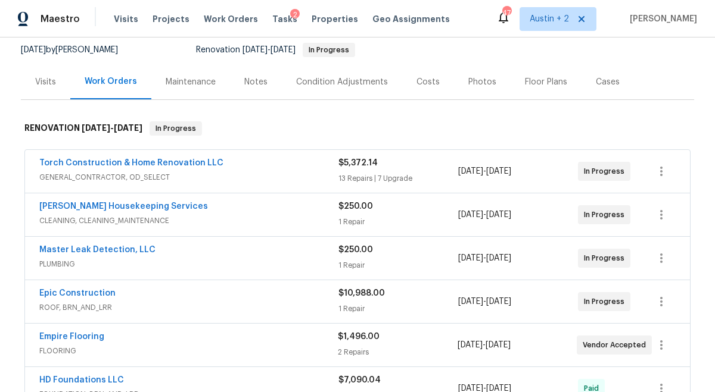
scroll to position [116, 0]
click at [133, 250] on link "Master Leak Detection, LLC" at bounding box center [97, 251] width 116 height 8
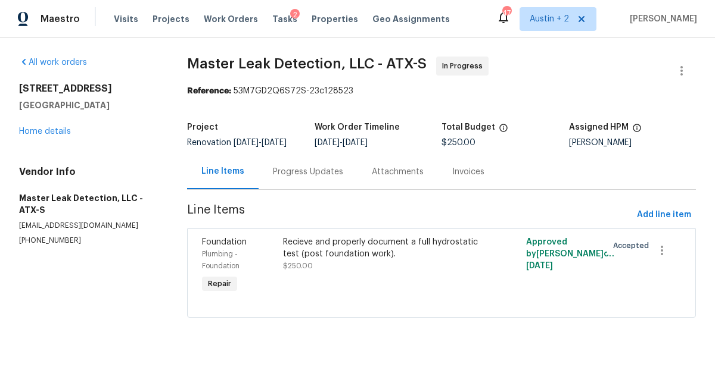
click at [300, 178] on div "Progress Updates" at bounding box center [308, 172] width 70 height 12
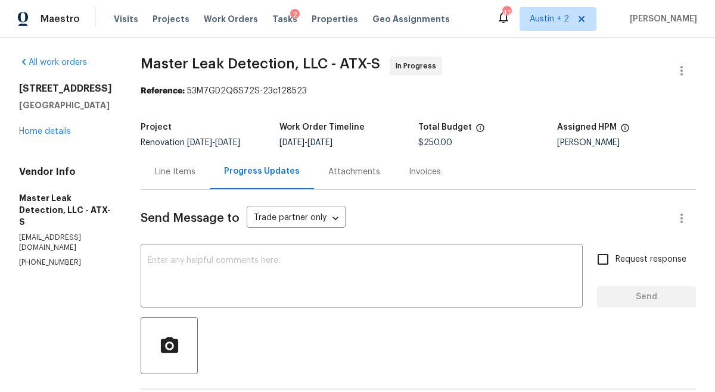
click at [174, 168] on div "Line Items" at bounding box center [175, 172] width 40 height 12
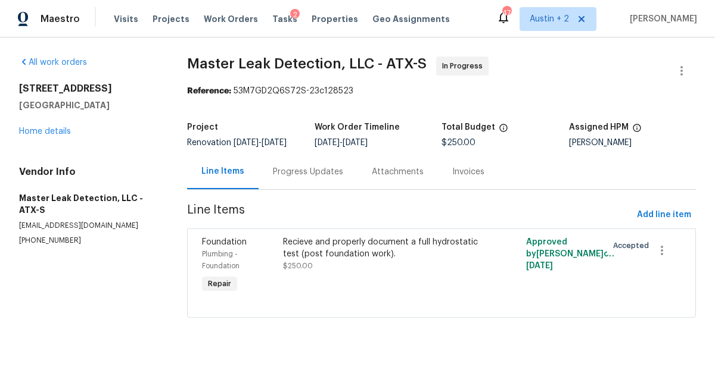
click at [339, 245] on div "Recieve and properly document a full hydrostatic test (post foundation work)." at bounding box center [380, 248] width 195 height 24
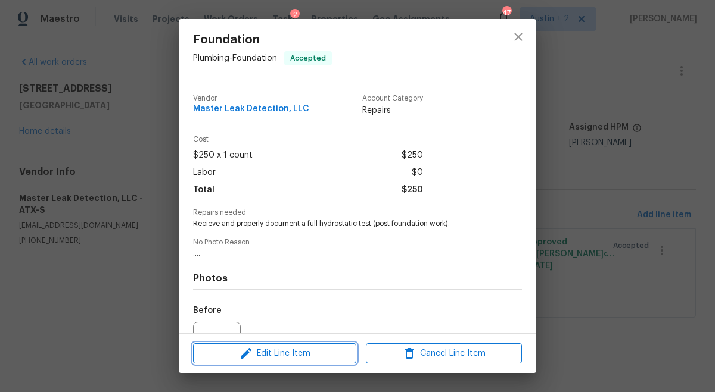
click at [304, 344] on button "Edit Line Item" at bounding box center [274, 354] width 163 height 21
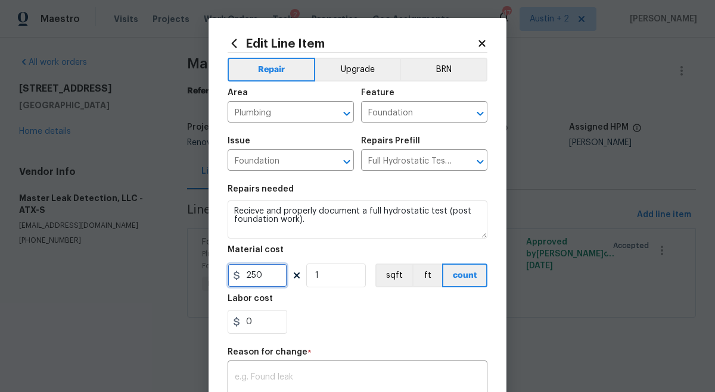
drag, startPoint x: 265, startPoint y: 276, endPoint x: 149, endPoint y: 269, distance: 116.4
click at [149, 269] on div "Edit Line Item Repair Upgrade BRN Area Plumbing ​ Feature Foundation ​ Issue Fo…" at bounding box center [357, 196] width 715 height 392
type input "6825"
click at [315, 377] on textarea at bounding box center [357, 385] width 245 height 25
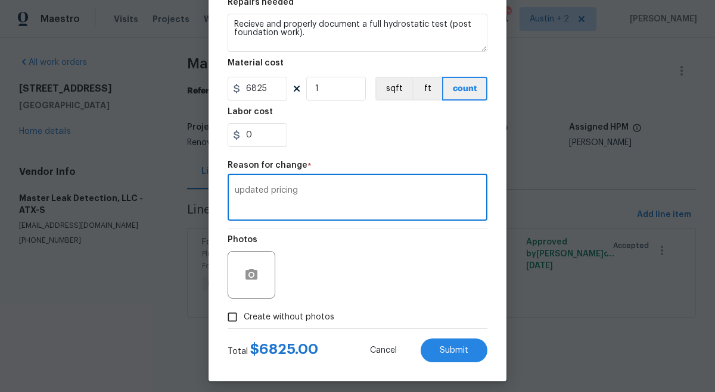
scroll to position [195, 0]
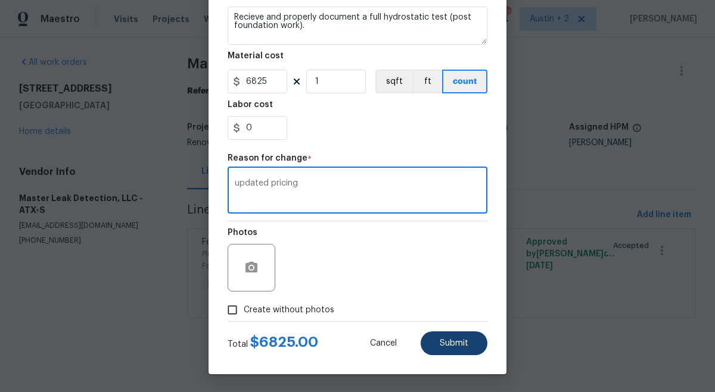
type textarea "updated pricing"
click at [459, 342] on span "Submit" at bounding box center [454, 343] width 29 height 9
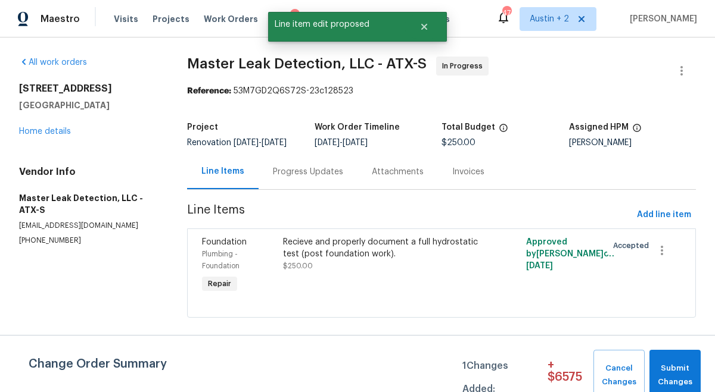
click at [257, 259] on div "Plumbing - Foundation" at bounding box center [239, 260] width 74 height 24
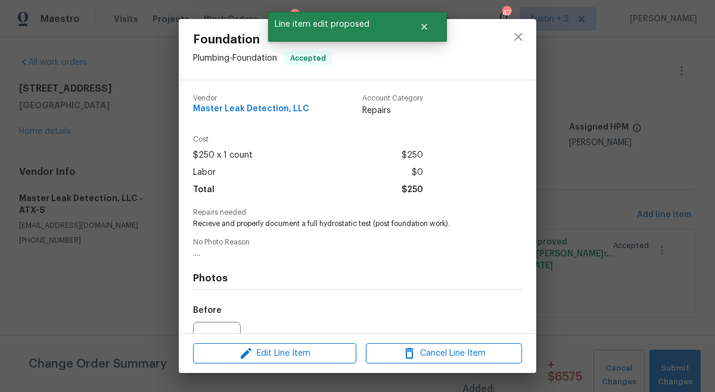
scroll to position [0, 0]
click at [513, 34] on icon "close" at bounding box center [518, 37] width 14 height 14
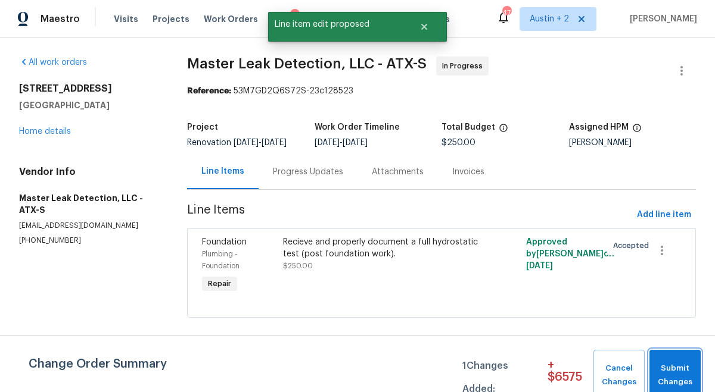
click at [672, 370] on span "Submit Changes" at bounding box center [675, 375] width 40 height 27
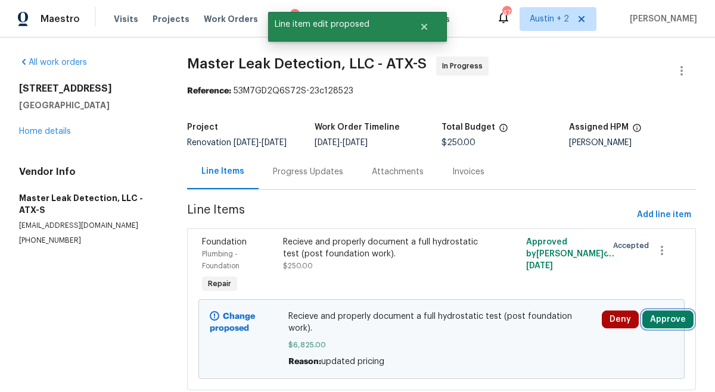
click at [672, 329] on button "Approve" at bounding box center [667, 320] width 51 height 18
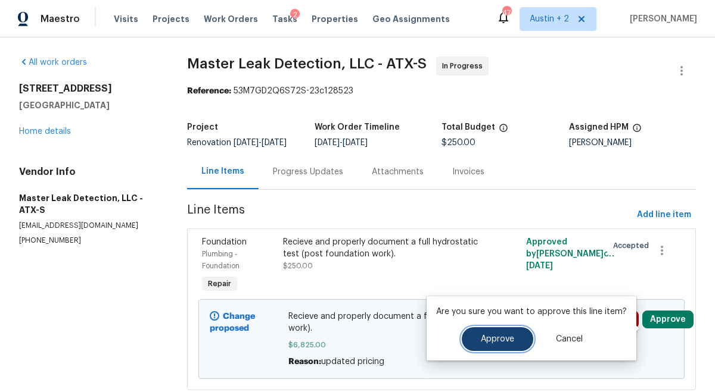
click at [490, 342] on span "Approve" at bounding box center [497, 339] width 33 height 9
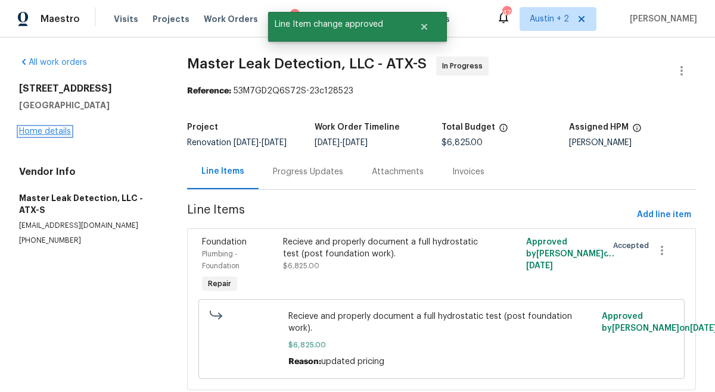
click at [19, 132] on link "Home details" at bounding box center [45, 131] width 52 height 8
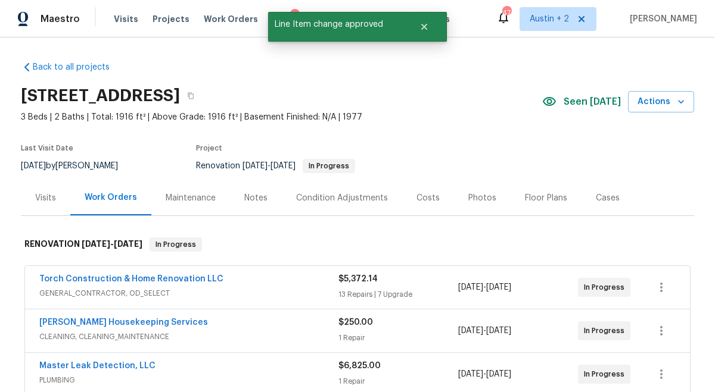
click at [428, 196] on div "Costs" at bounding box center [427, 198] width 23 height 12
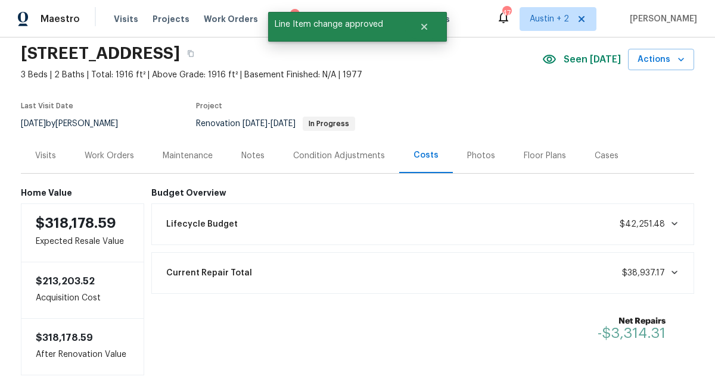
scroll to position [32, 0]
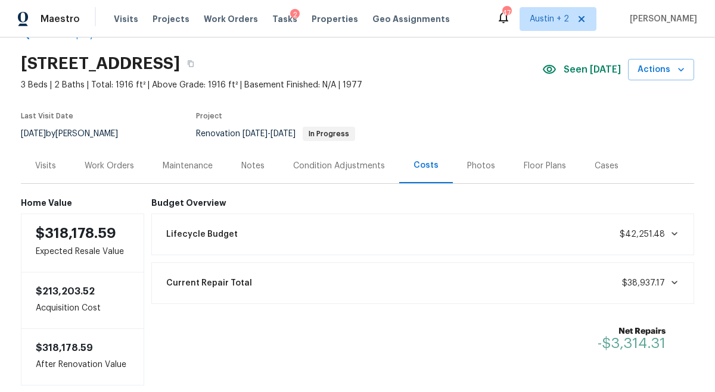
click at [112, 165] on div "Work Orders" at bounding box center [109, 166] width 49 height 12
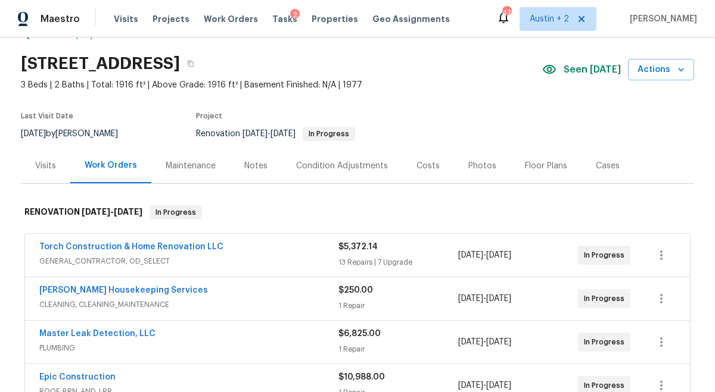
click at [259, 168] on div "Notes" at bounding box center [255, 166] width 23 height 12
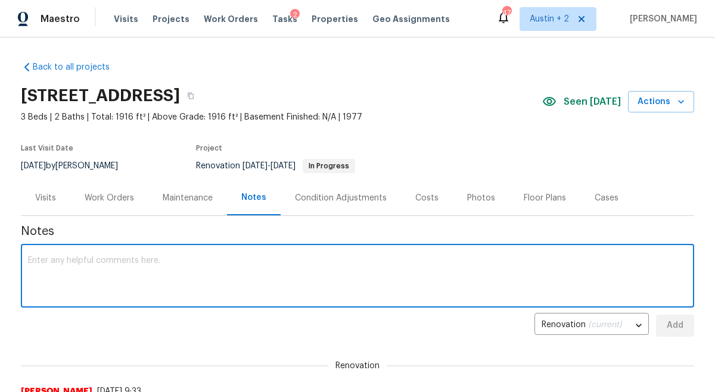
click at [231, 290] on textarea at bounding box center [357, 278] width 659 height 42
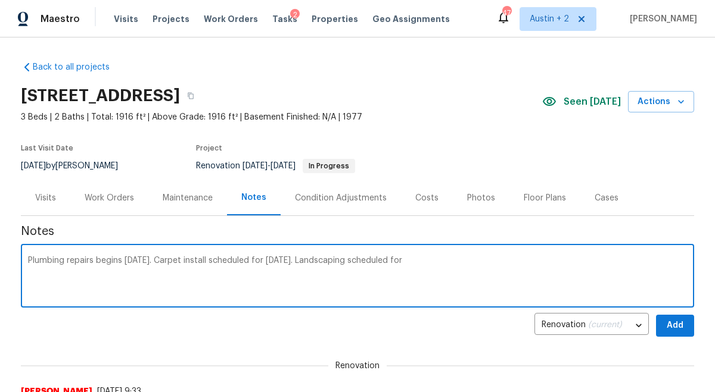
click at [353, 260] on textarea "Plumbing repairs begins today. Carpet install scheduled for tomorrow. Landscapi…" at bounding box center [357, 278] width 659 height 42
click at [466, 257] on textarea "Plumbing repairs begins today. Carpet install scheduled for tomorrow. Landscapi…" at bounding box center [357, 278] width 659 height 42
type textarea "Plumbing repairs begins today. Carpet install scheduled for tomorrow. Landscapi…"
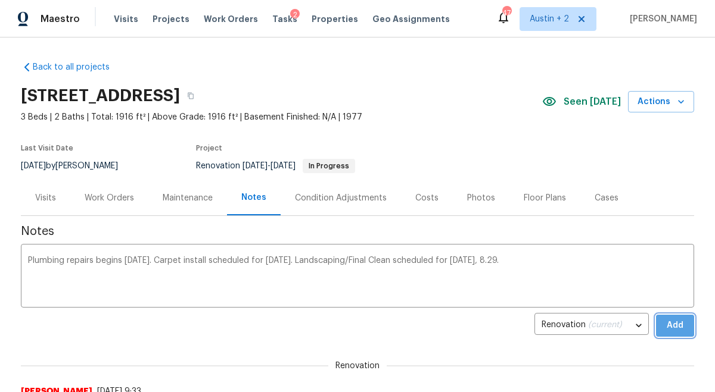
click at [680, 323] on span "Add" at bounding box center [674, 326] width 19 height 15
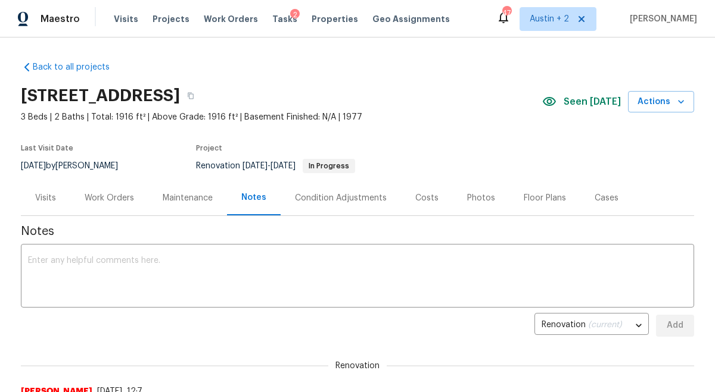
click at [644, 114] on div "503 Hackberry St, Lockhart, TX 78644 3 Beds | 2 Baths | Total: 1916 ft² | Above…" at bounding box center [357, 101] width 673 height 43
click at [646, 108] on span "Actions" at bounding box center [660, 102] width 47 height 15
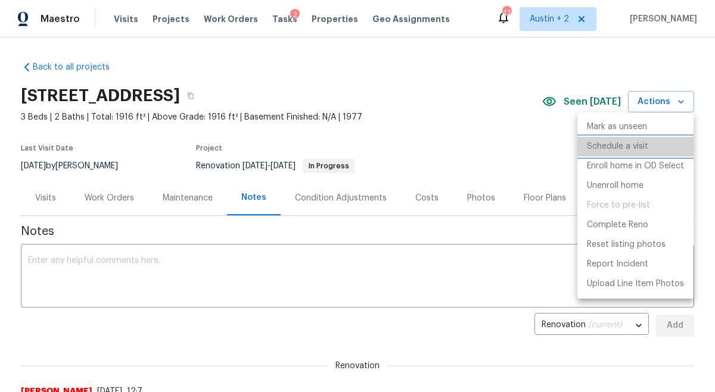
click at [617, 148] on p "Schedule a visit" at bounding box center [617, 147] width 61 height 13
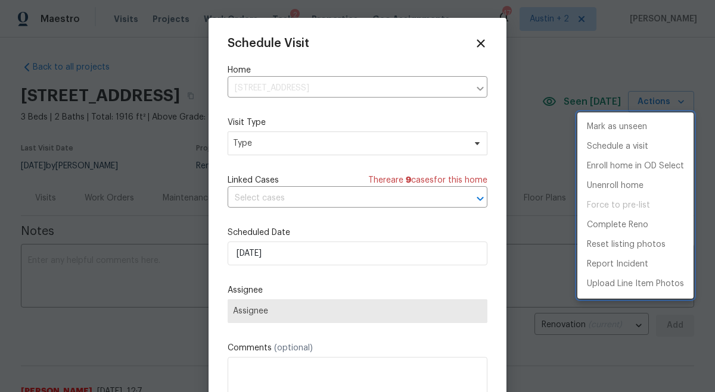
click at [287, 141] on div at bounding box center [357, 196] width 715 height 392
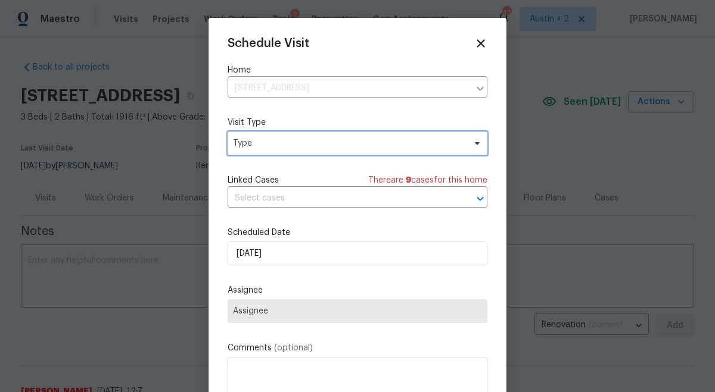
click at [287, 141] on span "Type" at bounding box center [349, 144] width 232 height 12
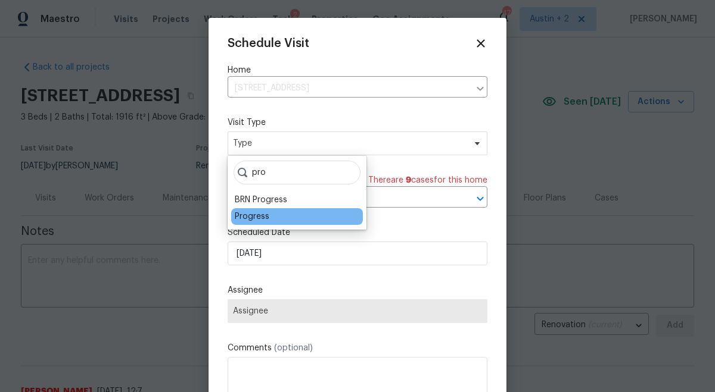
type input "pro"
click at [251, 213] on div "Progress" at bounding box center [252, 217] width 35 height 12
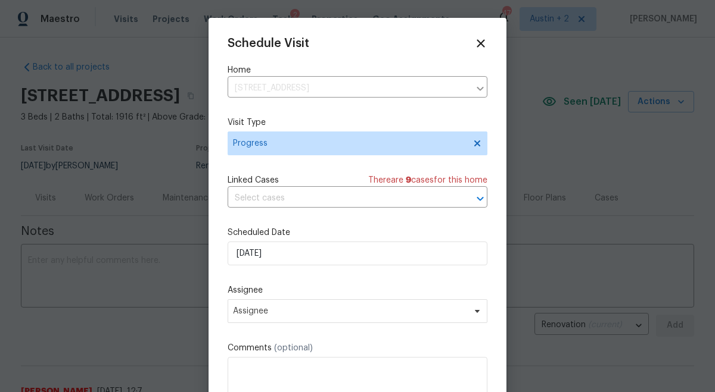
click at [254, 300] on div "Assignee Assignee" at bounding box center [358, 304] width 260 height 39
click at [254, 304] on span "Assignee" at bounding box center [358, 312] width 260 height 24
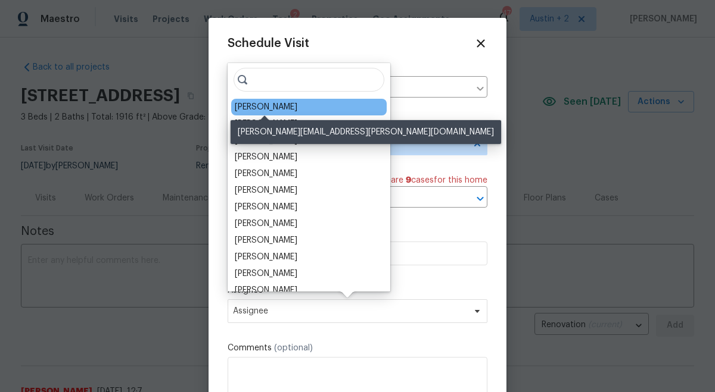
click at [273, 104] on div "[PERSON_NAME]" at bounding box center [266, 107] width 63 height 12
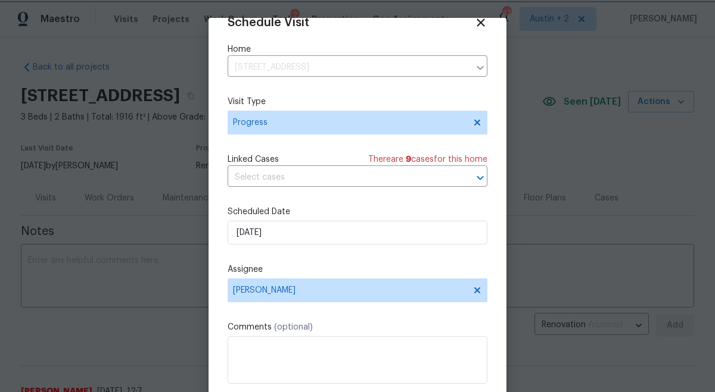
scroll to position [60, 0]
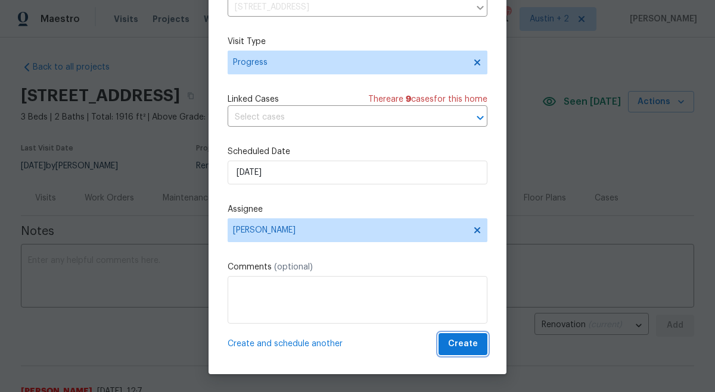
click at [472, 344] on span "Create" at bounding box center [463, 344] width 30 height 15
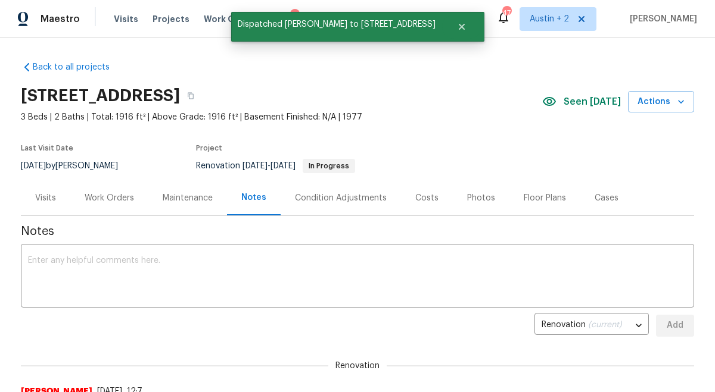
scroll to position [0, 0]
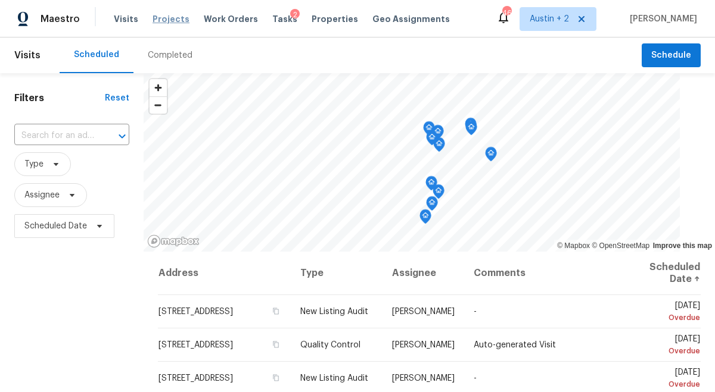
click at [173, 17] on span "Projects" at bounding box center [170, 19] width 37 height 12
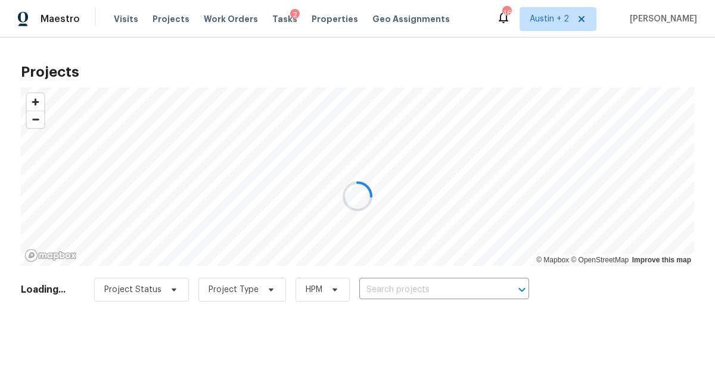
click at [415, 285] on div at bounding box center [357, 196] width 715 height 392
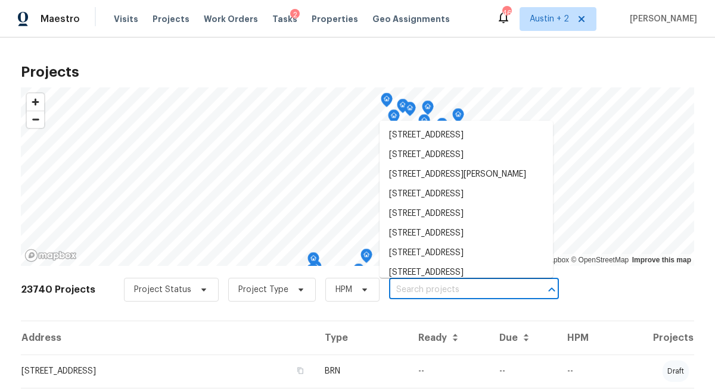
click at [407, 288] on input "text" at bounding box center [457, 290] width 136 height 18
paste input "[STREET_ADDRESS][PERSON_NAME][PERSON_NAME]"
type input "[STREET_ADDRESS][PERSON_NAME][PERSON_NAME]"
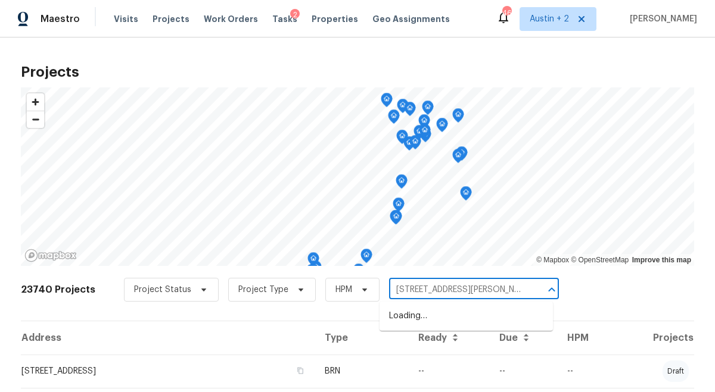
scroll to position [0, 21]
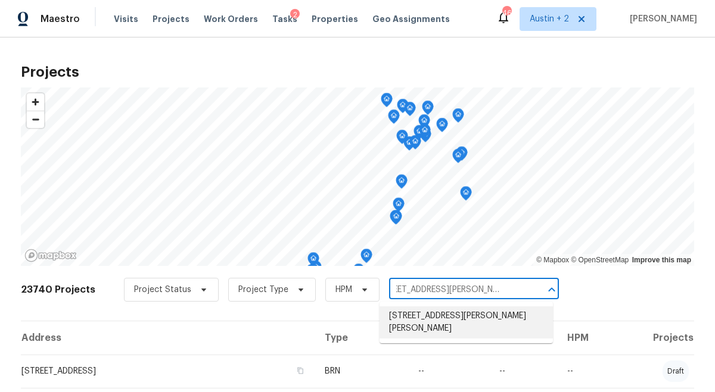
click at [420, 327] on li "[STREET_ADDRESS][PERSON_NAME][PERSON_NAME]" at bounding box center [465, 323] width 173 height 32
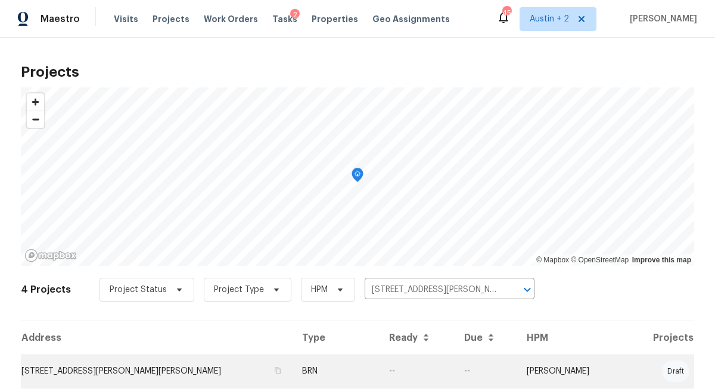
click at [154, 371] on td "[STREET_ADDRESS][PERSON_NAME][PERSON_NAME]" at bounding box center [157, 371] width 272 height 33
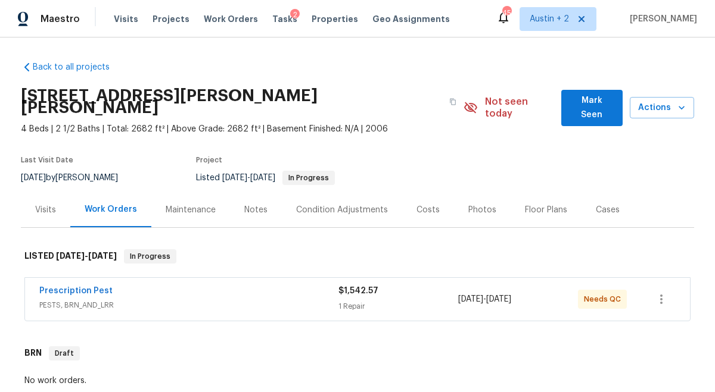
click at [575, 109] on button "Mark Seen" at bounding box center [591, 108] width 61 height 36
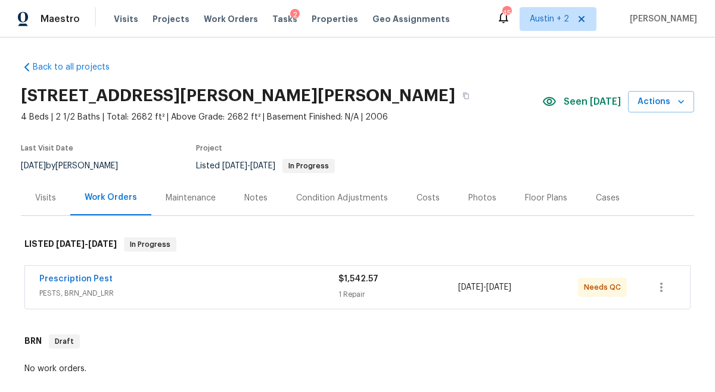
click at [244, 280] on div "Prescription Pest" at bounding box center [188, 280] width 299 height 14
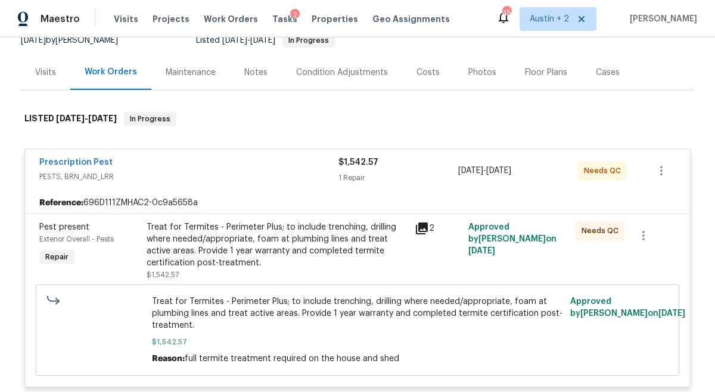
scroll to position [154, 0]
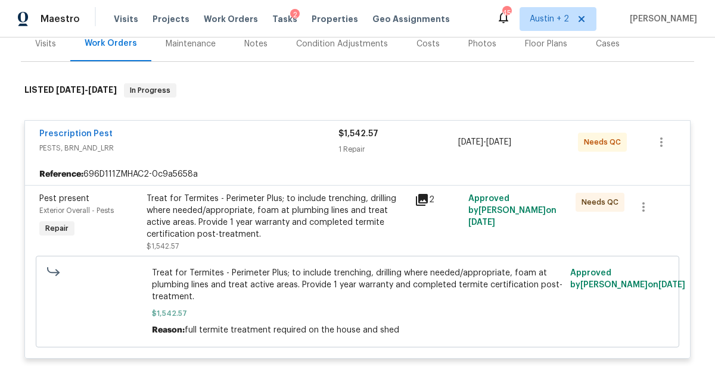
click at [257, 197] on div "Treat for Termites - Perimeter Plus; to include trenching, drilling where neede…" at bounding box center [277, 217] width 261 height 48
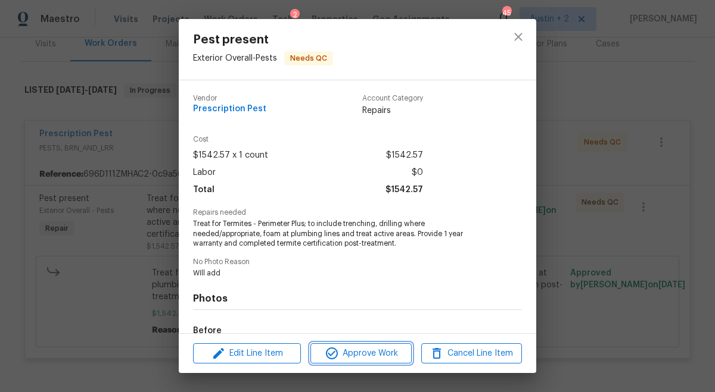
click at [364, 356] on span "Approve Work" at bounding box center [361, 354] width 94 height 15
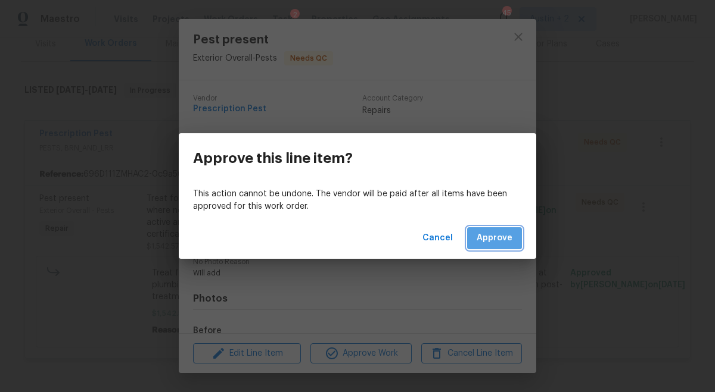
click at [498, 229] on button "Approve" at bounding box center [494, 239] width 55 height 22
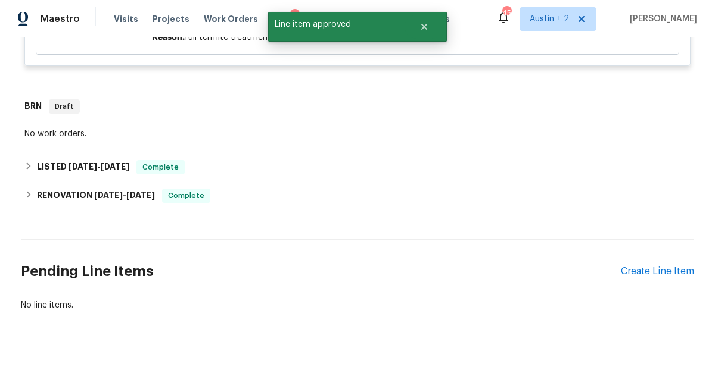
scroll to position [0, 0]
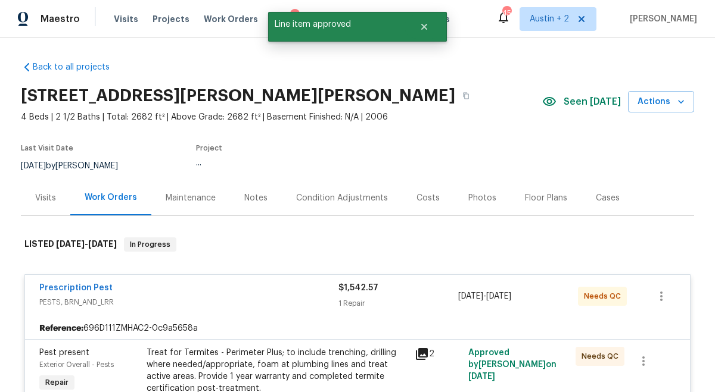
click at [237, 302] on span "PESTS, BRN_AND_LRR" at bounding box center [188, 303] width 299 height 12
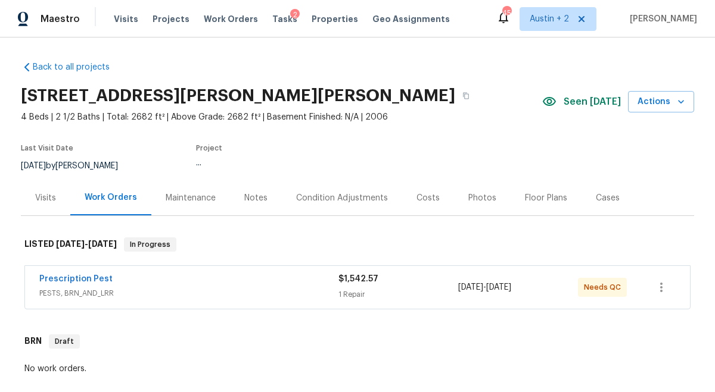
click at [269, 275] on div "Prescription Pest" at bounding box center [188, 280] width 299 height 14
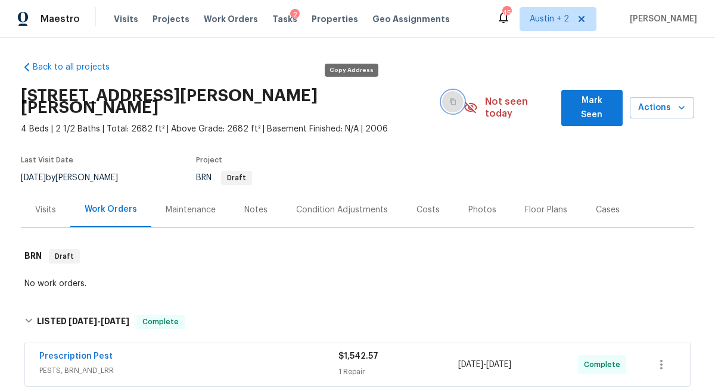
click at [449, 98] on icon "button" at bounding box center [452, 101] width 7 height 7
click at [442, 92] on button "button" at bounding box center [452, 101] width 21 height 21
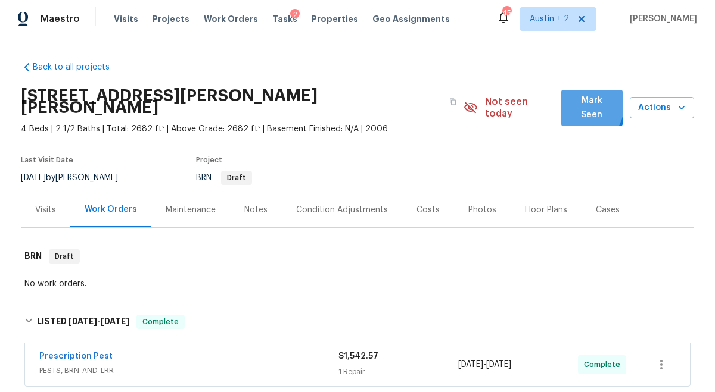
click at [576, 105] on span "Mark Seen" at bounding box center [592, 108] width 42 height 29
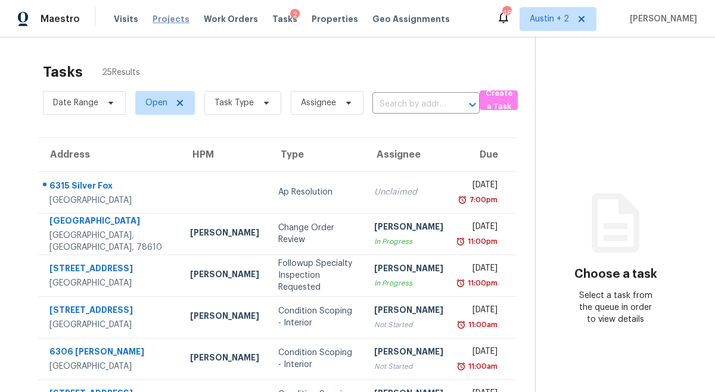
click at [167, 18] on span "Projects" at bounding box center [170, 19] width 37 height 12
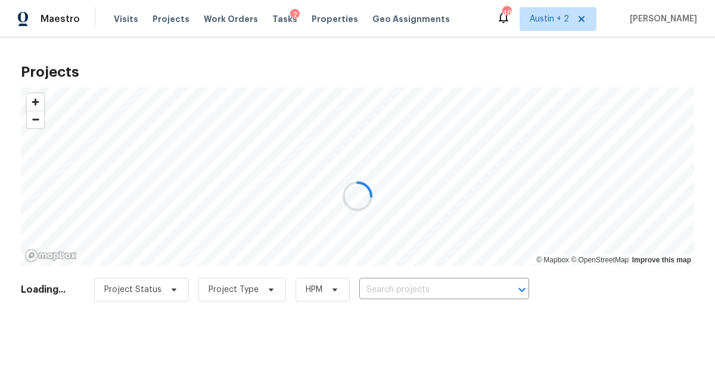
click at [394, 285] on div at bounding box center [357, 196] width 715 height 392
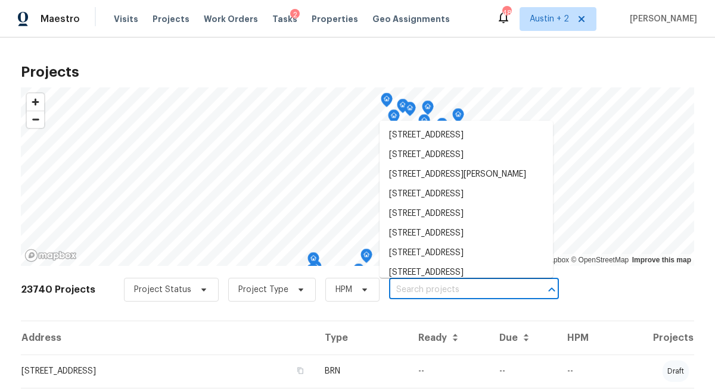
click at [397, 285] on input "text" at bounding box center [457, 290] width 136 height 18
paste input "[STREET_ADDRESS]"
type input "[STREET_ADDRESS]"
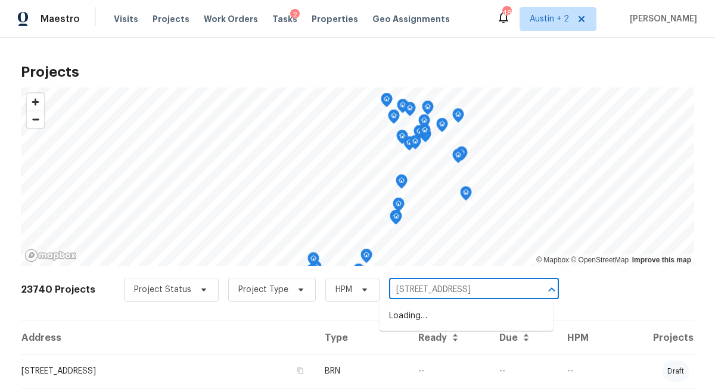
scroll to position [0, 5]
click at [416, 312] on li "[STREET_ADDRESS]" at bounding box center [465, 317] width 173 height 20
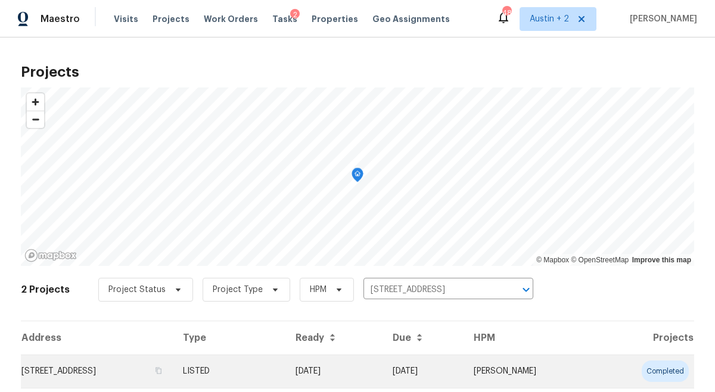
click at [90, 368] on td "[STREET_ADDRESS]" at bounding box center [97, 371] width 152 height 33
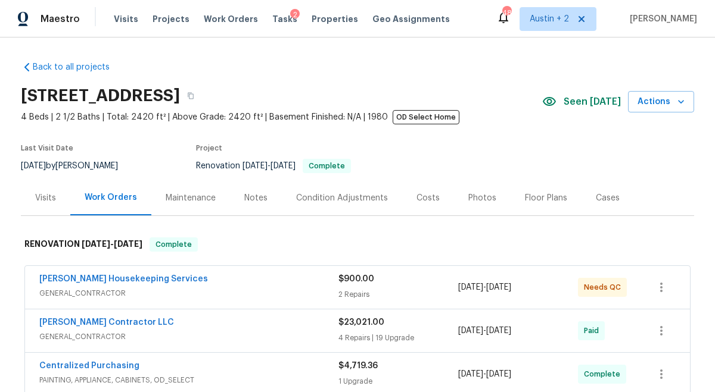
click at [434, 200] on div "Costs" at bounding box center [428, 197] width 52 height 35
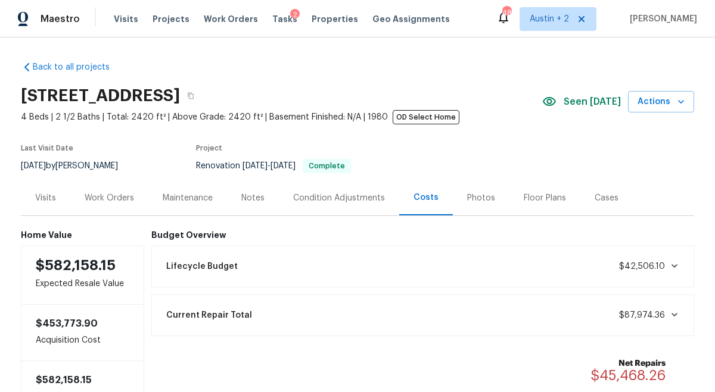
click at [124, 198] on div "Work Orders" at bounding box center [109, 198] width 49 height 12
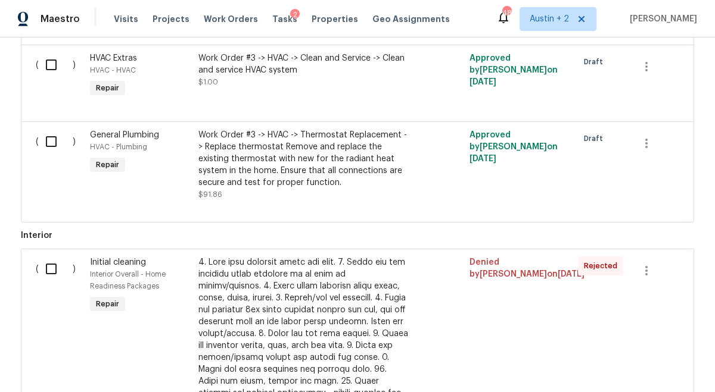
scroll to position [632, 0]
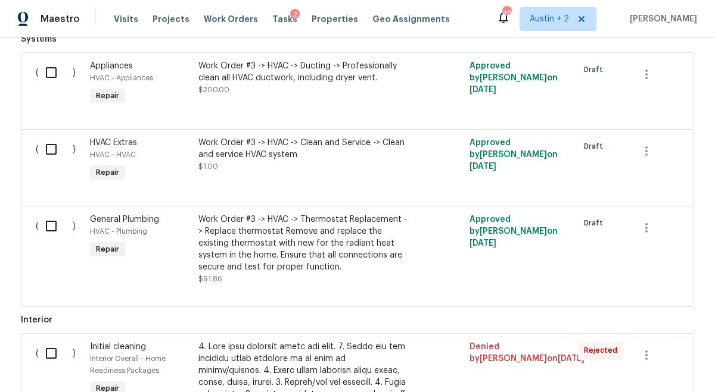
click at [50, 229] on input "checkbox" at bounding box center [56, 226] width 34 height 25
checkbox input "true"
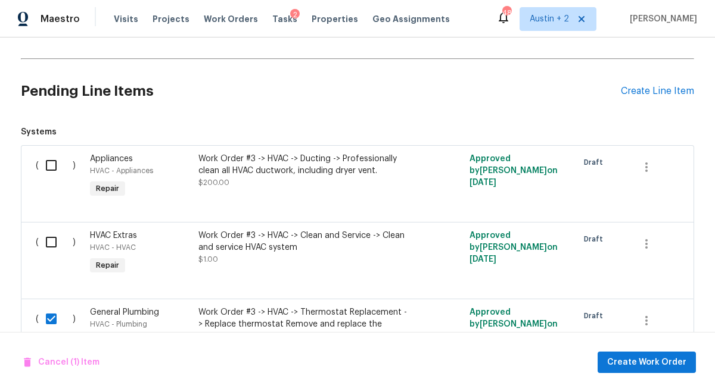
scroll to position [537, 0]
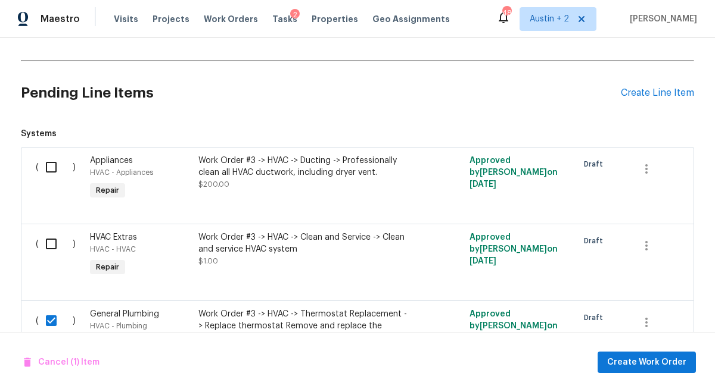
click at [57, 172] on input "checkbox" at bounding box center [56, 167] width 34 height 25
checkbox input "true"
click at [53, 247] on input "checkbox" at bounding box center [56, 244] width 34 height 25
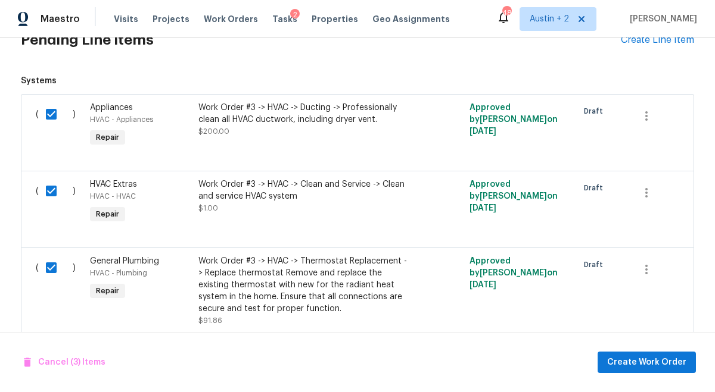
scroll to position [589, 0]
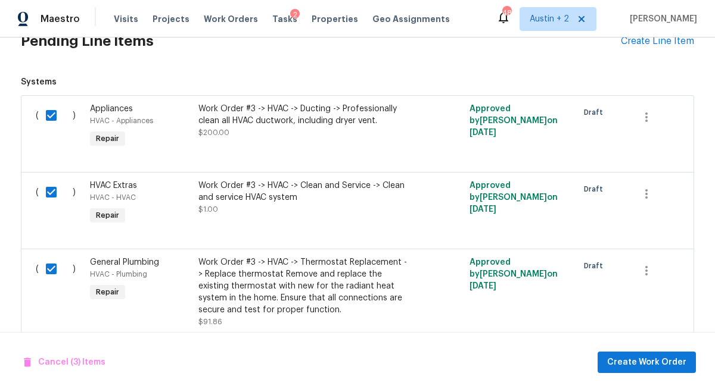
click at [51, 190] on input "checkbox" at bounding box center [56, 192] width 34 height 25
checkbox input "false"
click at [629, 362] on span "Create Work Order" at bounding box center [646, 363] width 79 height 15
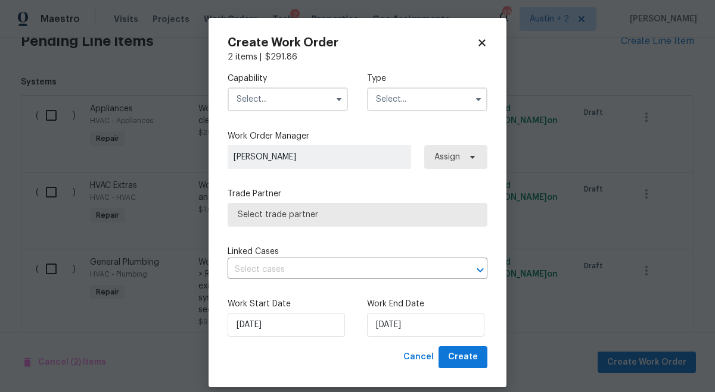
checkbox input "false"
click at [310, 105] on input "text" at bounding box center [288, 100] width 120 height 24
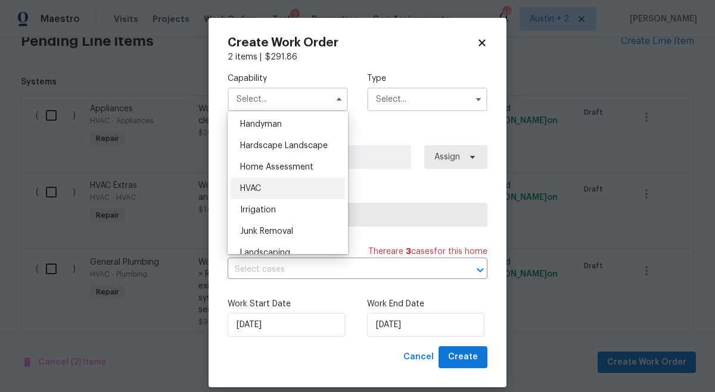
scroll to position [655, 0]
click at [255, 182] on div "HVAC" at bounding box center [287, 189] width 114 height 21
type input "HVAC"
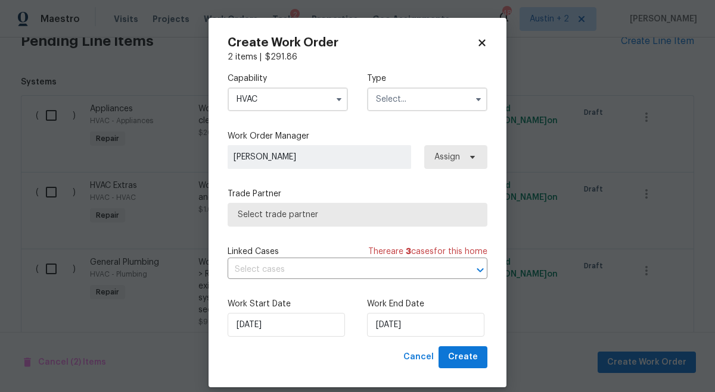
click at [396, 96] on input "text" at bounding box center [427, 100] width 120 height 24
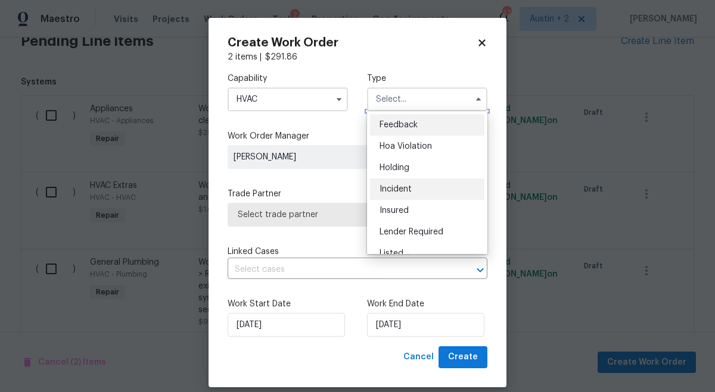
scroll to position [270, 0]
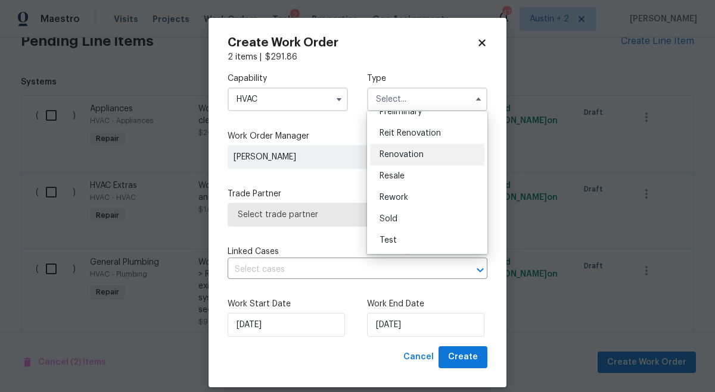
click at [410, 152] on span "Renovation" at bounding box center [401, 155] width 44 height 8
type input "Renovation"
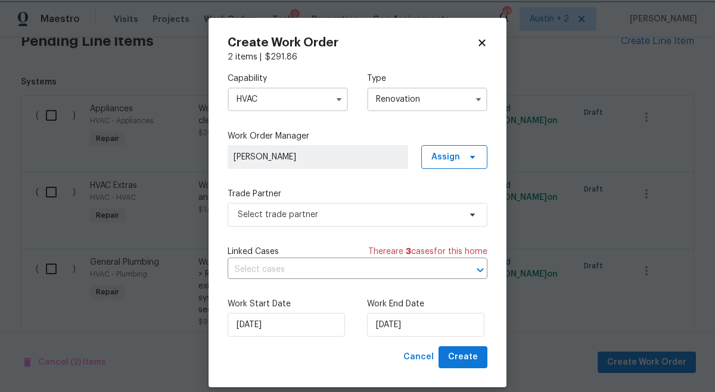
scroll to position [0, 0]
click at [348, 216] on span "Select trade partner" at bounding box center [349, 215] width 222 height 12
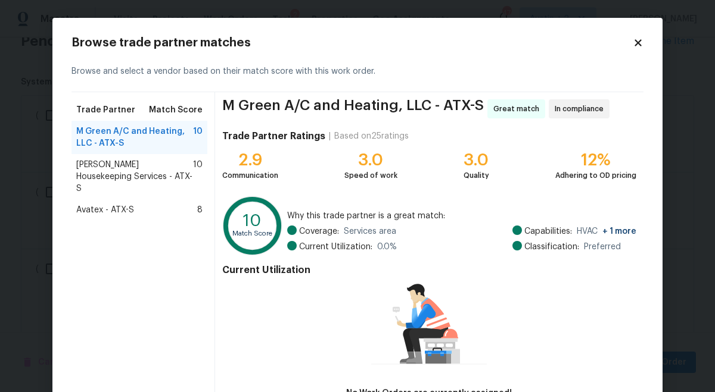
scroll to position [84, 0]
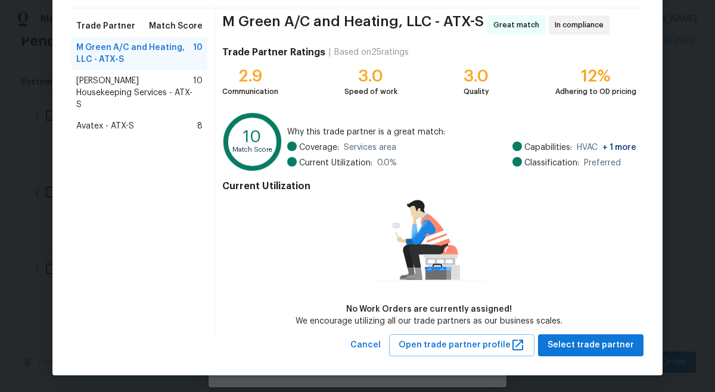
click at [122, 92] on span "Arelis Housekeeping Services - ATX-S" at bounding box center [134, 93] width 117 height 36
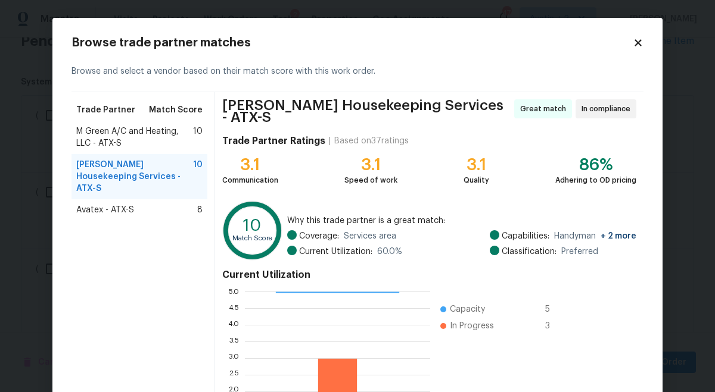
scroll to position [133, 0]
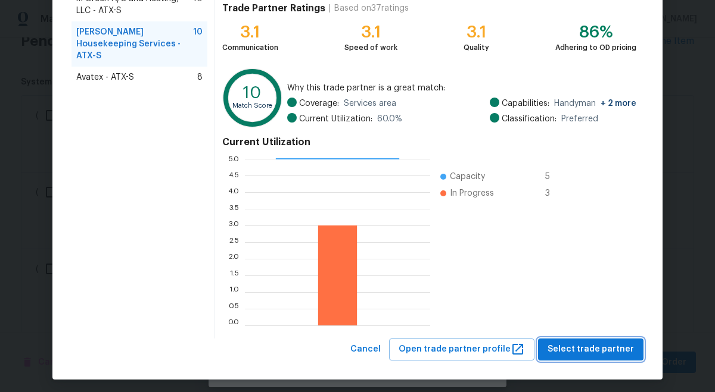
click at [587, 354] on button "Select trade partner" at bounding box center [590, 350] width 105 height 22
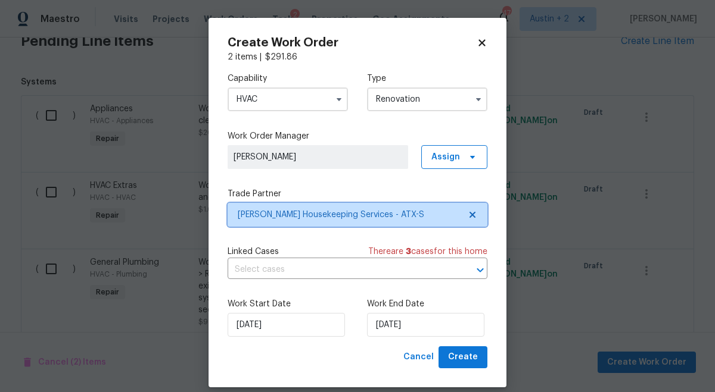
scroll to position [0, 0]
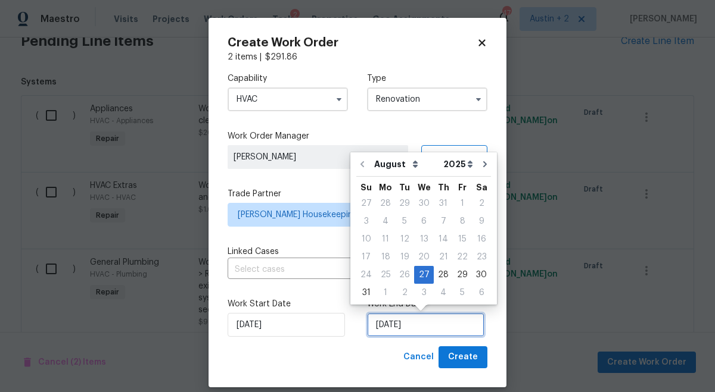
click at [427, 321] on input "[DATE]" at bounding box center [425, 325] width 117 height 24
click at [366, 292] on div "31" at bounding box center [366, 293] width 20 height 17
type input "[DATE]"
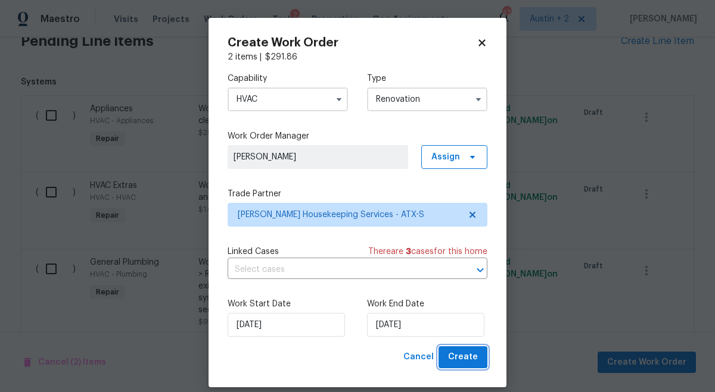
click at [460, 357] on span "Create" at bounding box center [463, 357] width 30 height 15
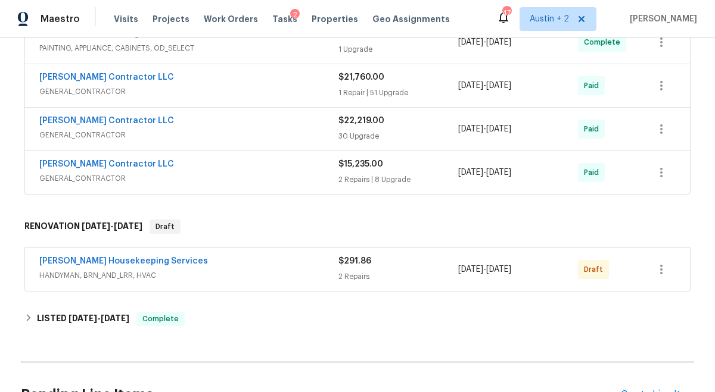
scroll to position [343, 0]
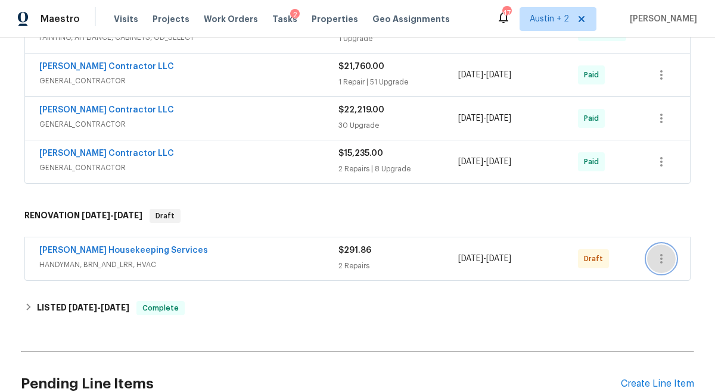
click at [666, 260] on icon "button" at bounding box center [661, 259] width 14 height 14
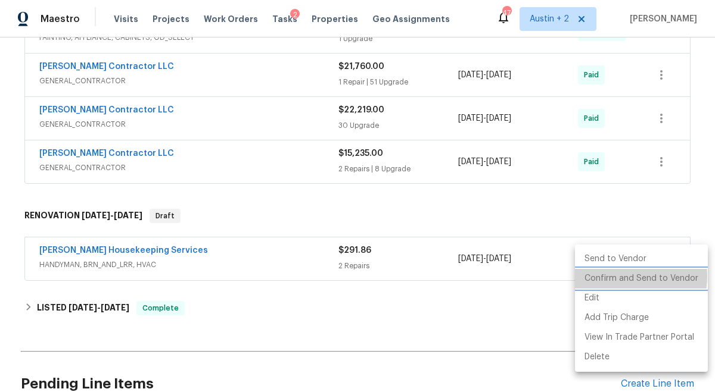
click at [627, 277] on li "Confirm and Send to Vendor" at bounding box center [641, 279] width 133 height 20
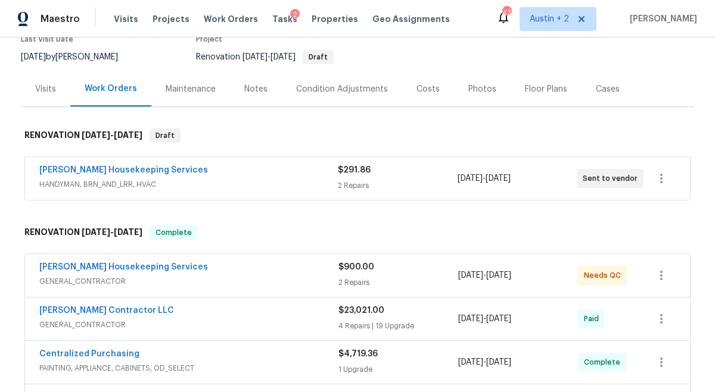
scroll to position [120, 0]
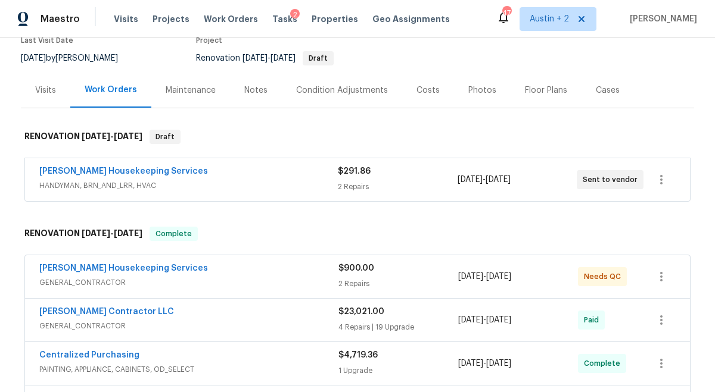
click at [222, 180] on span "HANDYMAN, BRN_AND_LRR, HVAC" at bounding box center [188, 186] width 298 height 12
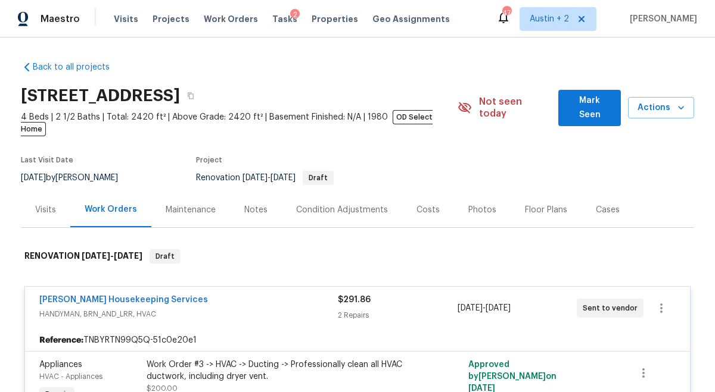
scroll to position [263, 0]
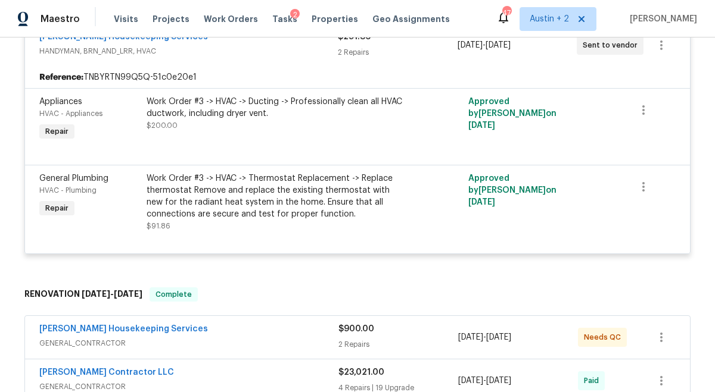
click at [248, 323] on div "[PERSON_NAME] Housekeeping Services" at bounding box center [188, 330] width 299 height 14
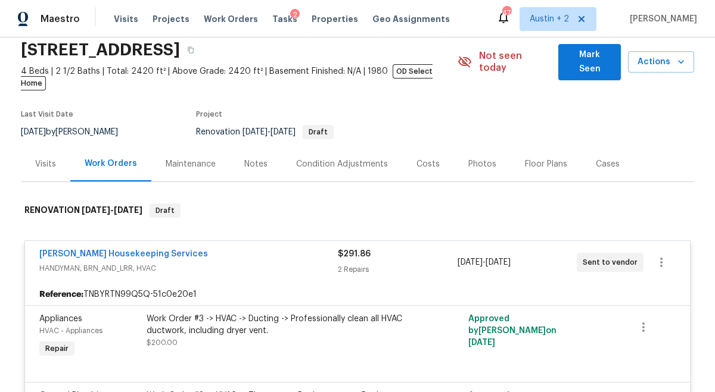
scroll to position [0, 0]
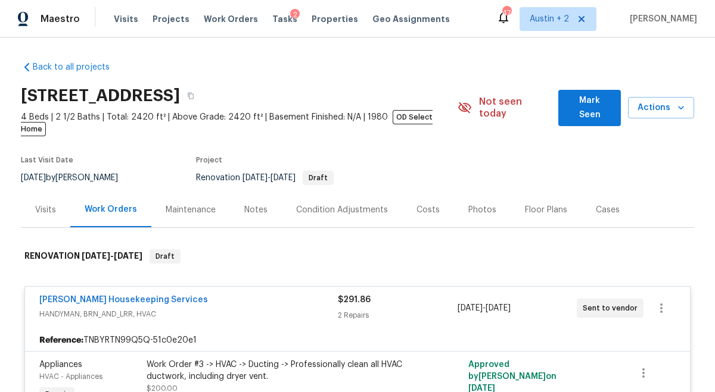
click at [600, 96] on span "Mark Seen" at bounding box center [590, 108] width 44 height 29
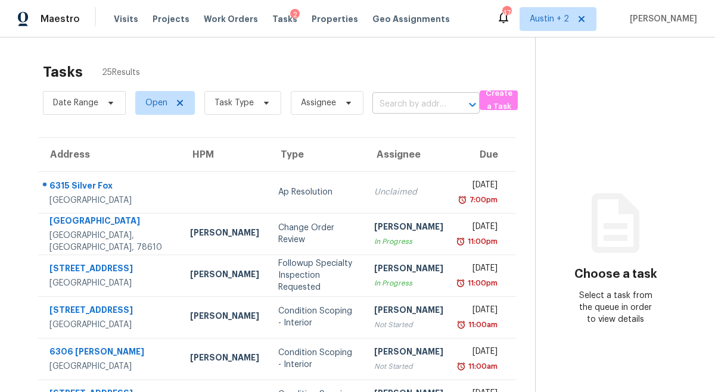
click at [396, 101] on input "text" at bounding box center [409, 104] width 74 height 18
type input "6900"
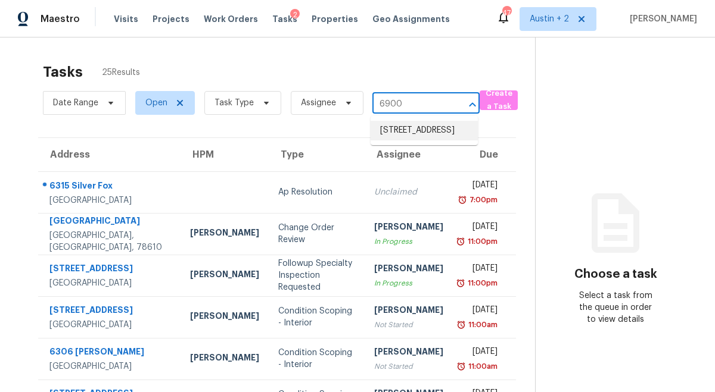
click at [405, 127] on li "[STREET_ADDRESS]" at bounding box center [423, 131] width 107 height 20
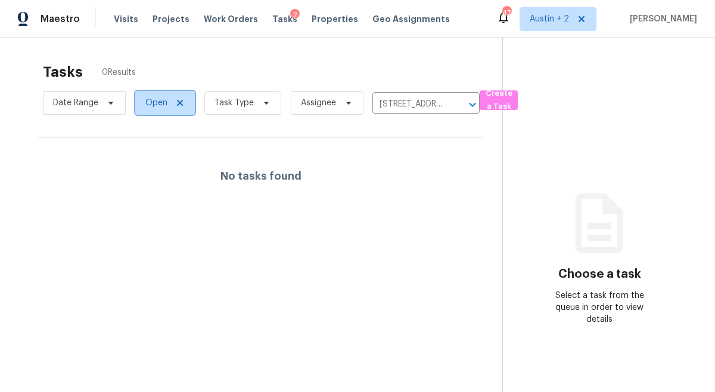
click at [180, 100] on icon at bounding box center [180, 103] width 10 height 10
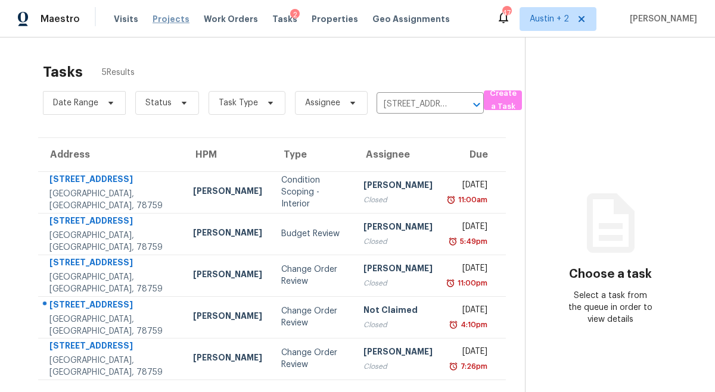
click at [163, 18] on span "Projects" at bounding box center [170, 19] width 37 height 12
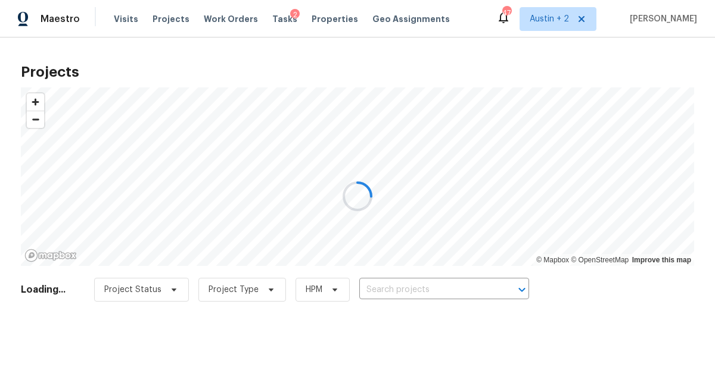
click at [419, 278] on div at bounding box center [357, 196] width 715 height 392
click at [419, 286] on div at bounding box center [357, 196] width 715 height 392
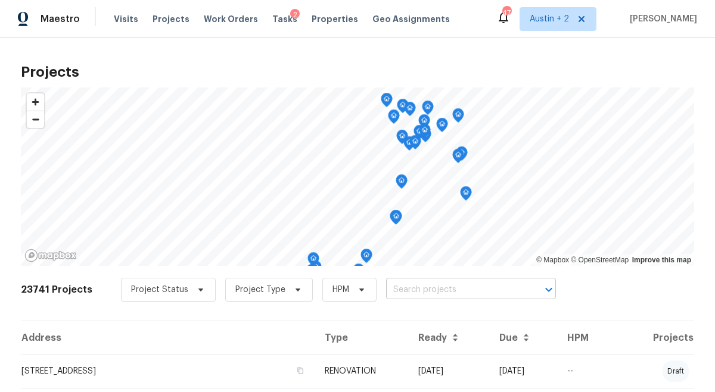
click at [426, 289] on input "text" at bounding box center [454, 290] width 136 height 18
type input "6900"
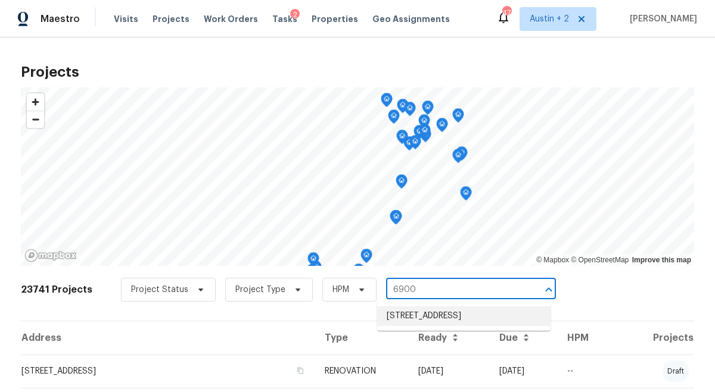
click at [437, 312] on li "[STREET_ADDRESS]" at bounding box center [463, 317] width 173 height 20
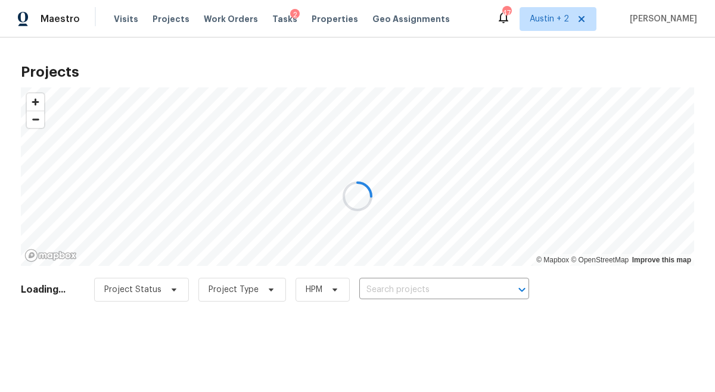
type input "[STREET_ADDRESS]"
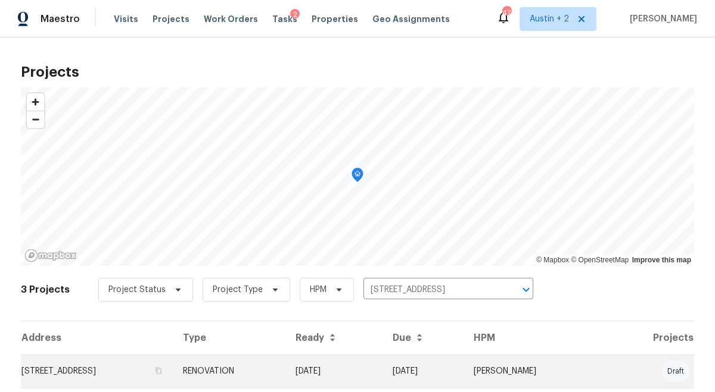
click at [86, 364] on td "[STREET_ADDRESS]" at bounding box center [97, 371] width 152 height 33
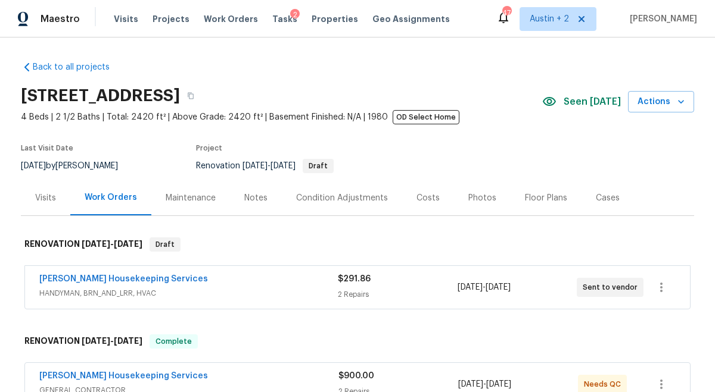
click at [44, 197] on div "Visits" at bounding box center [45, 198] width 21 height 12
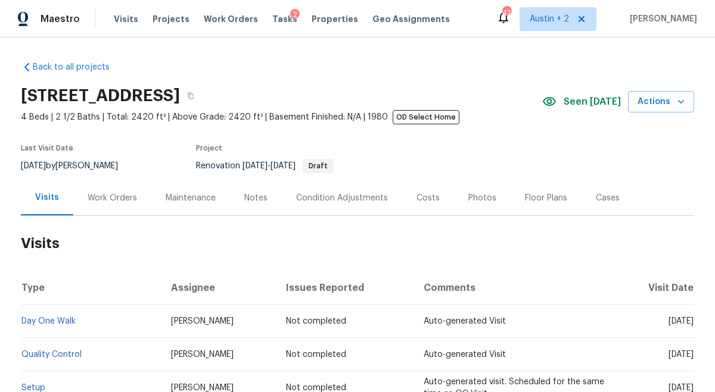
click at [426, 195] on div "Costs" at bounding box center [427, 198] width 23 height 12
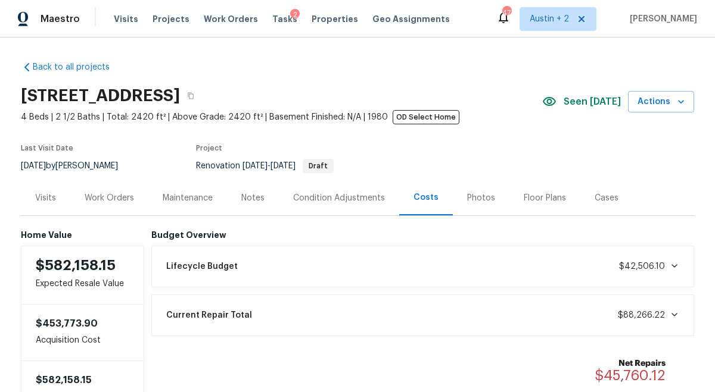
scroll to position [98, 0]
